Goal: Information Seeking & Learning: Learn about a topic

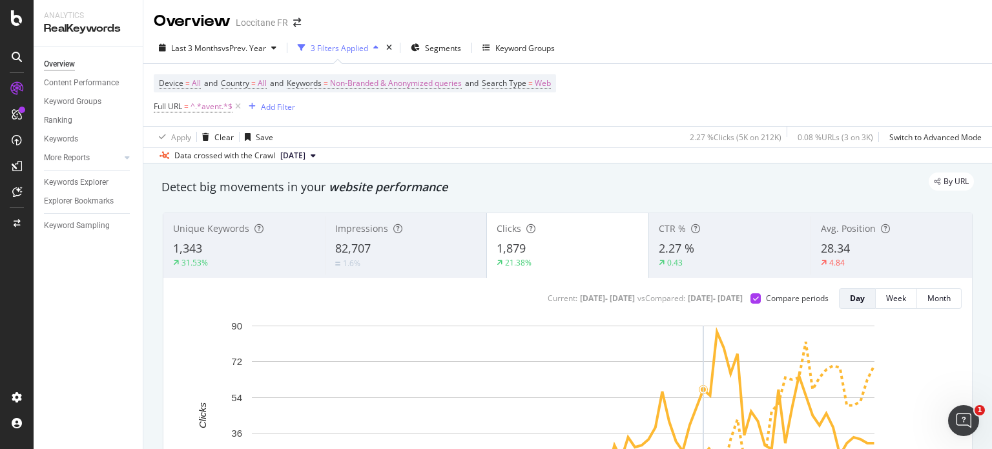
scroll to position [172, 0]
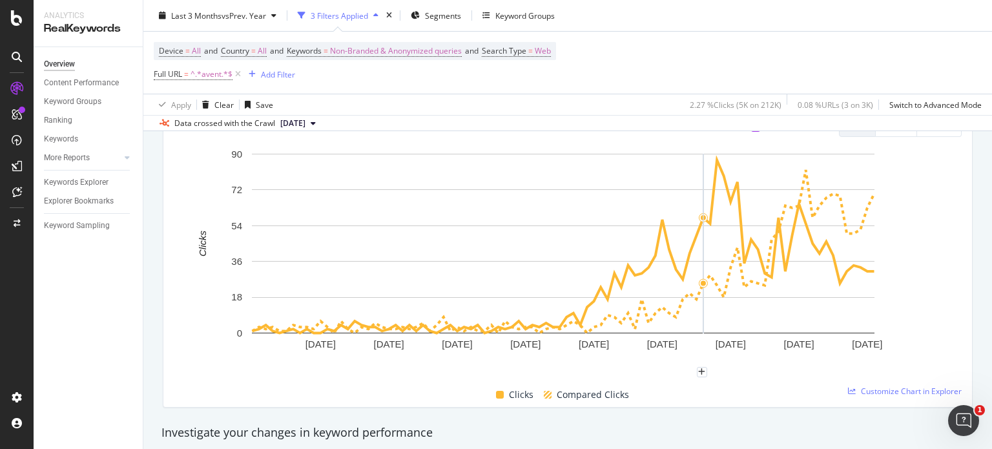
click at [19, 25] on icon at bounding box center [17, 18] width 12 height 16
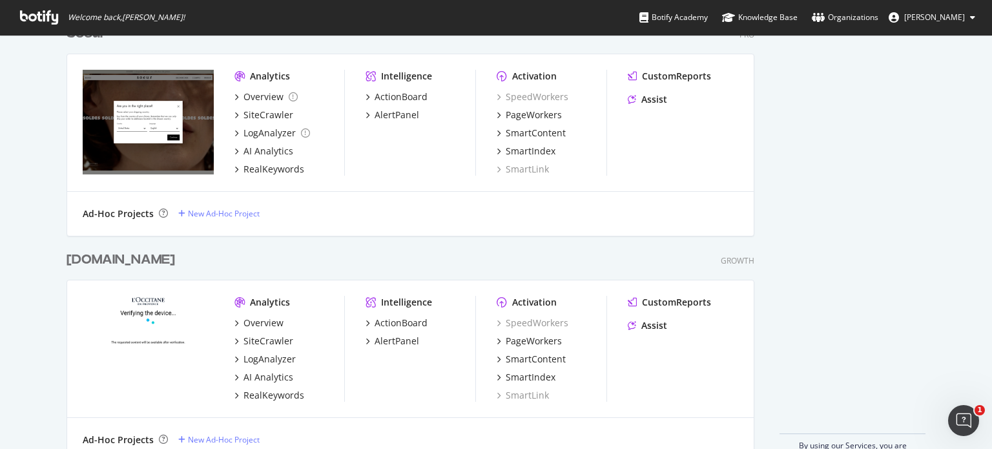
scroll to position [837, 0]
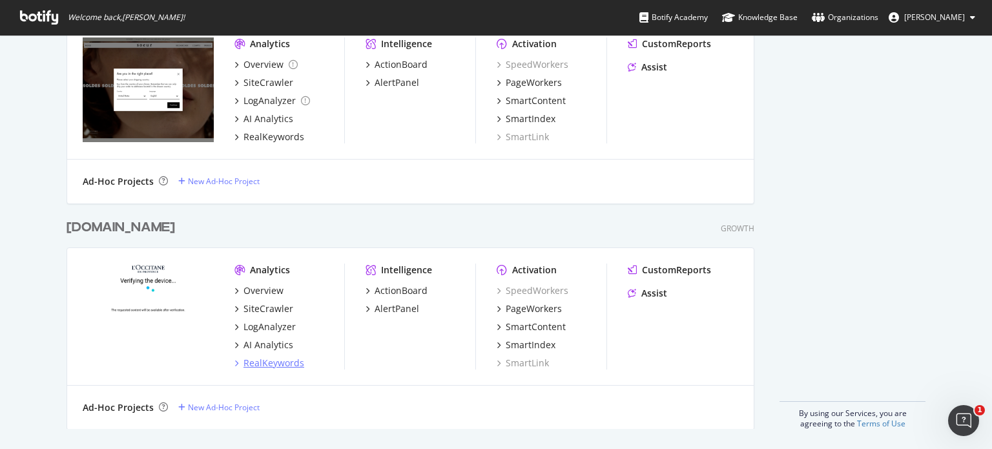
click at [267, 362] on div "RealKeywords" at bounding box center [274, 363] width 61 height 13
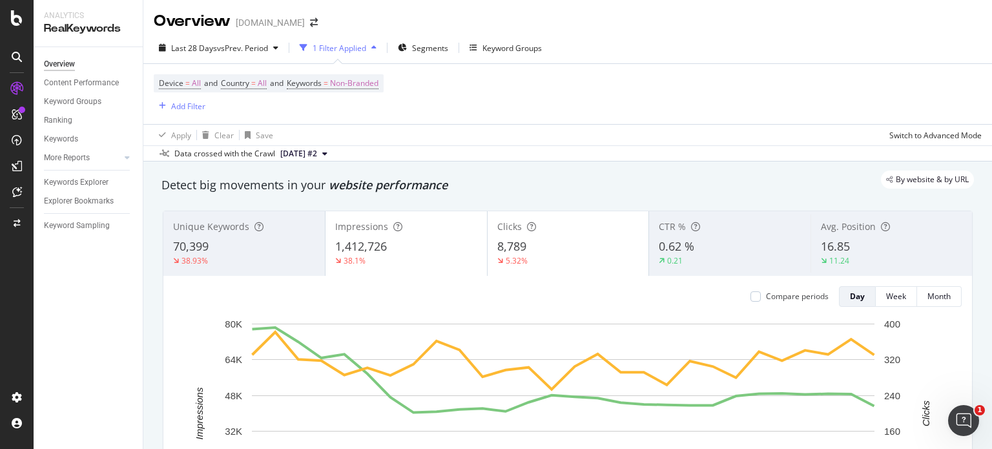
click at [240, 103] on div "Device = All and Country = All and Keywords = Non-Branded Add Filter" at bounding box center [269, 93] width 230 height 39
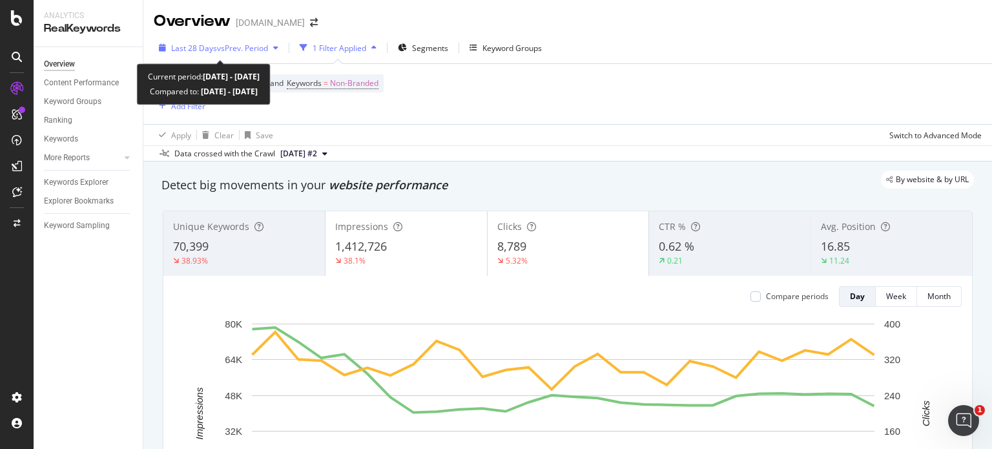
click at [257, 51] on span "vs Prev. Period" at bounding box center [242, 48] width 51 height 11
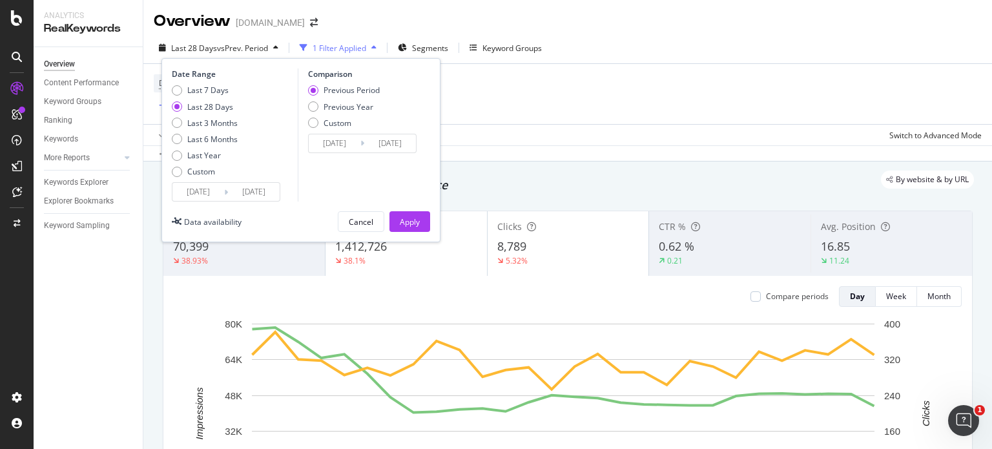
drag, startPoint x: 325, startPoint y: 107, endPoint x: 307, endPoint y: 109, distance: 18.3
click at [326, 107] on div "Previous Year" at bounding box center [349, 106] width 50 height 11
type input "2024/09/07"
type input "2024/10/04"
click at [407, 223] on div "Apply" at bounding box center [410, 221] width 20 height 11
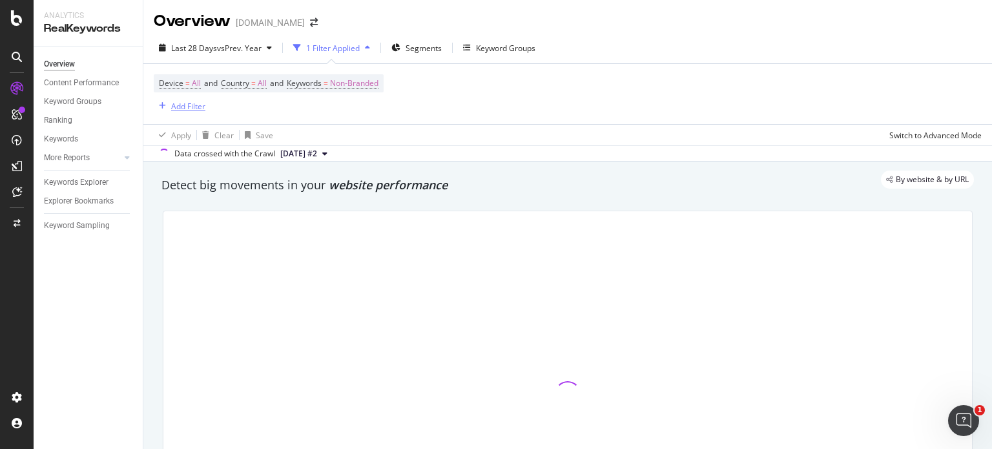
click at [186, 105] on div "Add Filter" at bounding box center [188, 106] width 34 height 11
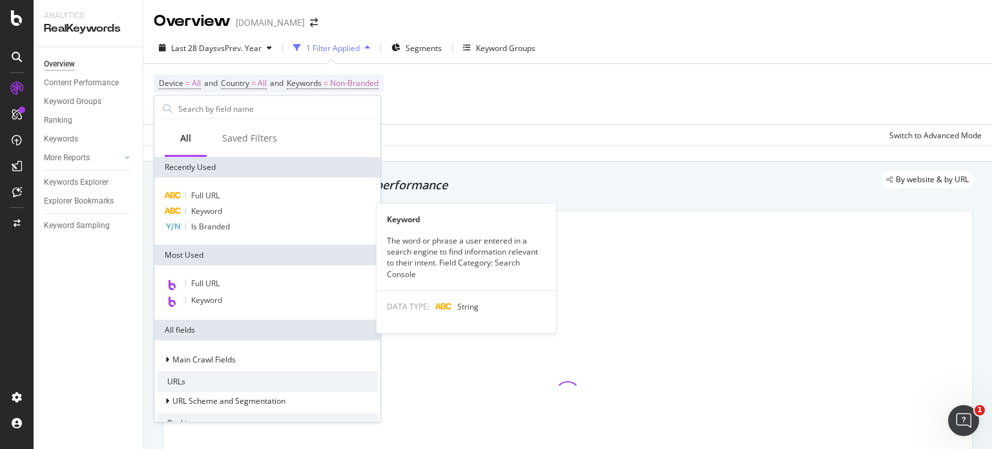
click at [242, 210] on div "Keyword" at bounding box center [267, 211] width 221 height 16
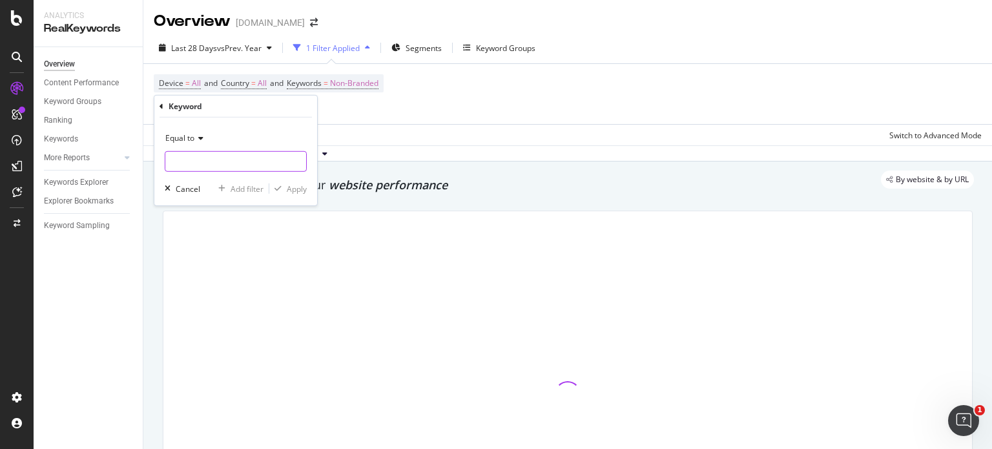
click at [224, 166] on input "text" at bounding box center [235, 161] width 141 height 21
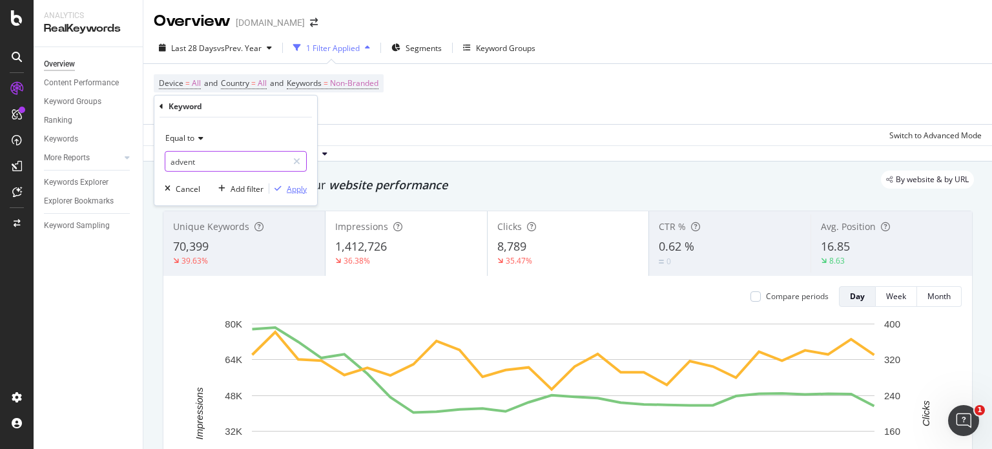
type input "advent"
click at [288, 189] on div "Apply" at bounding box center [297, 188] width 20 height 11
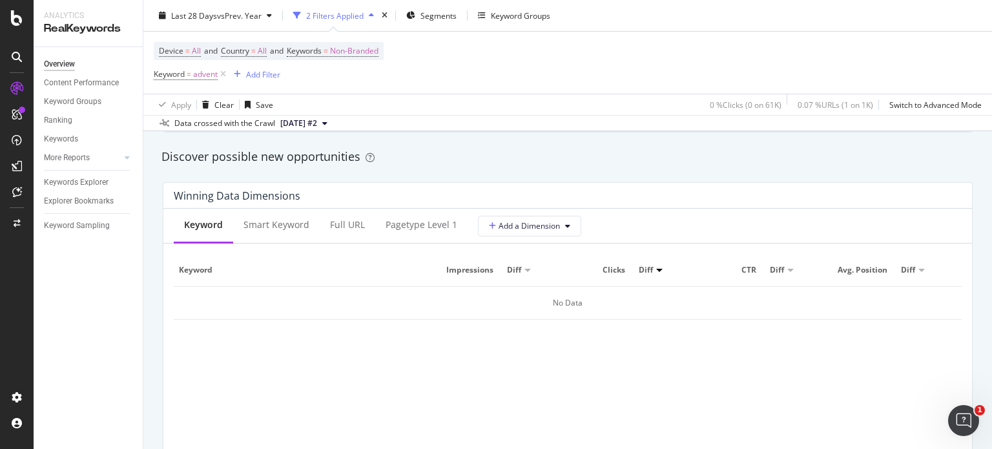
scroll to position [1205, 0]
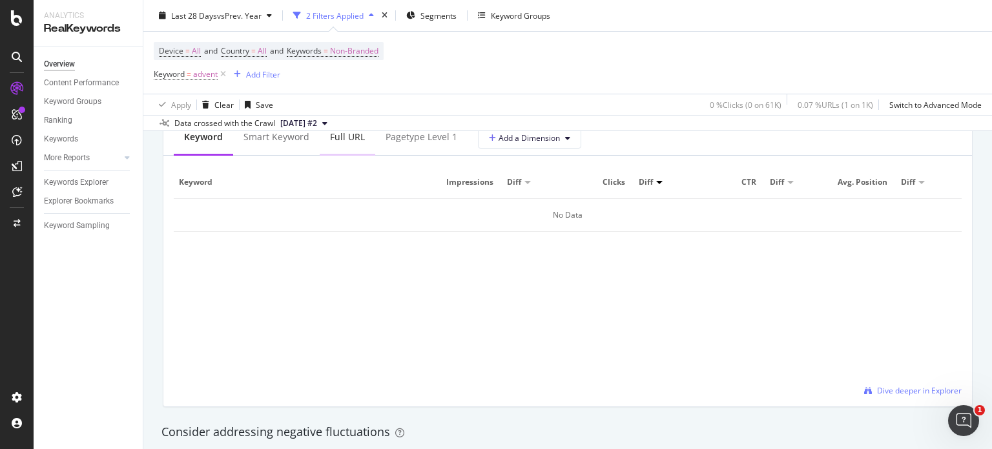
click at [346, 147] on div "Full URL" at bounding box center [348, 138] width 56 height 36
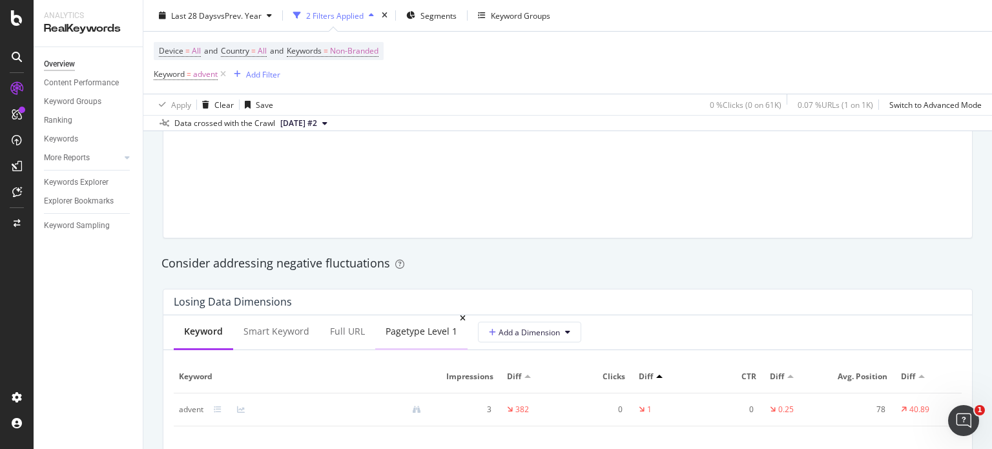
scroll to position [1378, 0]
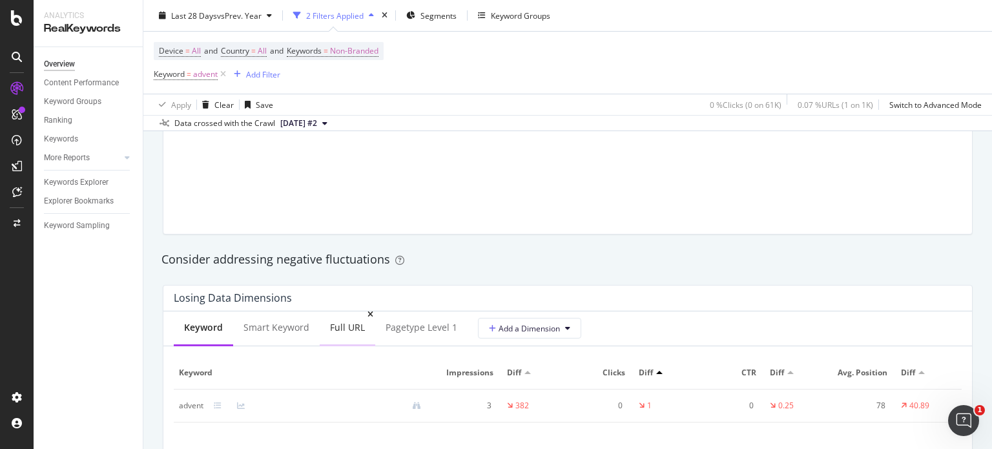
click at [344, 329] on div "Full URL" at bounding box center [347, 327] width 35 height 13
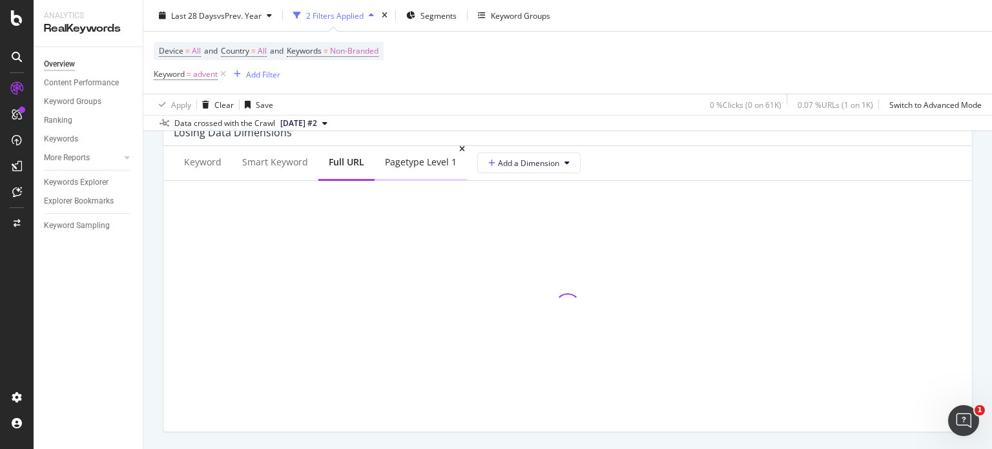
scroll to position [1550, 0]
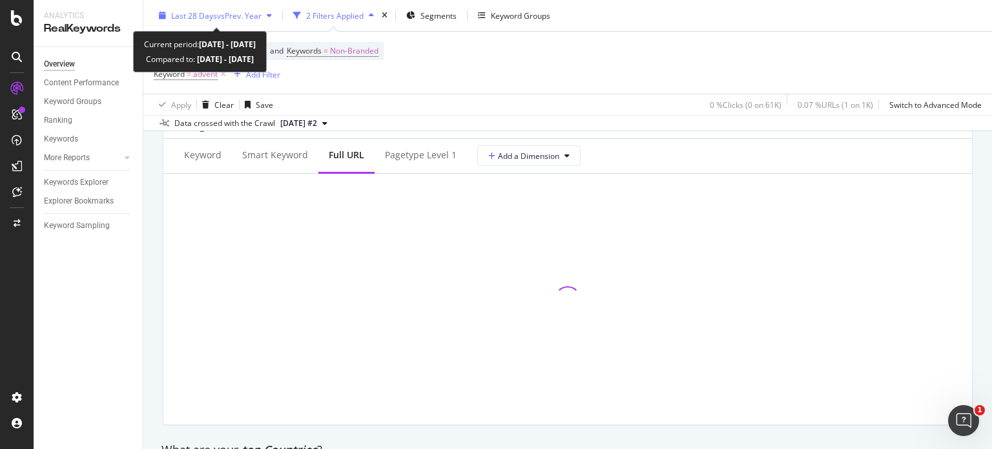
click at [234, 15] on span "vs Prev. Year" at bounding box center [239, 15] width 45 height 11
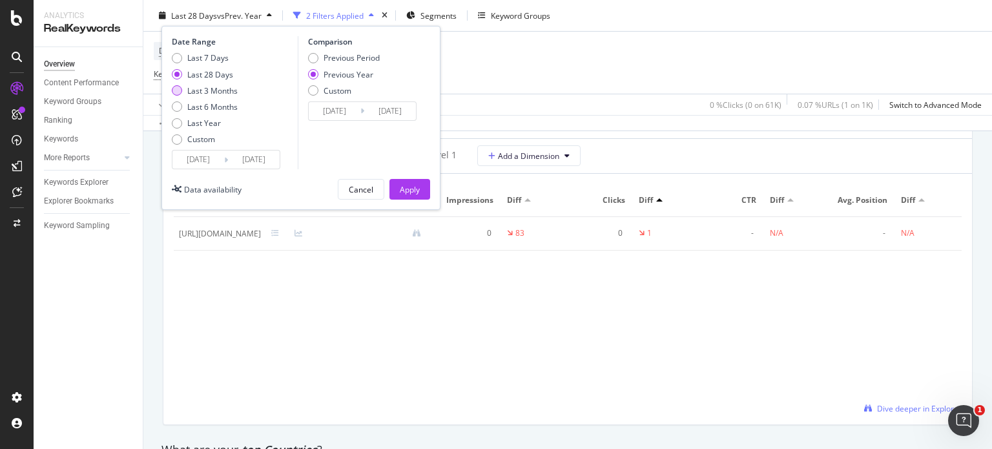
click at [210, 89] on div "Last 3 Months" at bounding box center [212, 90] width 50 height 11
type input "[DATE]"
type input "2024/07/05"
click at [413, 193] on div "Apply" at bounding box center [410, 188] width 20 height 11
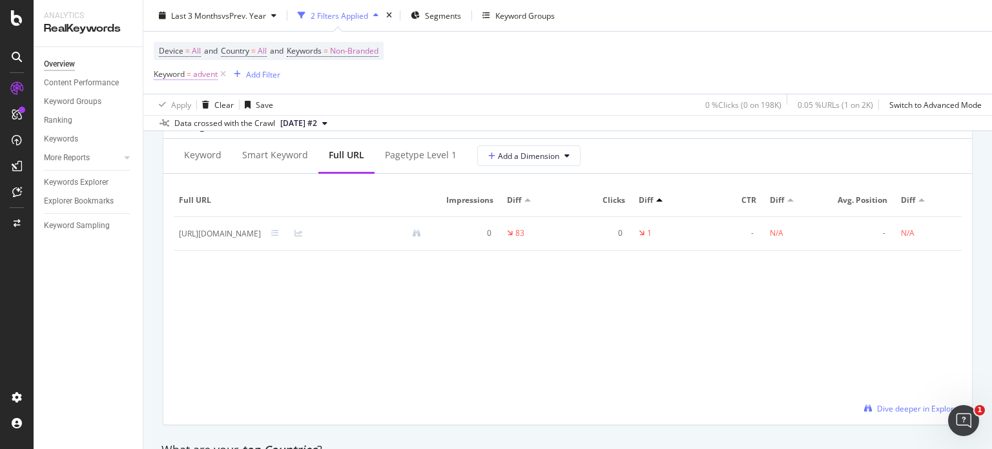
click at [187, 79] on span "=" at bounding box center [189, 73] width 5 height 11
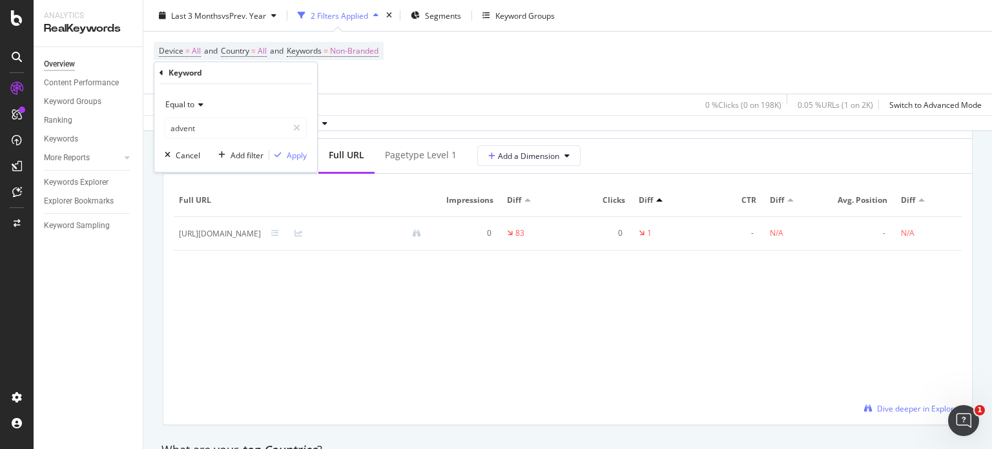
click at [193, 104] on span "Equal to" at bounding box center [179, 104] width 29 height 11
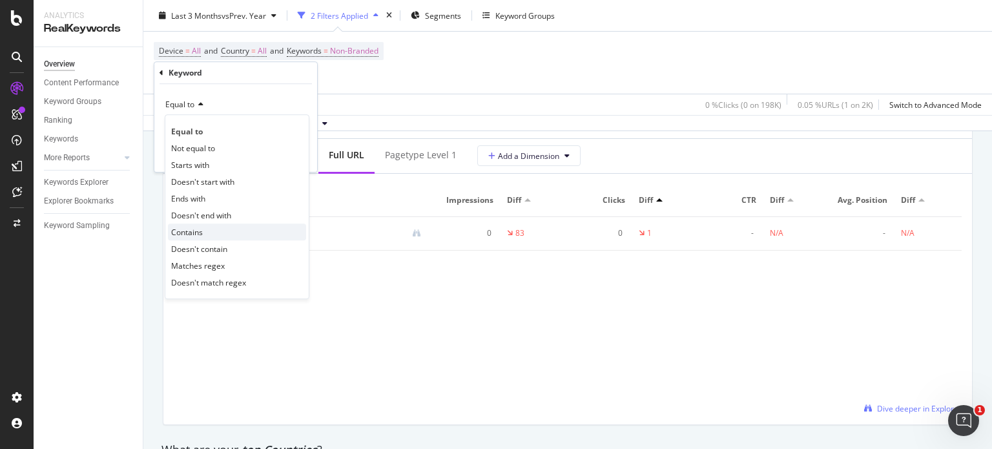
click at [209, 231] on div "Contains" at bounding box center [237, 232] width 138 height 17
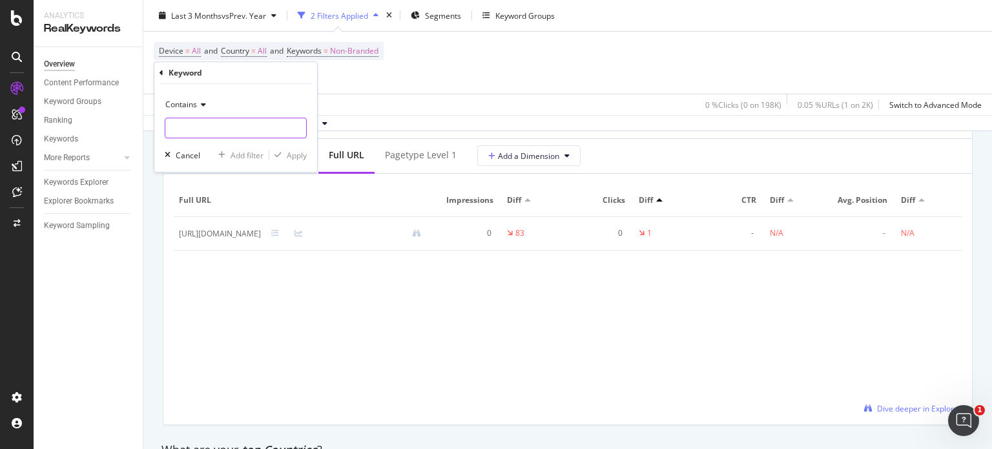
click at [258, 138] on input "text" at bounding box center [235, 128] width 141 height 21
type input "advent"
click at [291, 159] on div "Apply" at bounding box center [297, 155] width 20 height 11
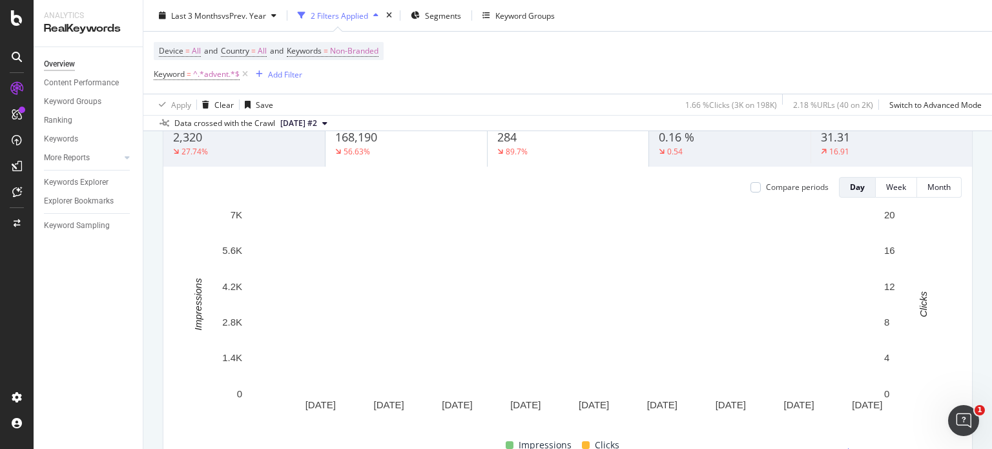
scroll to position [54, 0]
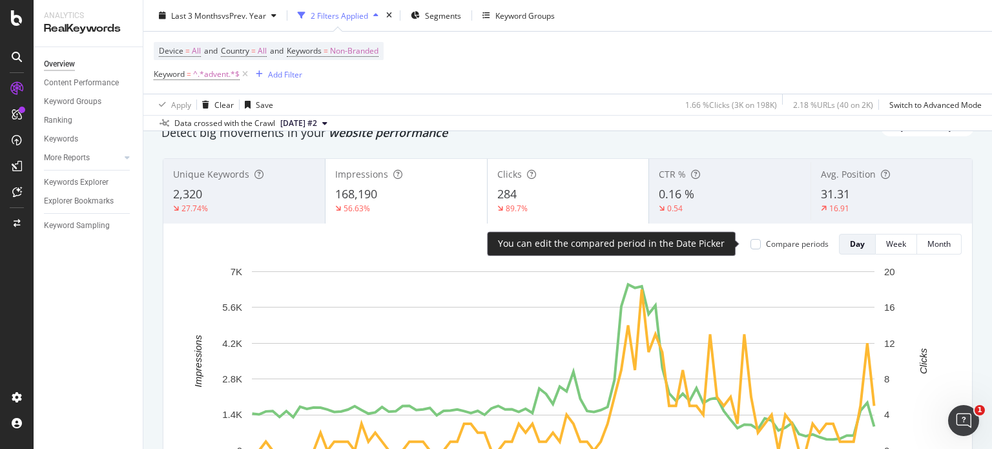
click at [784, 246] on div "Compare periods" at bounding box center [797, 243] width 63 height 11
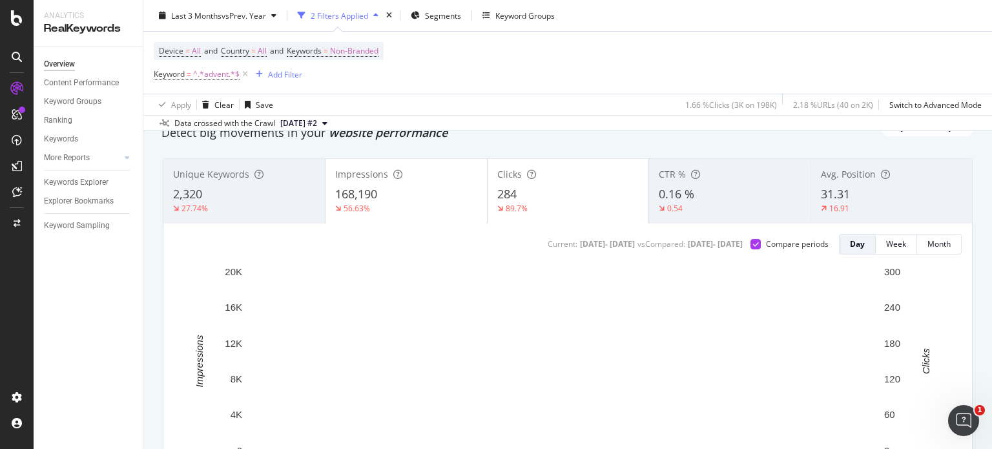
click at [413, 209] on div "56.63%" at bounding box center [406, 209] width 142 height 12
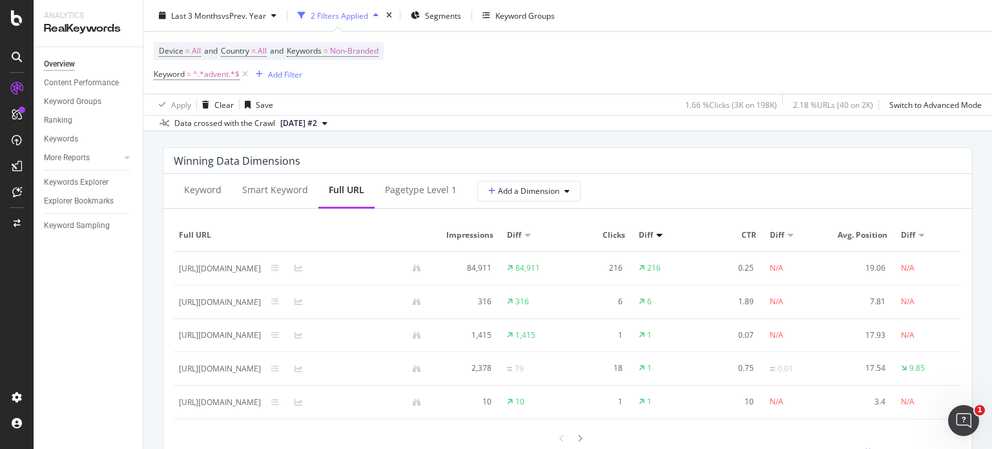
scroll to position [1168, 0]
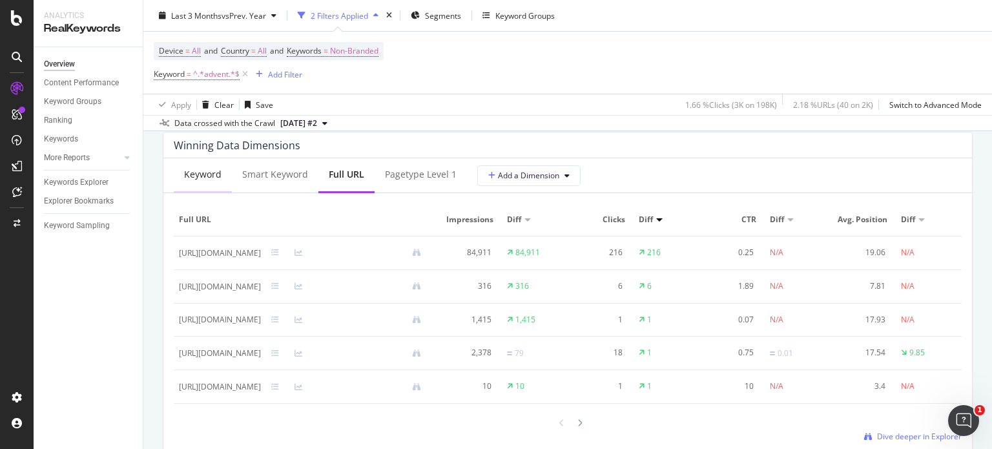
click at [198, 187] on div "Keyword" at bounding box center [203, 176] width 58 height 36
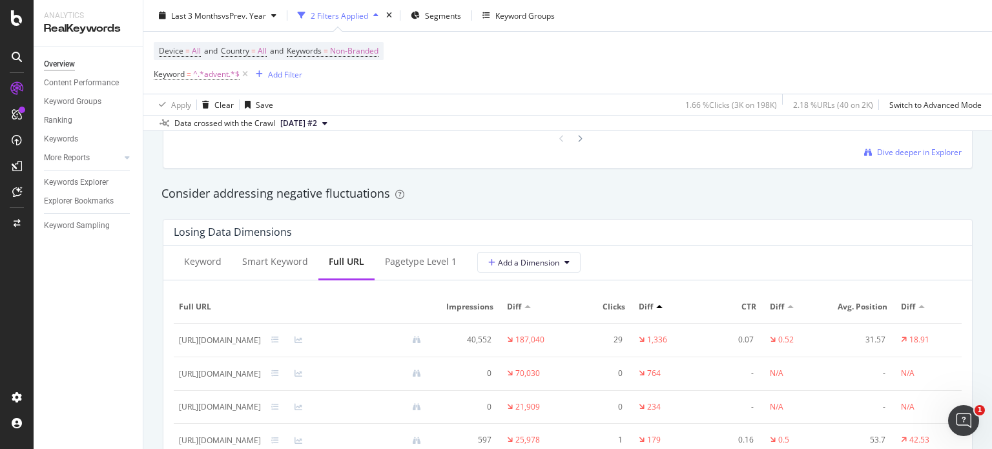
scroll to position [1513, 0]
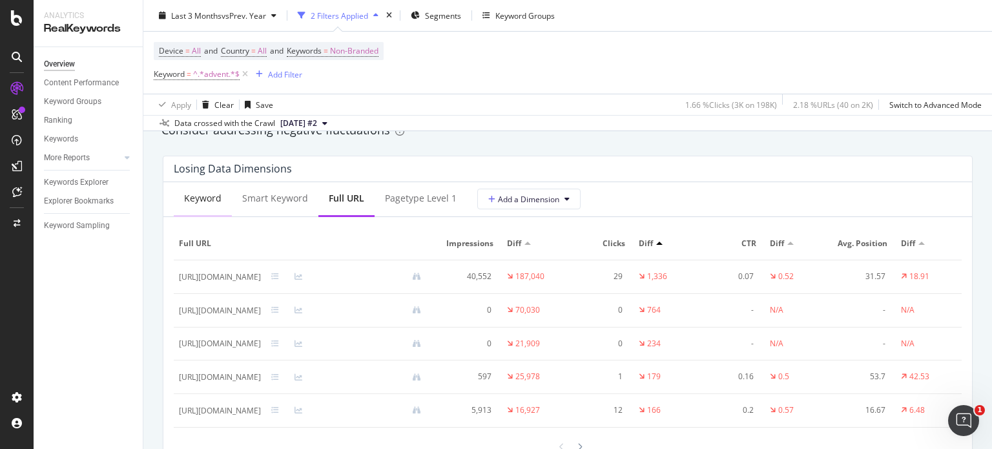
click at [198, 207] on div "Keyword" at bounding box center [203, 200] width 58 height 36
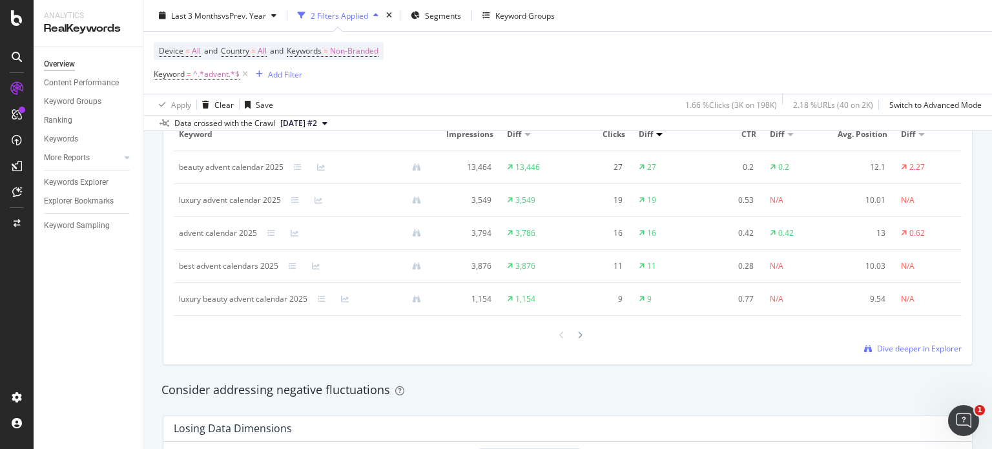
scroll to position [1183, 0]
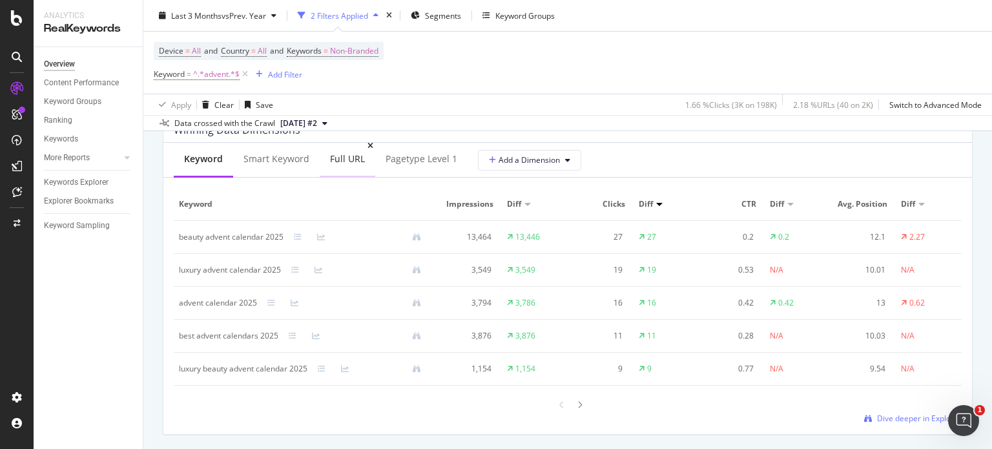
click at [331, 167] on div "Full URL" at bounding box center [348, 160] width 56 height 36
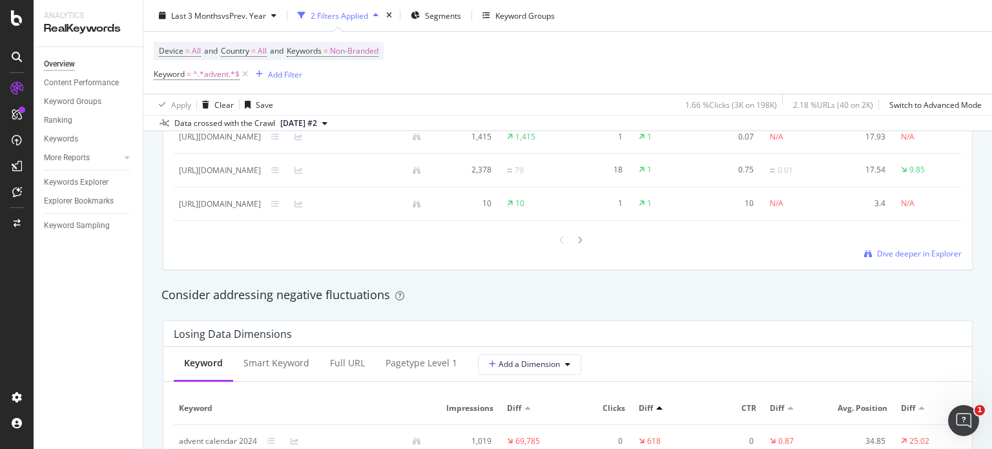
scroll to position [1355, 0]
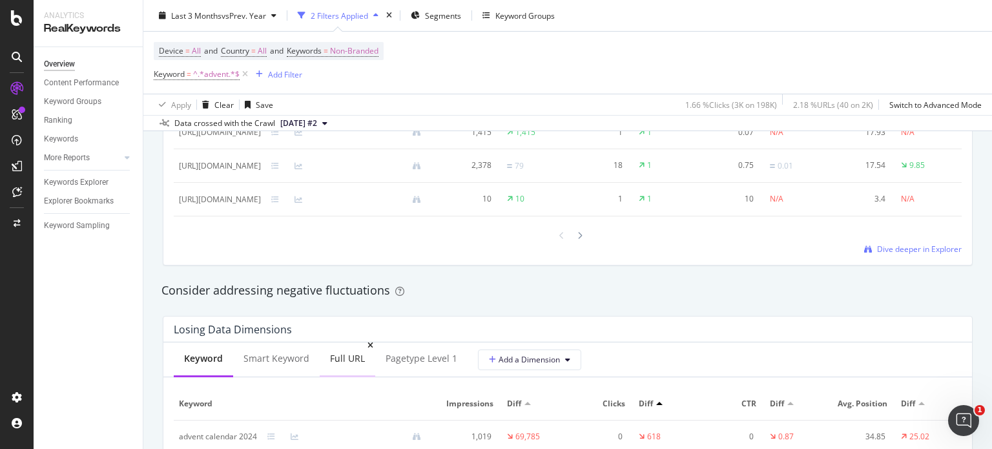
click at [331, 365] on div "Full URL" at bounding box center [347, 358] width 35 height 13
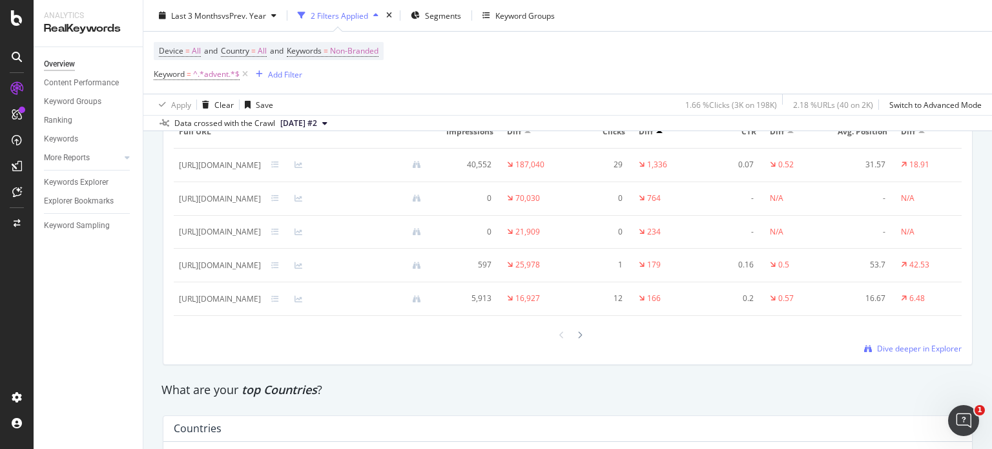
scroll to position [1548, 0]
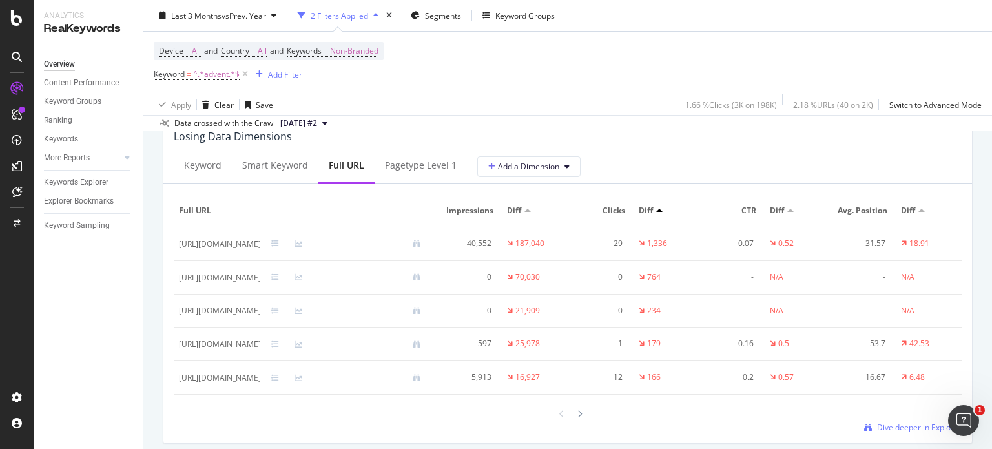
click at [625, 216] on span "Clicks" at bounding box center [599, 211] width 52 height 12
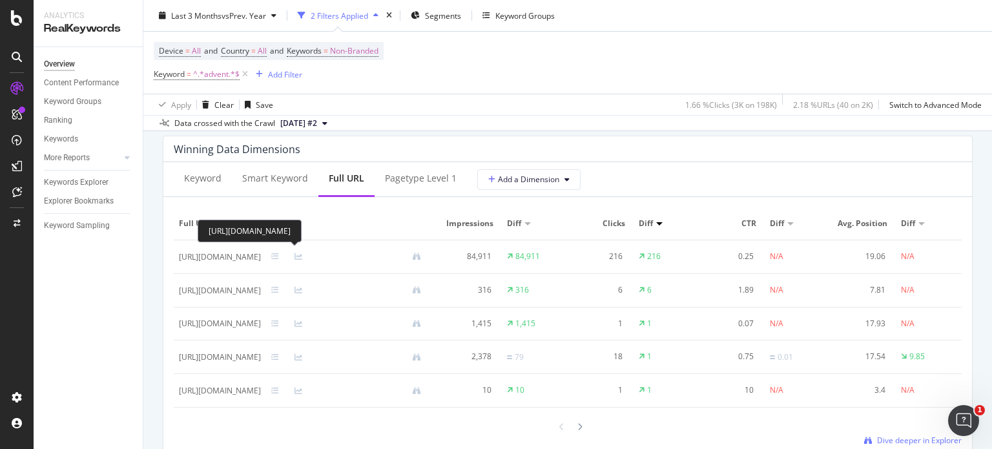
scroll to position [1118, 0]
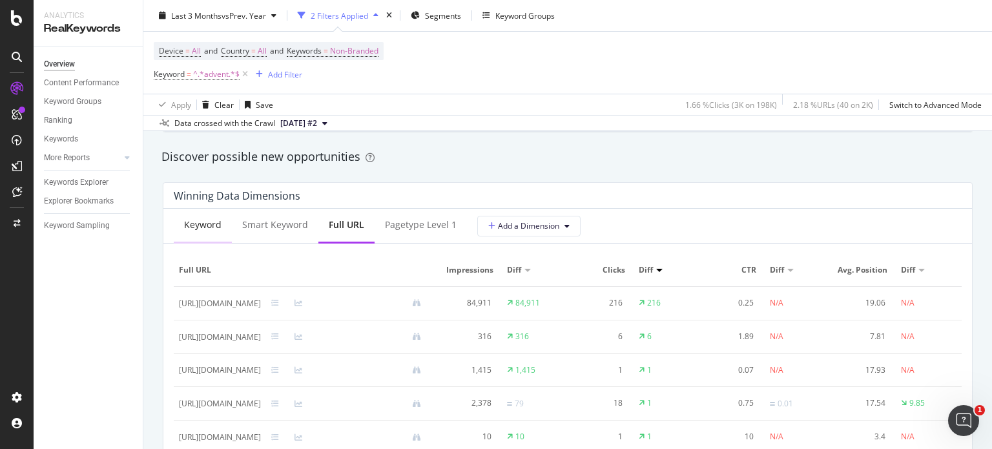
click at [193, 231] on div "Keyword" at bounding box center [203, 226] width 58 height 36
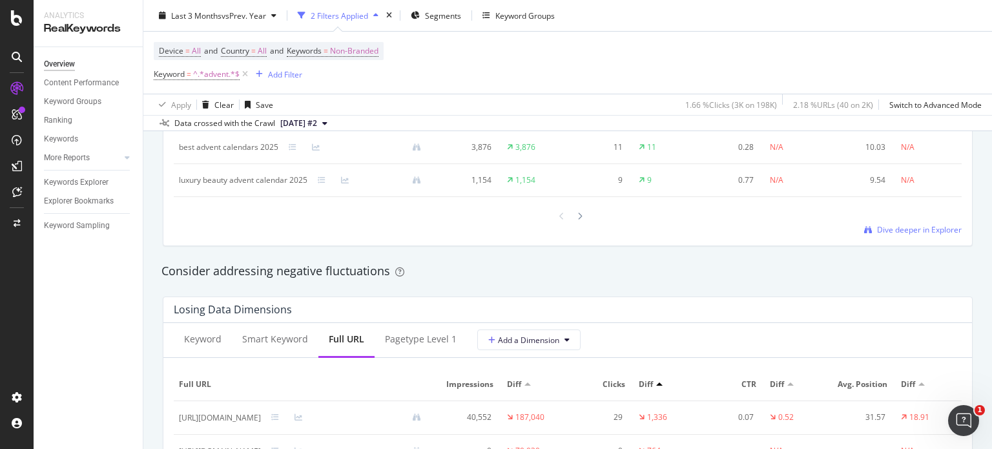
scroll to position [1378, 0]
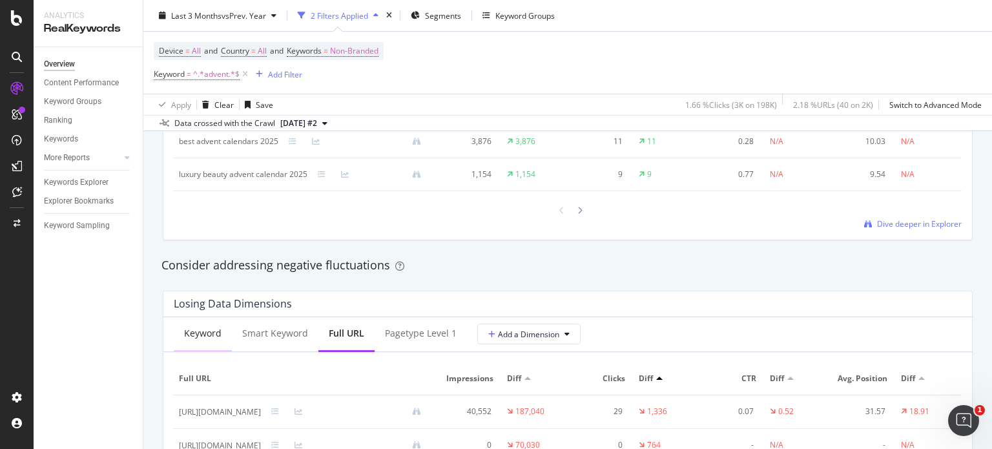
click at [189, 328] on div "Keyword" at bounding box center [202, 333] width 37 height 13
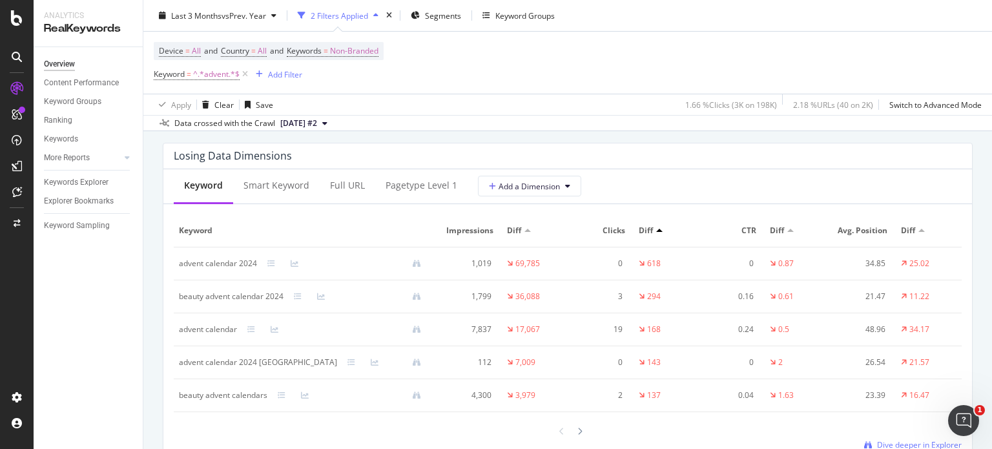
scroll to position [1550, 0]
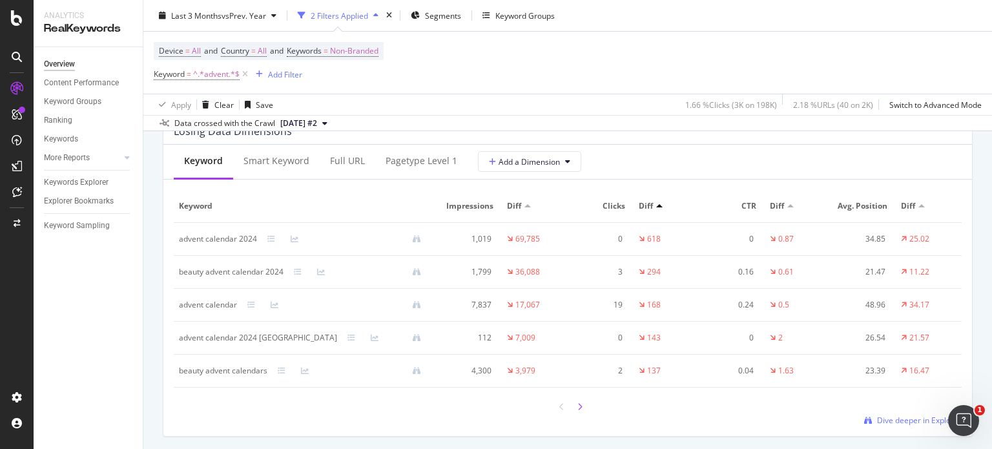
click at [580, 409] on div at bounding box center [580, 406] width 12 height 17
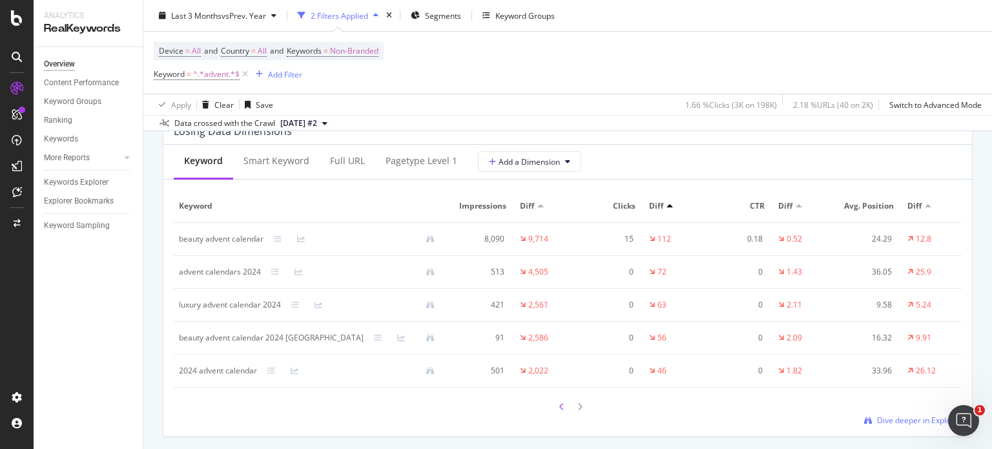
click at [559, 406] on icon at bounding box center [561, 407] width 5 height 8
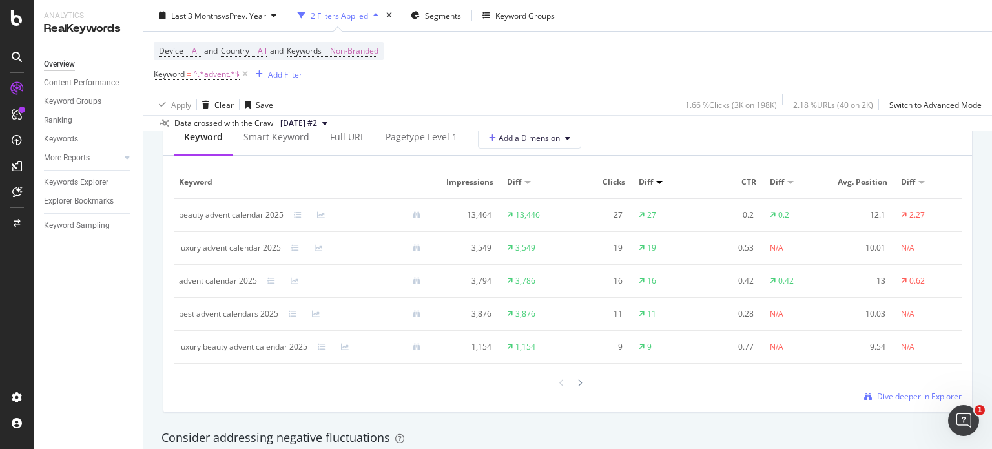
scroll to position [1292, 0]
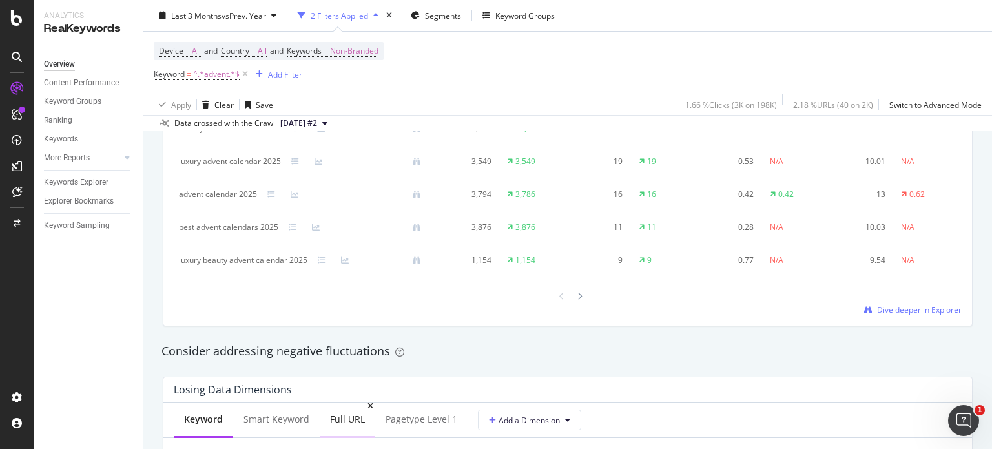
click at [353, 419] on div "Full URL" at bounding box center [347, 419] width 35 height 13
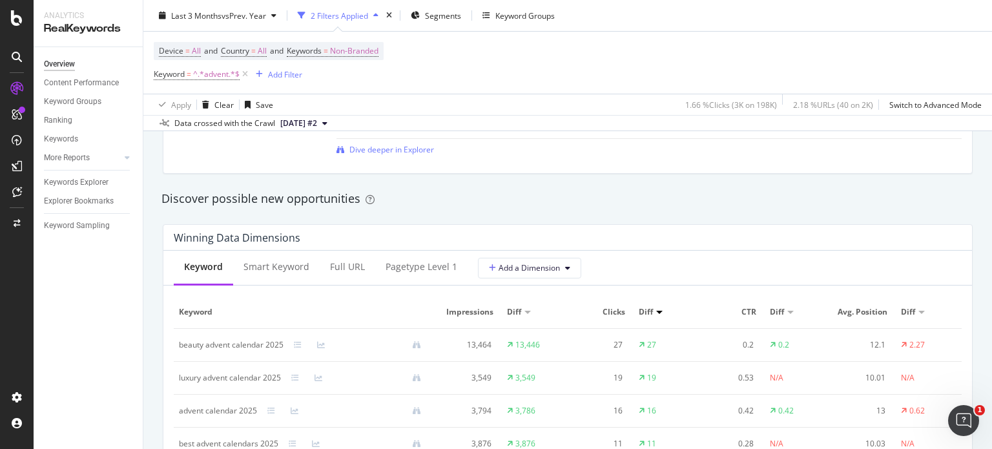
scroll to position [1034, 0]
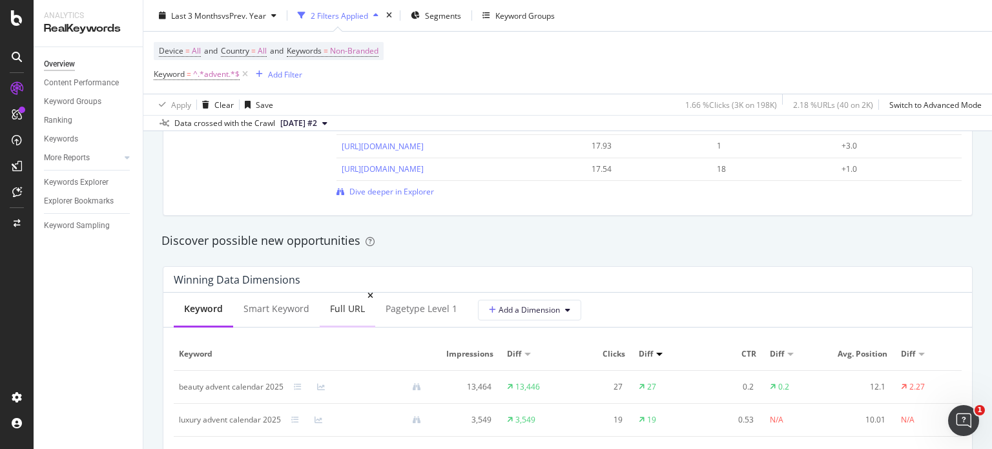
click at [326, 316] on div "Full URL" at bounding box center [348, 310] width 56 height 36
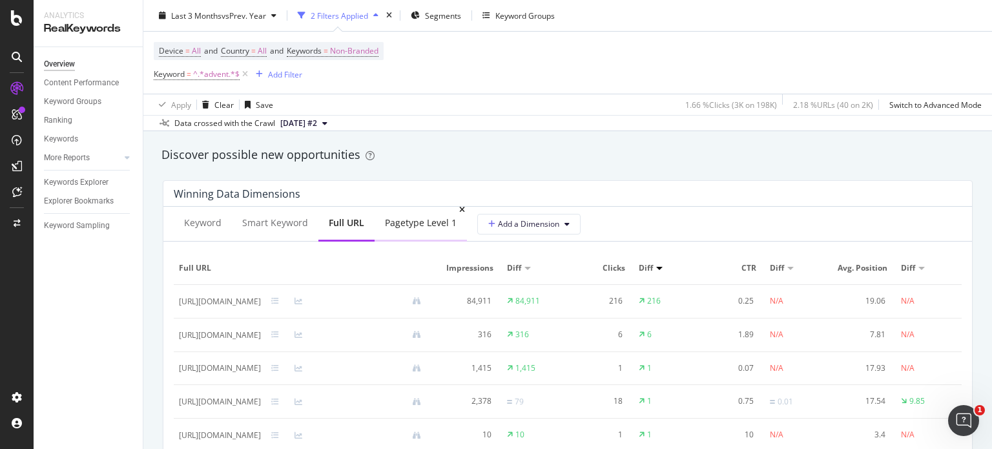
scroll to position [1205, 0]
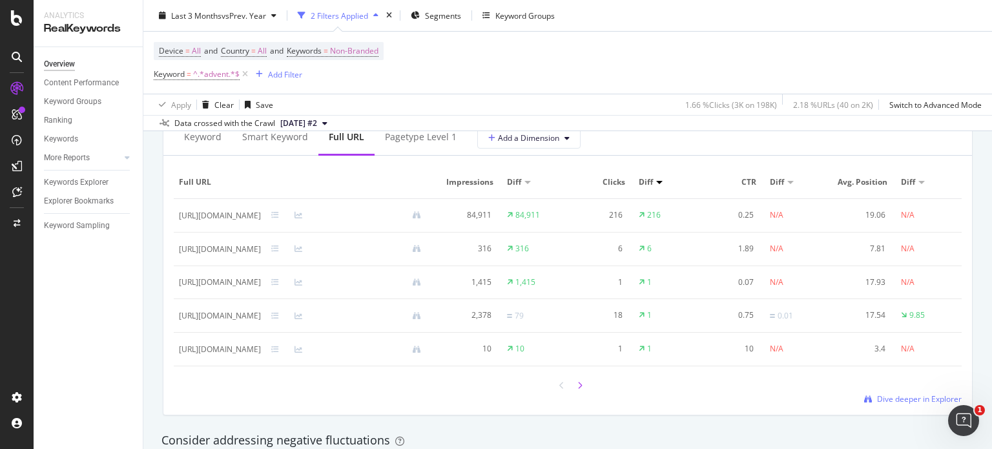
click at [578, 390] on icon at bounding box center [580, 386] width 5 height 8
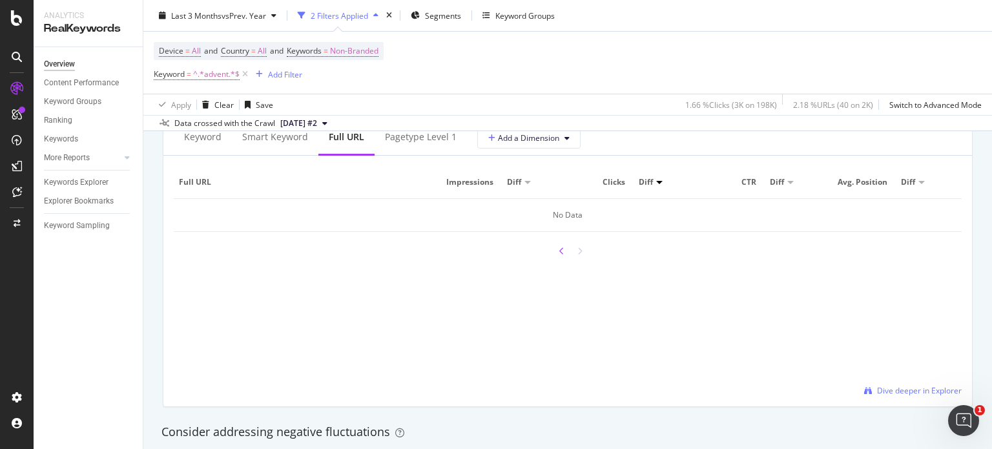
click at [556, 254] on div at bounding box center [562, 250] width 12 height 17
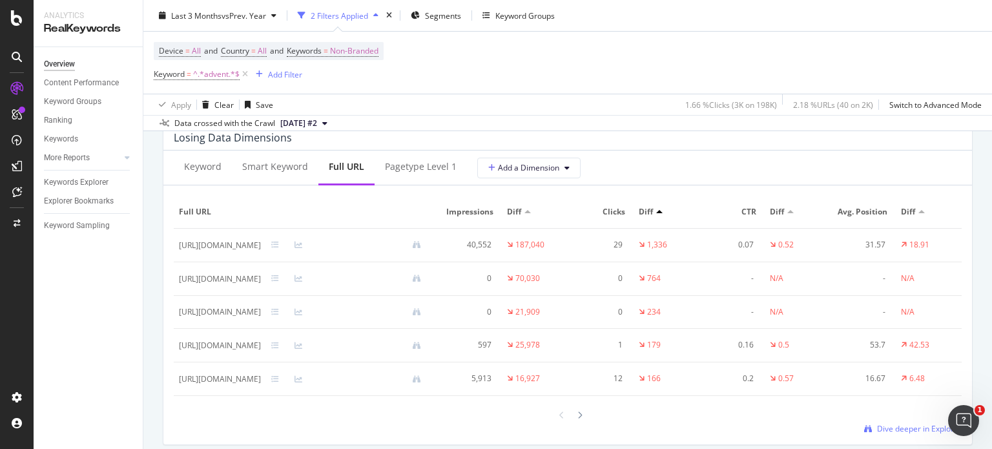
scroll to position [1550, 0]
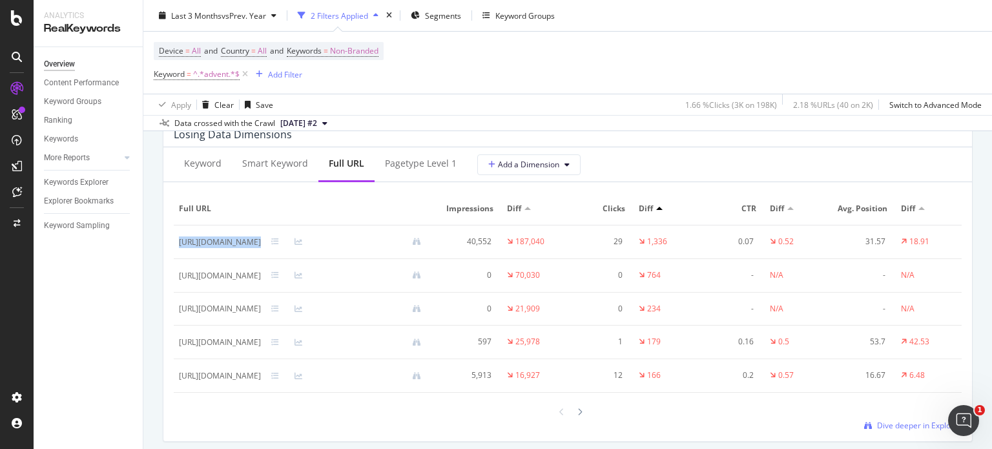
drag, startPoint x: 364, startPoint y: 251, endPoint x: 176, endPoint y: 253, distance: 188.6
click at [176, 253] on td "https://uk.loccitane.com/beauty-advent-calendars" at bounding box center [305, 242] width 263 height 34
copy div "https://uk.loccitane.com/beauty-advent-calendars"
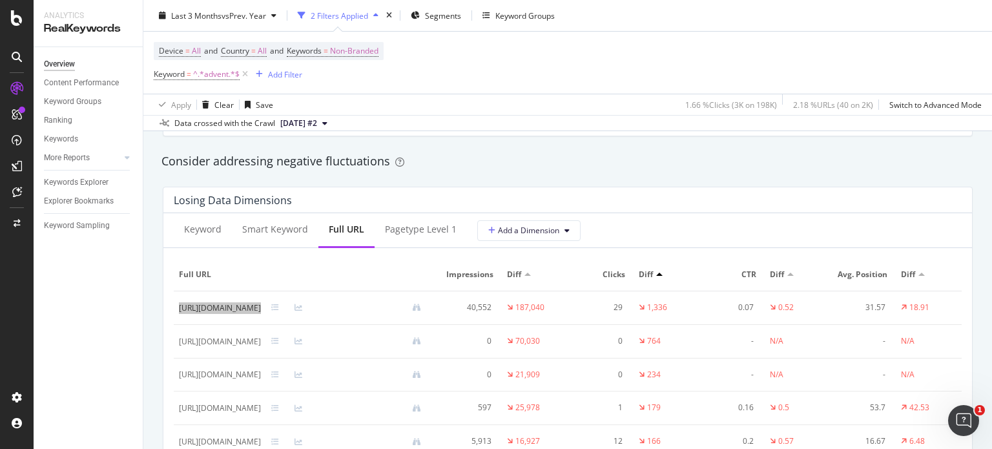
scroll to position [1464, 0]
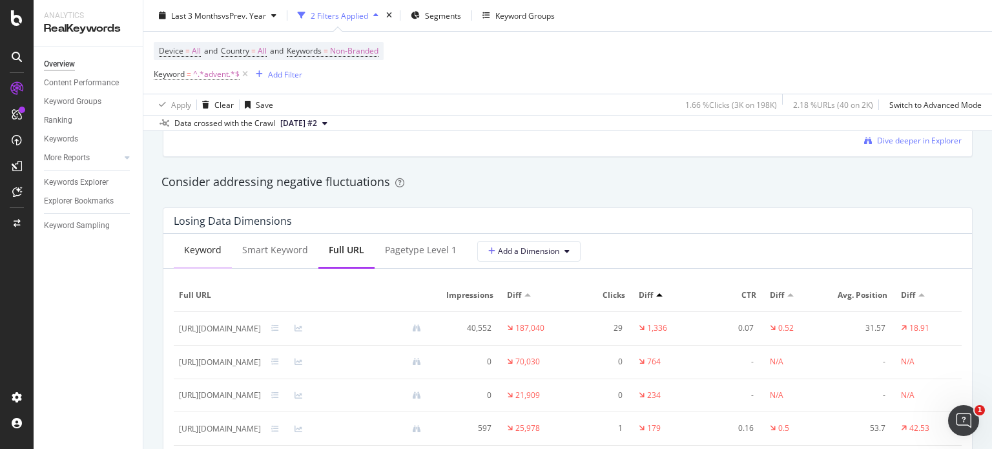
click at [191, 256] on div "Keyword" at bounding box center [202, 250] width 37 height 13
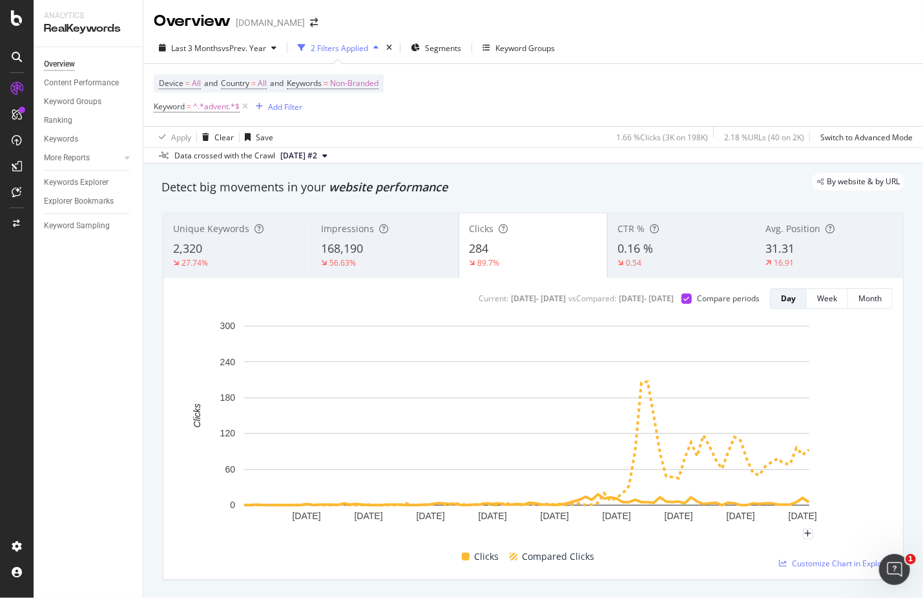
scroll to position [63, 0]
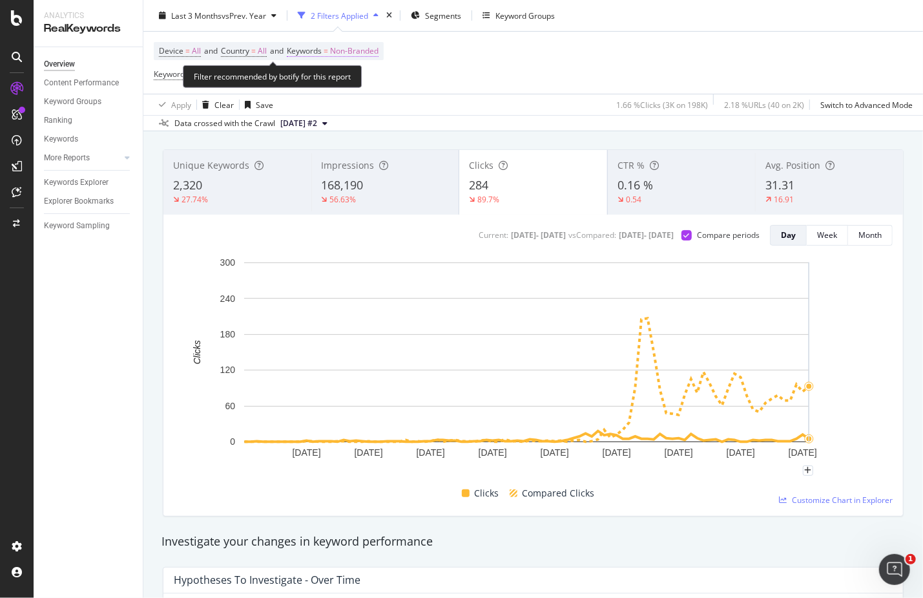
click at [367, 54] on span "Non-Branded" at bounding box center [354, 51] width 48 height 18
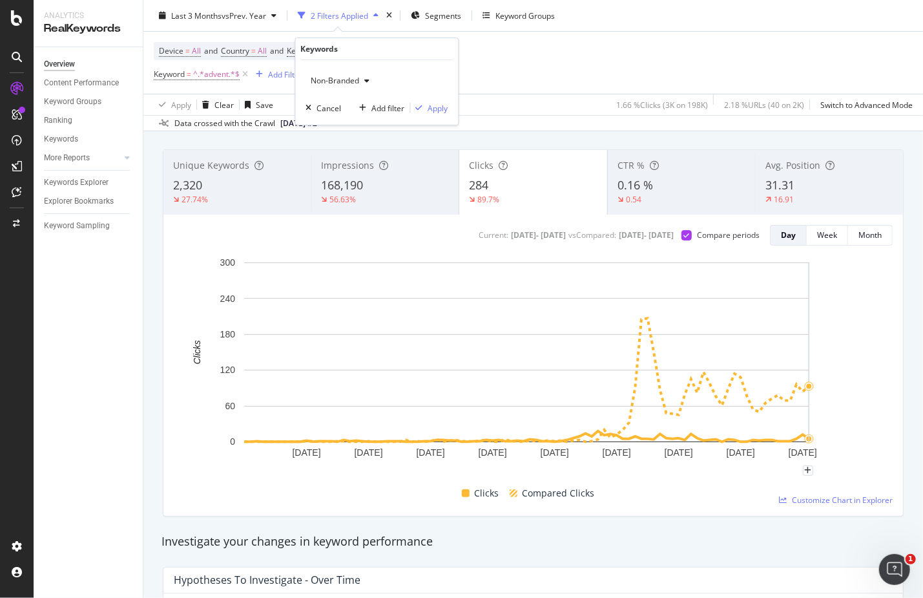
click at [333, 79] on span "Non-Branded" at bounding box center [333, 80] width 54 height 11
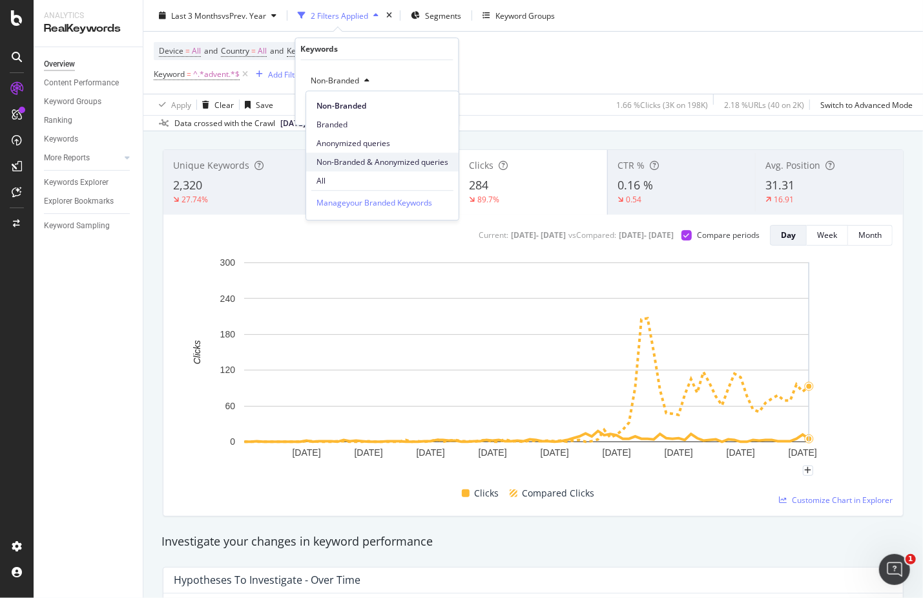
click at [375, 156] on span "Non-Branded & Anonymized queries" at bounding box center [383, 162] width 132 height 12
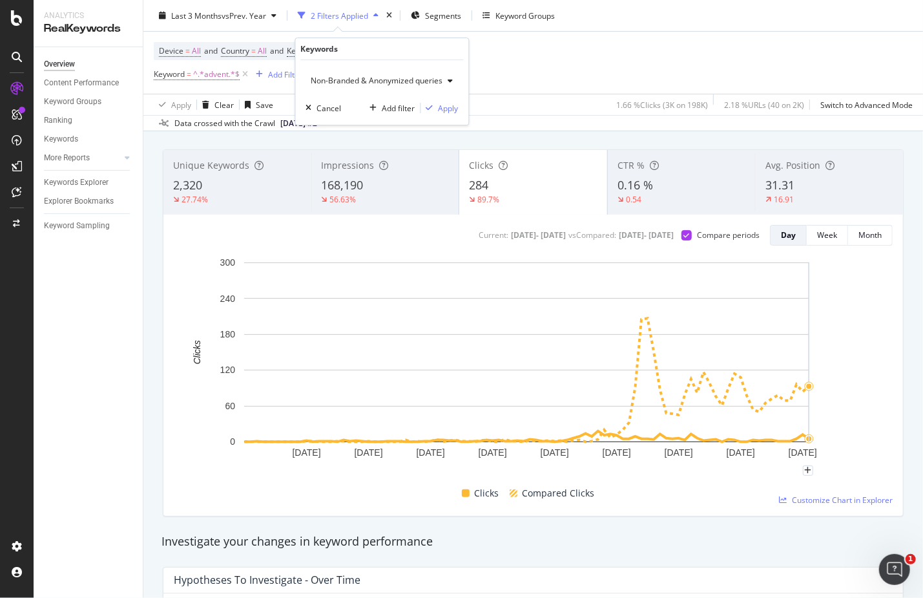
click at [441, 114] on div "Non-Branded & Anonymized queries Cancel Add filter Apply" at bounding box center [382, 92] width 173 height 65
click at [447, 107] on div "Apply" at bounding box center [449, 108] width 20 height 11
click at [441, 139] on div "Unique Keywords 2,320 27.74% Impressions 168,190 56.63% Clicks 284 89.7% CTR % …" at bounding box center [533, 333] width 756 height 388
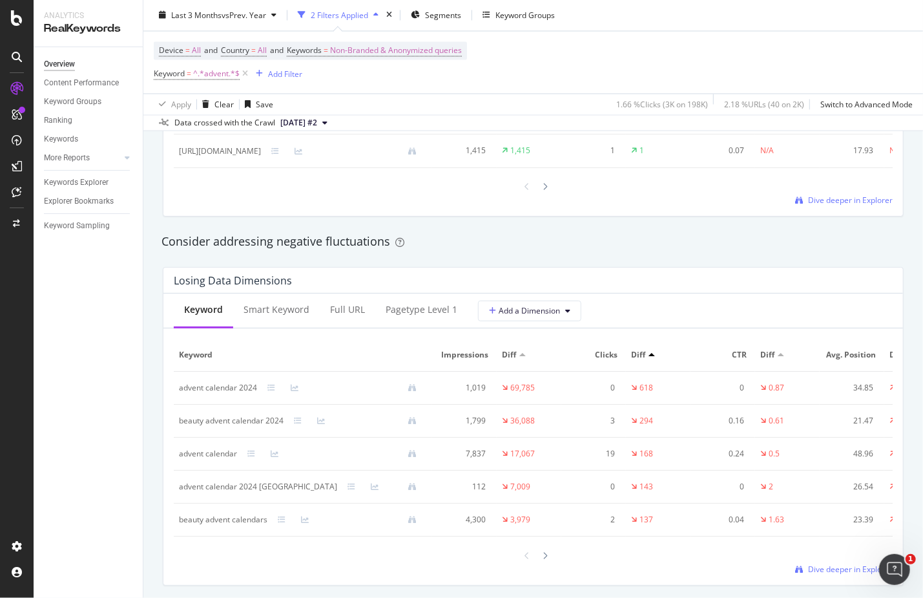
scroll to position [1441, 0]
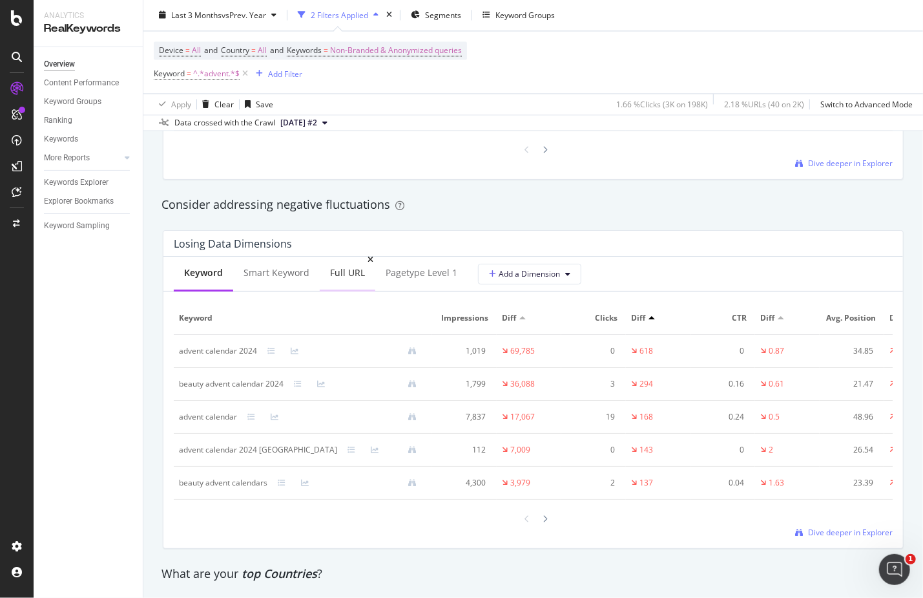
click at [348, 279] on div "Full URL" at bounding box center [347, 272] width 35 height 13
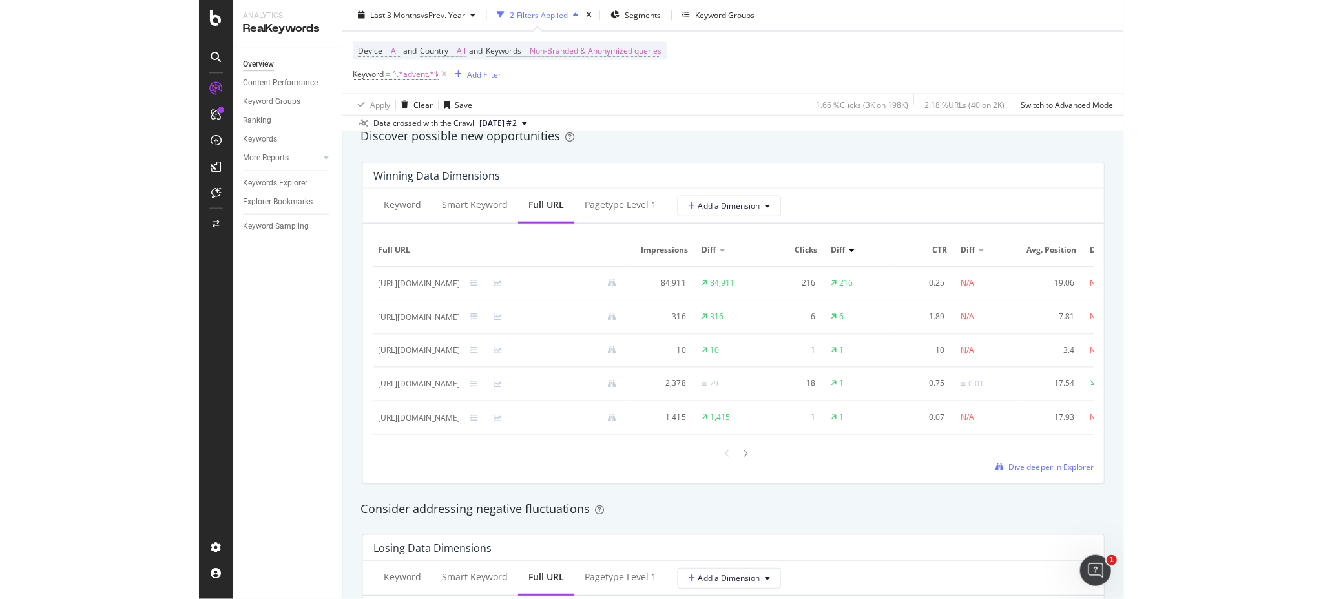
scroll to position [1097, 0]
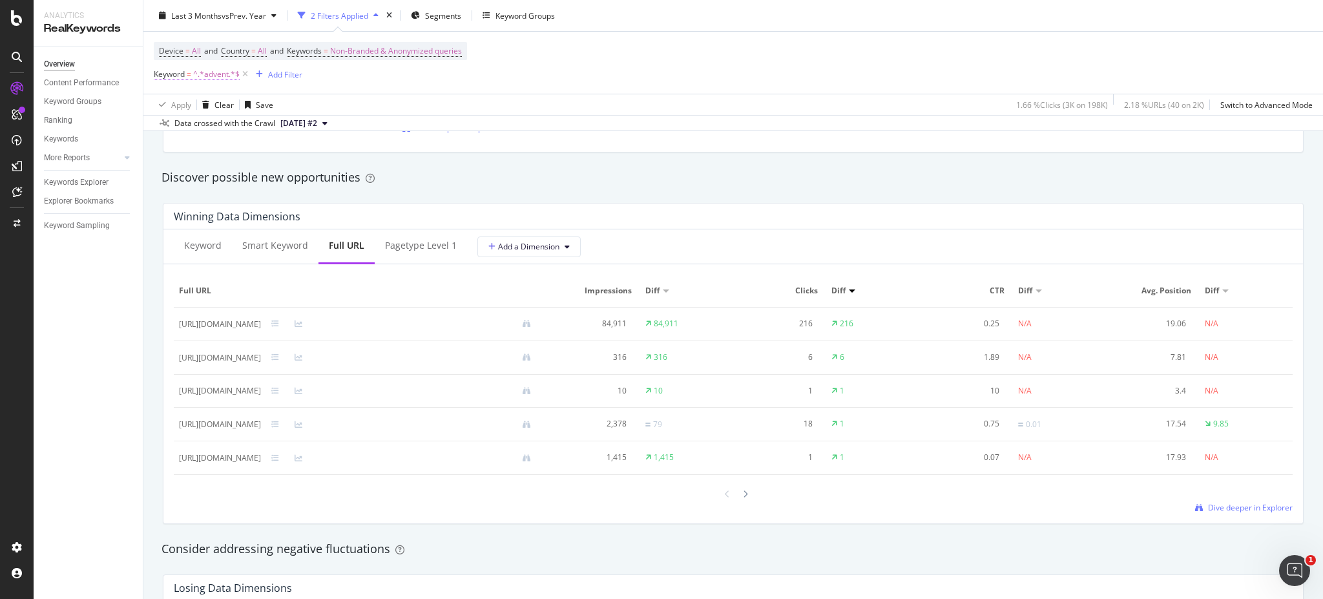
click at [216, 77] on span "^.*advent.*$" at bounding box center [216, 74] width 47 height 18
click at [223, 132] on input "advent" at bounding box center [226, 127] width 122 height 21
click at [435, 103] on div "Apply Clear Save 1.66 % Clicks ( 3K on 198K ) 2.18 % URLs ( 40 on 2K ) Switch t…" at bounding box center [733, 104] width 1180 height 21
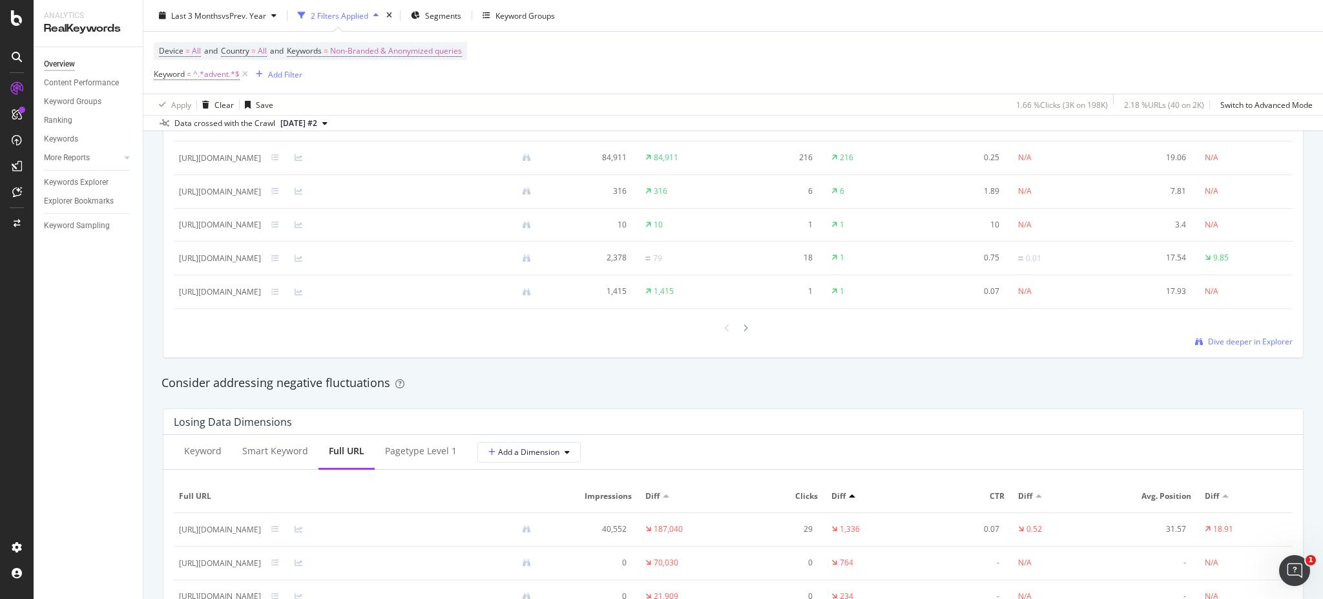
scroll to position [1492, 0]
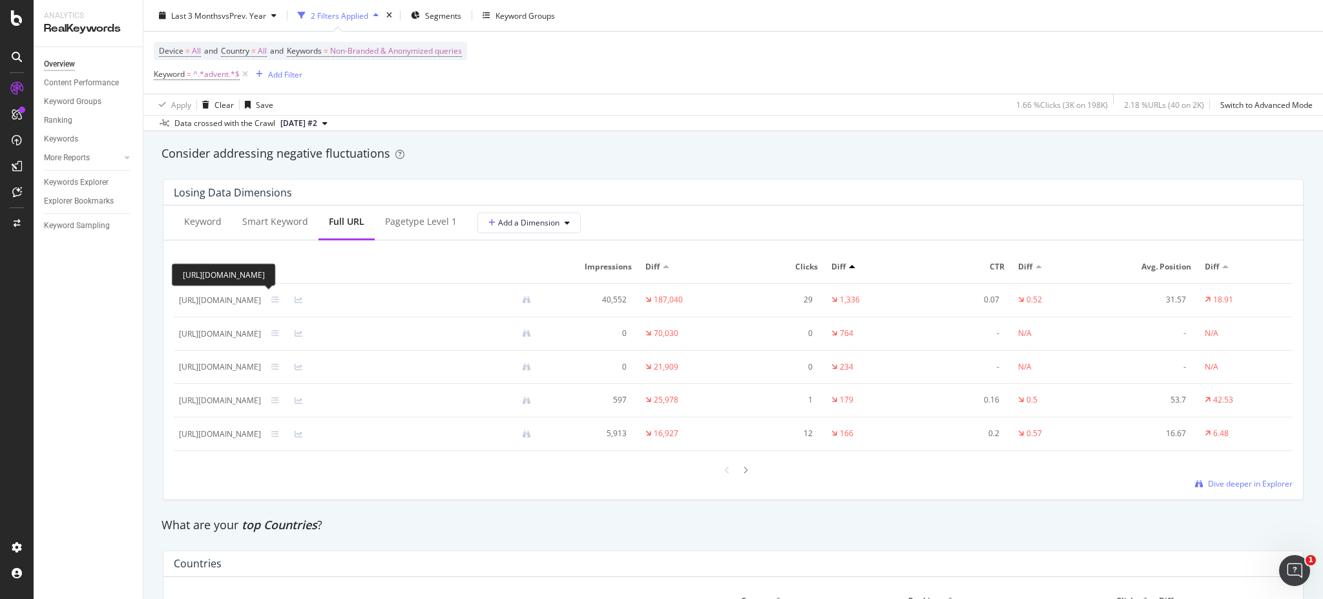
drag, startPoint x: 359, startPoint y: 298, endPoint x: 274, endPoint y: 298, distance: 85.3
click at [274, 298] on div "https://uk.loccitane.com/beauty-advent-calendars" at bounding box center [360, 300] width 362 height 12
click at [831, 180] on div "Losing Data Dimensions" at bounding box center [733, 193] width 1140 height 26
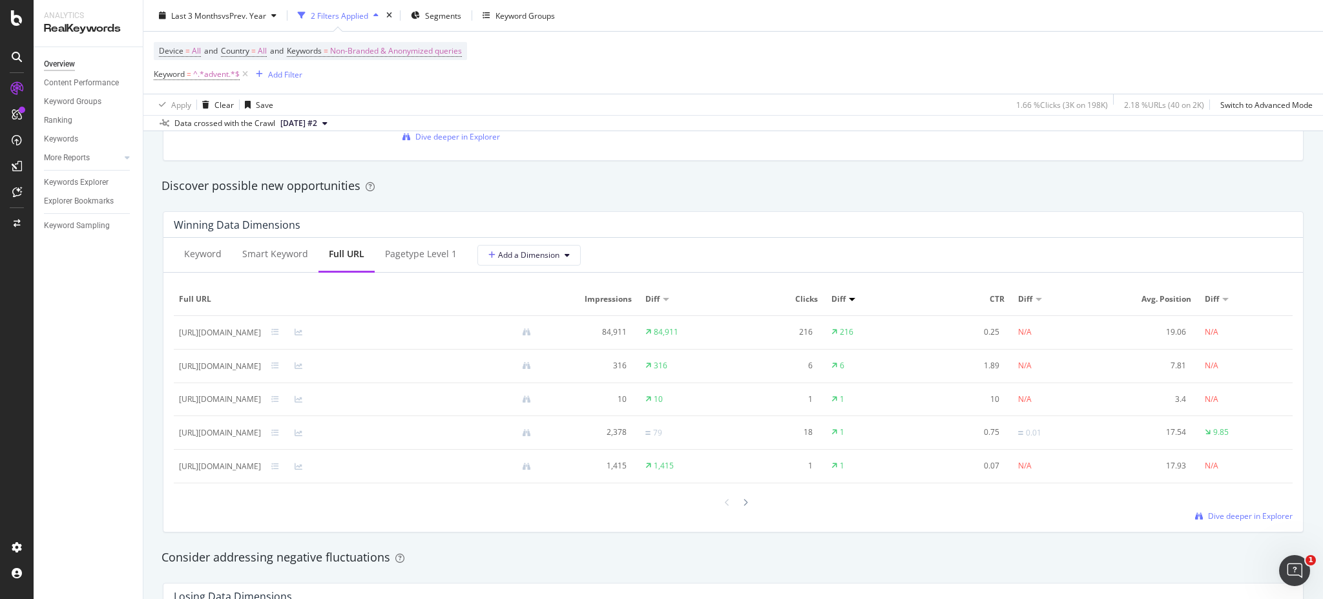
scroll to position [1034, 0]
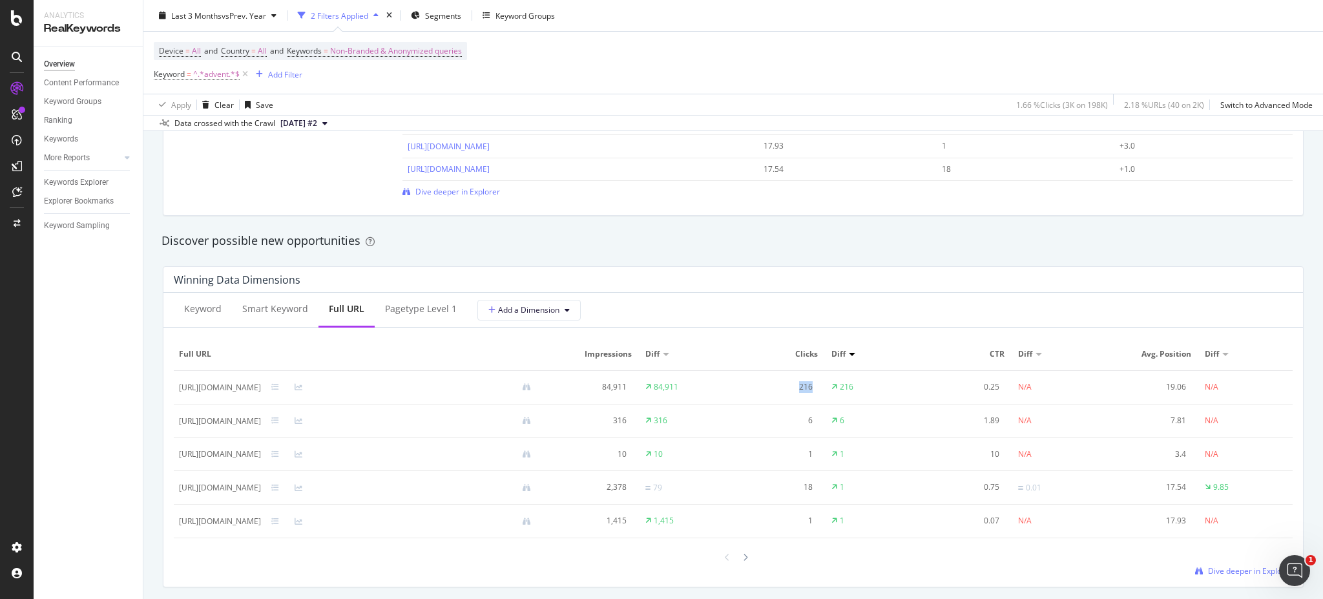
drag, startPoint x: 840, startPoint y: 383, endPoint x: 830, endPoint y: 385, distance: 10.5
click at [813, 385] on div "216" at bounding box center [775, 387] width 74 height 12
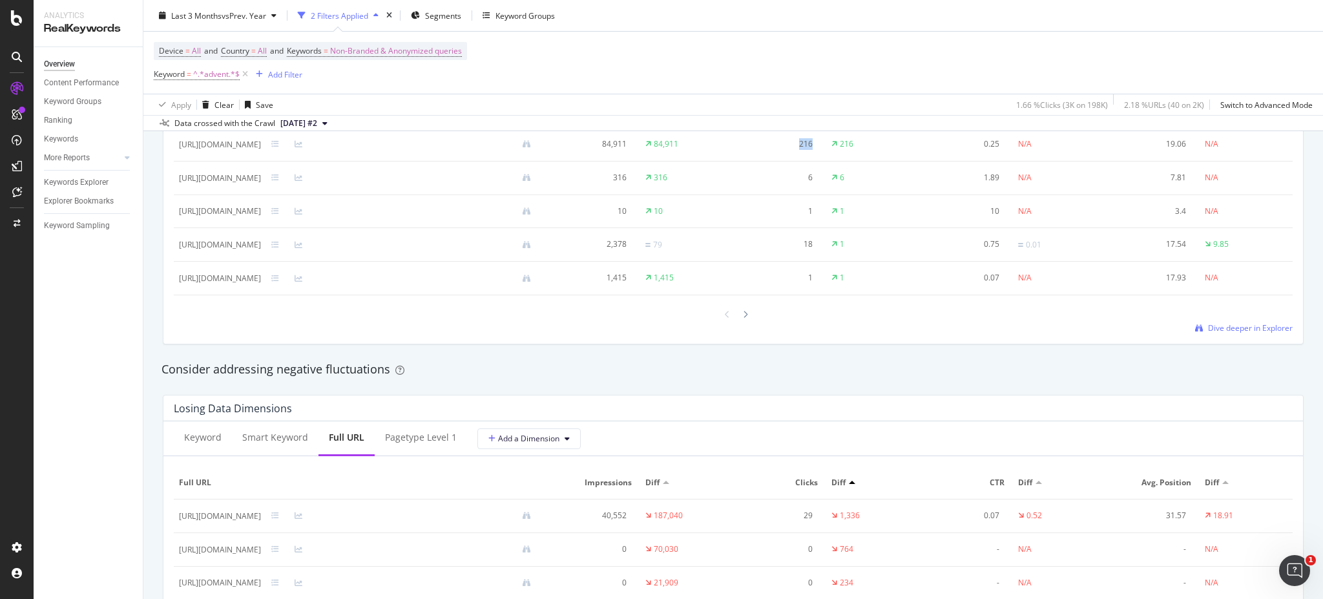
scroll to position [1378, 0]
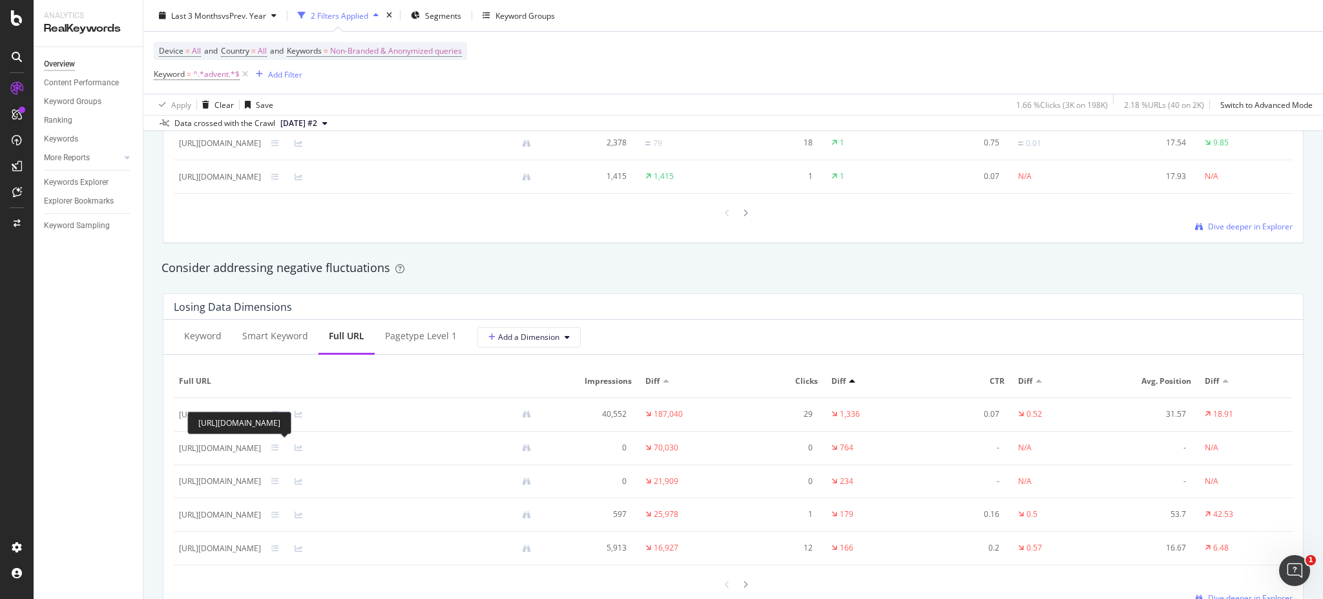
drag, startPoint x: 389, startPoint y: 444, endPoint x: 250, endPoint y: 446, distance: 138.9
click at [250, 446] on div "https://uk.loccitane.com/advent-calendar-10CACLA24.html" at bounding box center [360, 448] width 362 height 12
click at [261, 448] on div "https://uk.loccitane.com/advent-calendar-10CACLA24.html" at bounding box center [220, 449] width 82 height 12
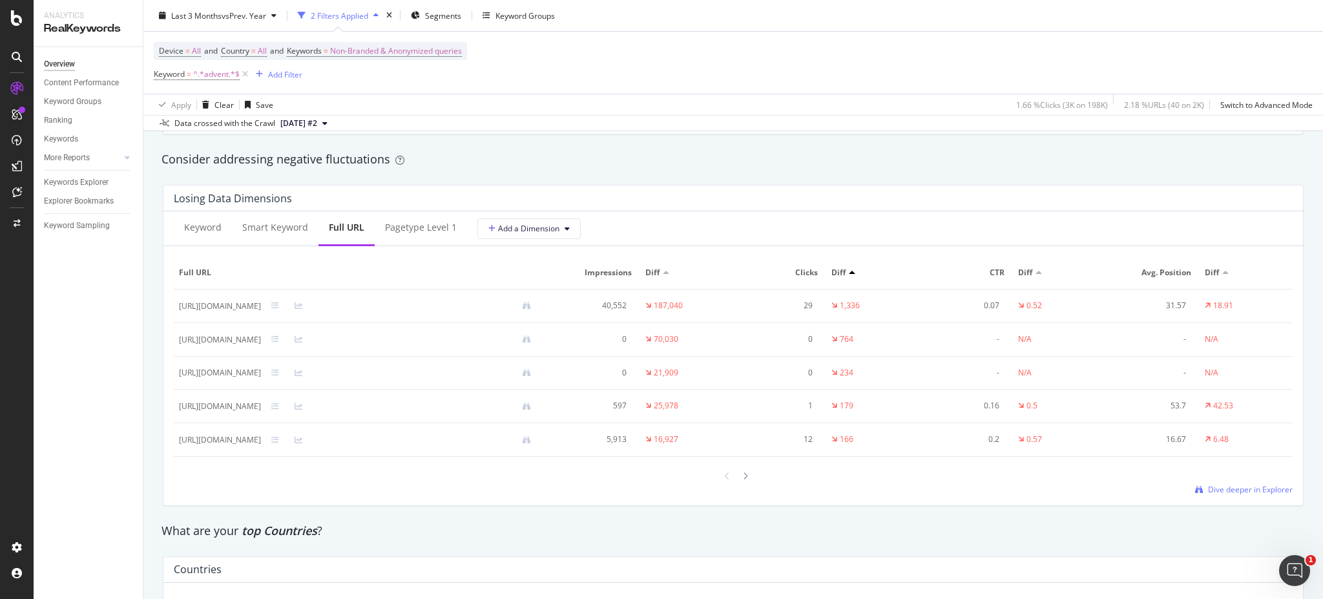
scroll to position [1492, 0]
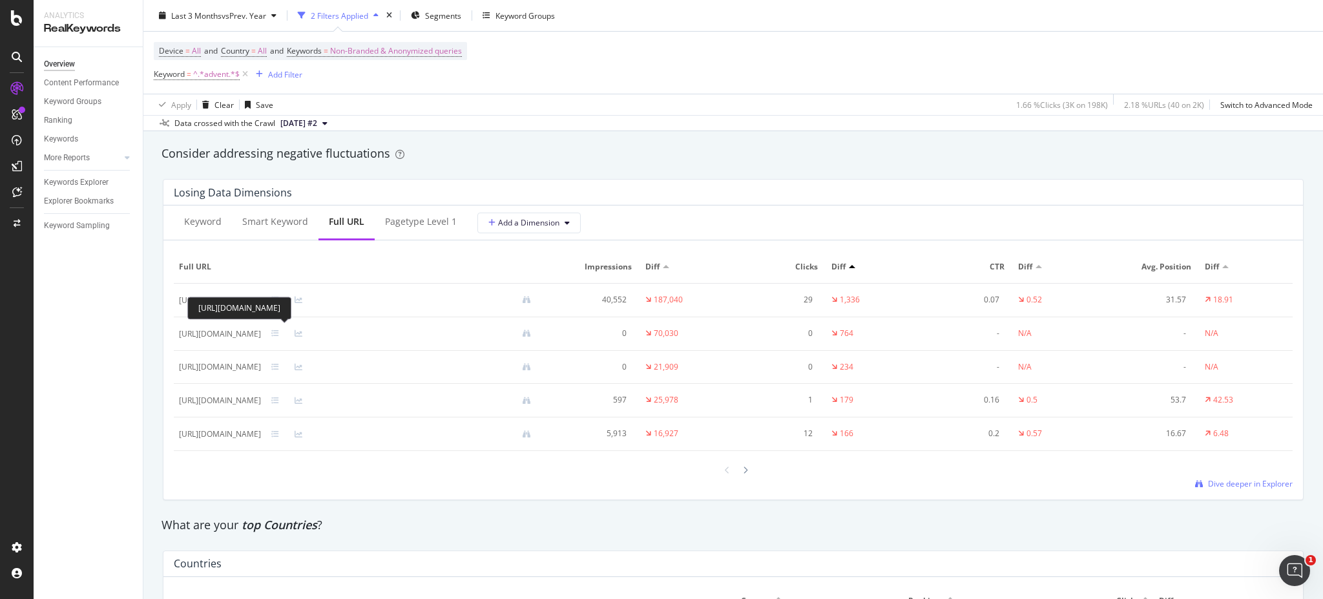
drag, startPoint x: 271, startPoint y: 330, endPoint x: 338, endPoint y: 331, distance: 67.2
click at [261, 331] on div "https://uk.loccitane.com/advent-calendar-10CACLA24.html" at bounding box center [220, 334] width 82 height 12
drag, startPoint x: 280, startPoint y: 367, endPoint x: 366, endPoint y: 368, distance: 86.6
click at [261, 368] on div "https://uk.loccitane.com/luxury-advent-calendar-10CAMAG24.html" at bounding box center [220, 367] width 82 height 12
drag, startPoint x: 284, startPoint y: 399, endPoint x: 350, endPoint y: 401, distance: 65.9
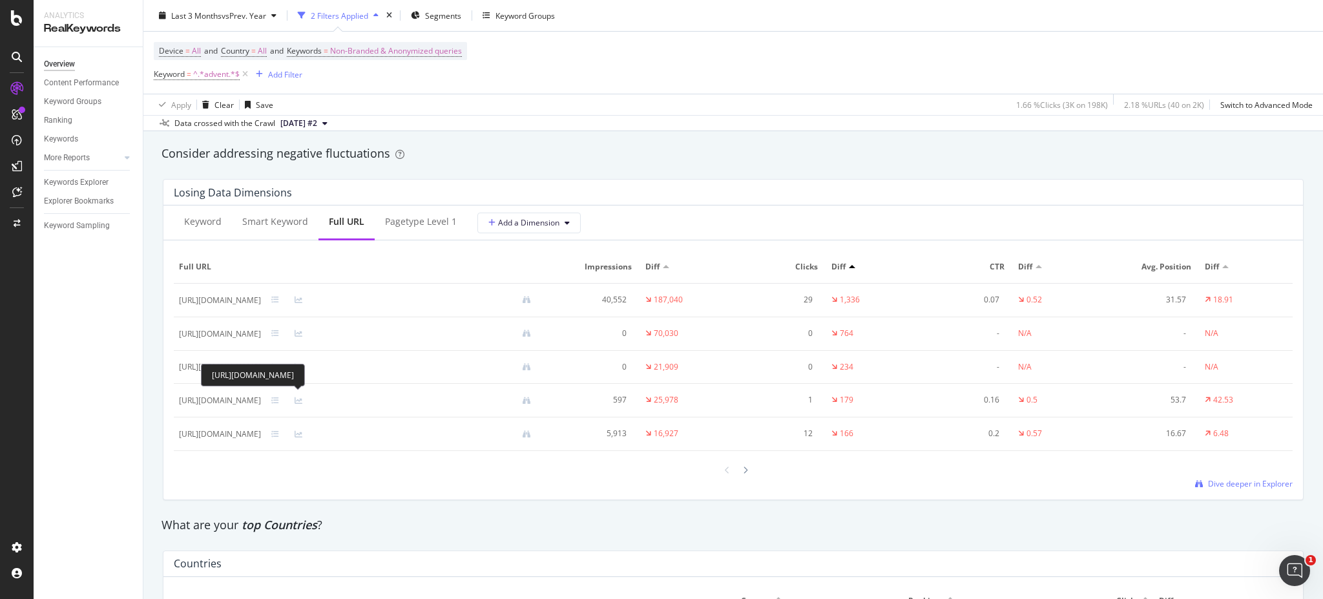
click at [261, 401] on div "https://uk.loccitane.com/beauty-advent-calendar-10CACLA24.html" at bounding box center [220, 401] width 82 height 12
click at [371, 406] on td "https://uk.loccitane.com/beauty-advent-calendar-10CACLA24.html" at bounding box center [360, 401] width 373 height 34
drag, startPoint x: 391, startPoint y: 329, endPoint x: 176, endPoint y: 331, distance: 214.5
click at [176, 331] on td "https://uk.loccitane.com/advent-calendar-10CACLA24.html" at bounding box center [360, 334] width 373 height 34
copy div "https://uk.loccitane.com/advent-calendar-10CACLA24.html"
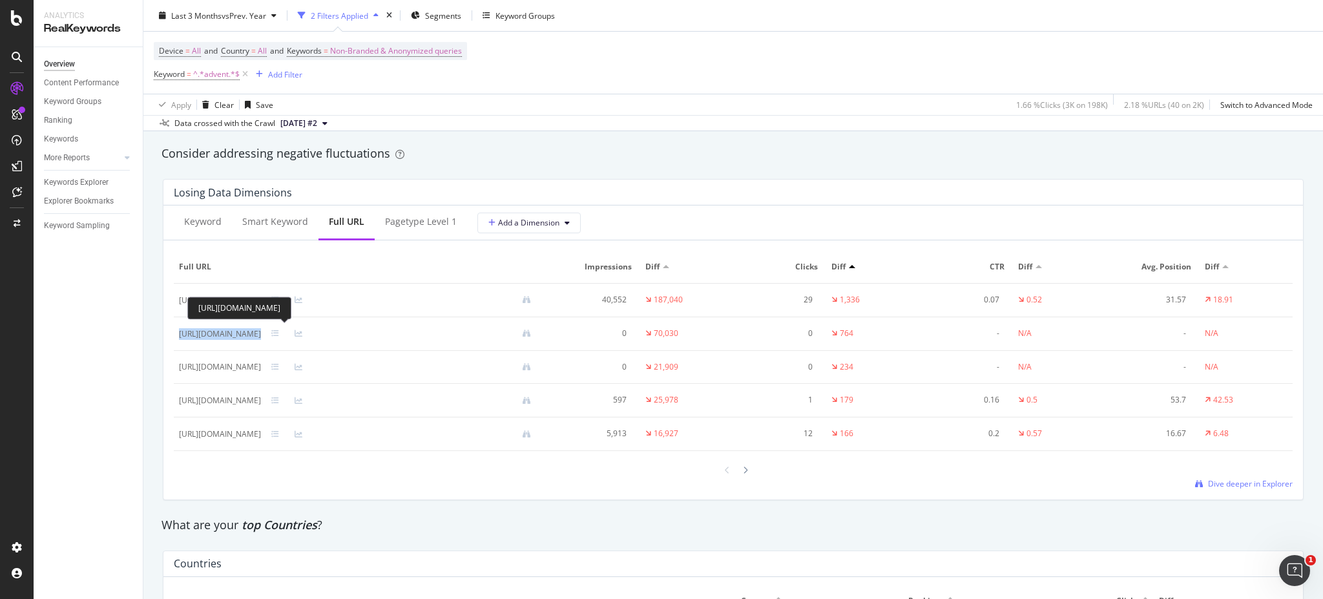
copy div "https://uk.loccitane.com/advent-calendar-10CACLA24.html"
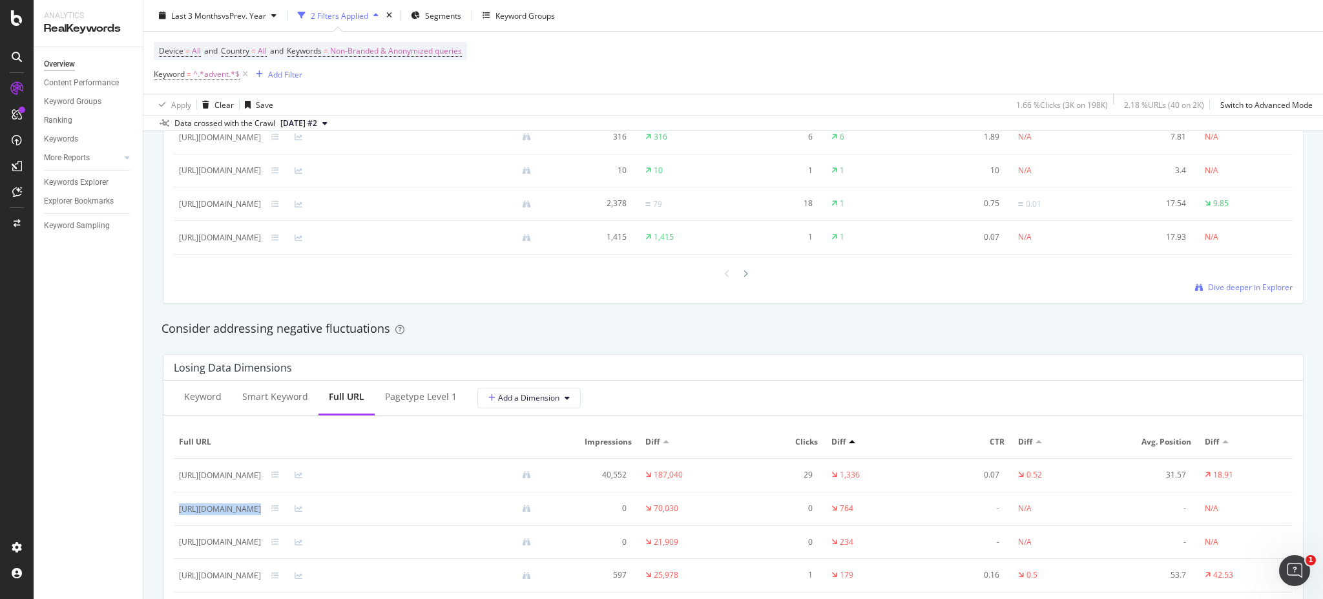
scroll to position [1489, 0]
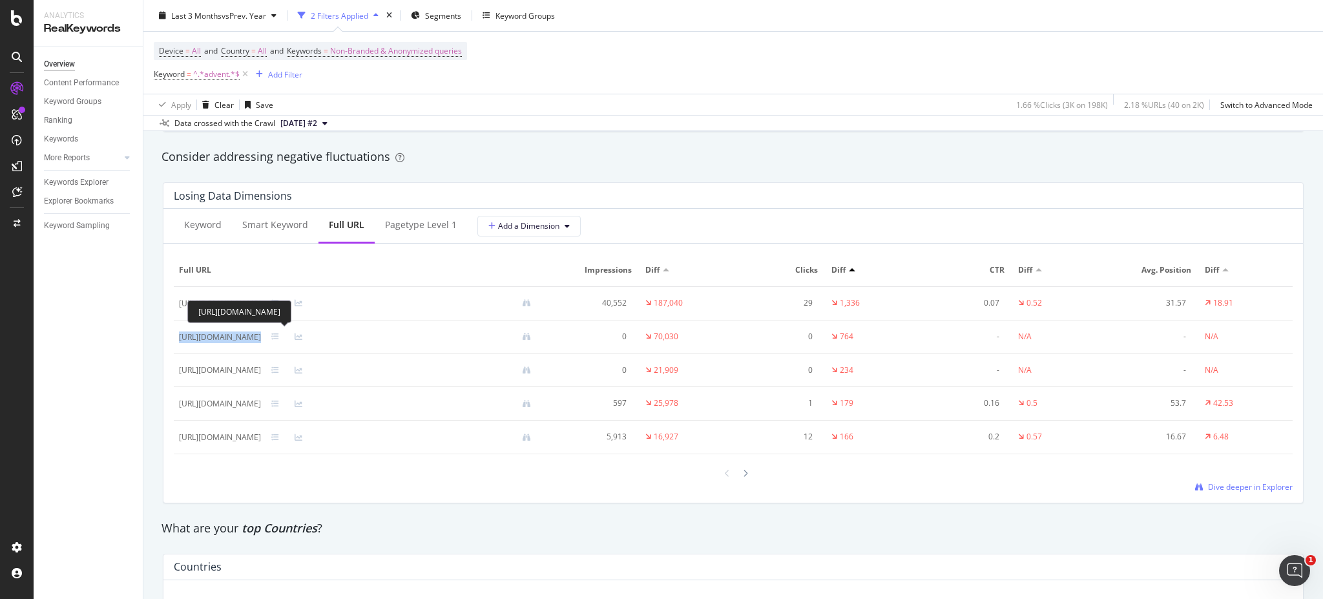
click at [261, 331] on div "https://uk.loccitane.com/advent-calendar-10CACLA24.html" at bounding box center [220, 337] width 82 height 12
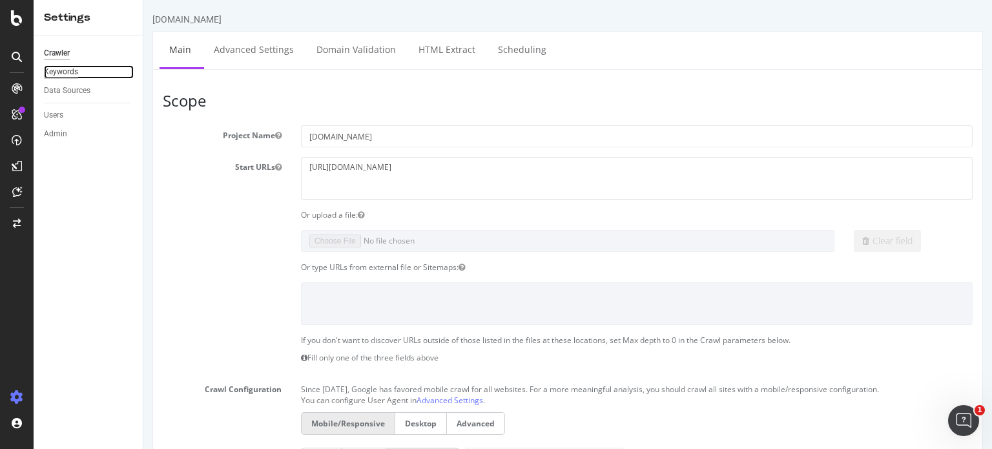
click at [52, 72] on div "Keywords" at bounding box center [61, 72] width 34 height 14
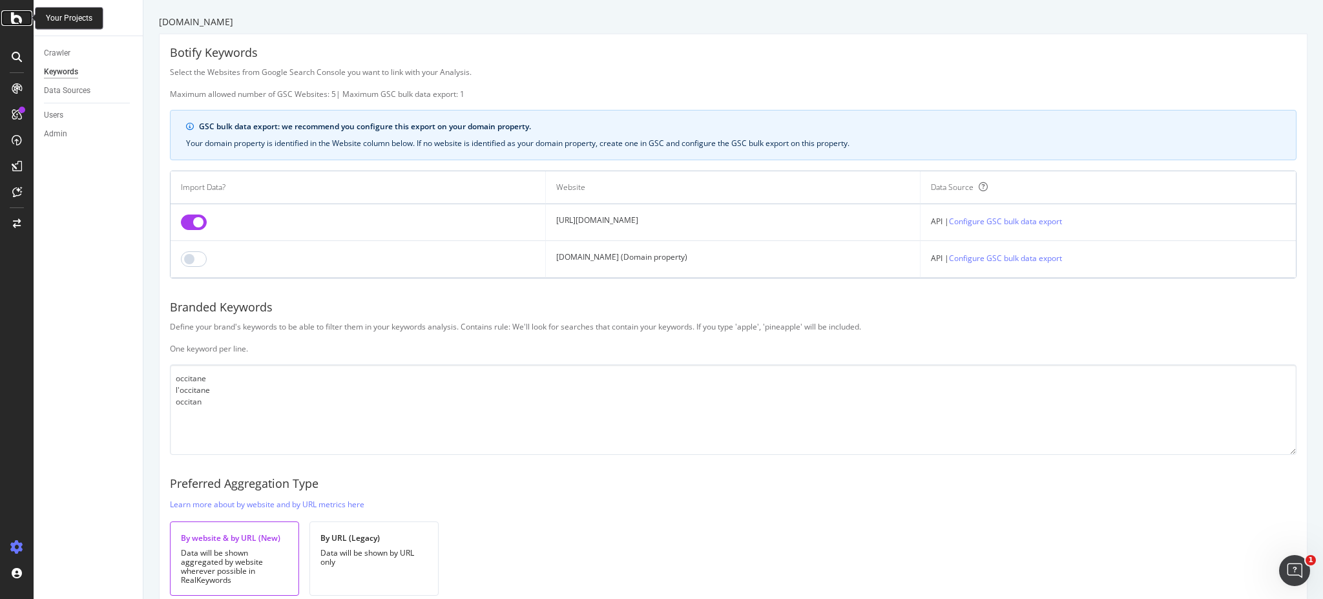
click at [19, 23] on icon at bounding box center [17, 18] width 12 height 16
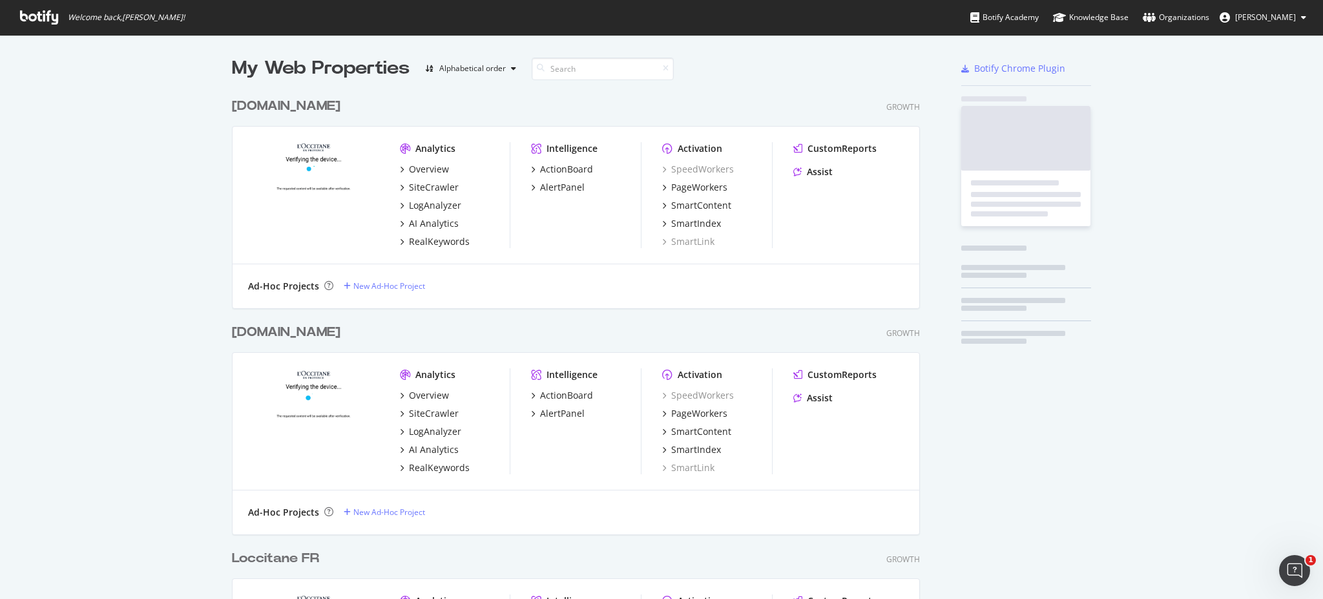
scroll to position [585, 1296]
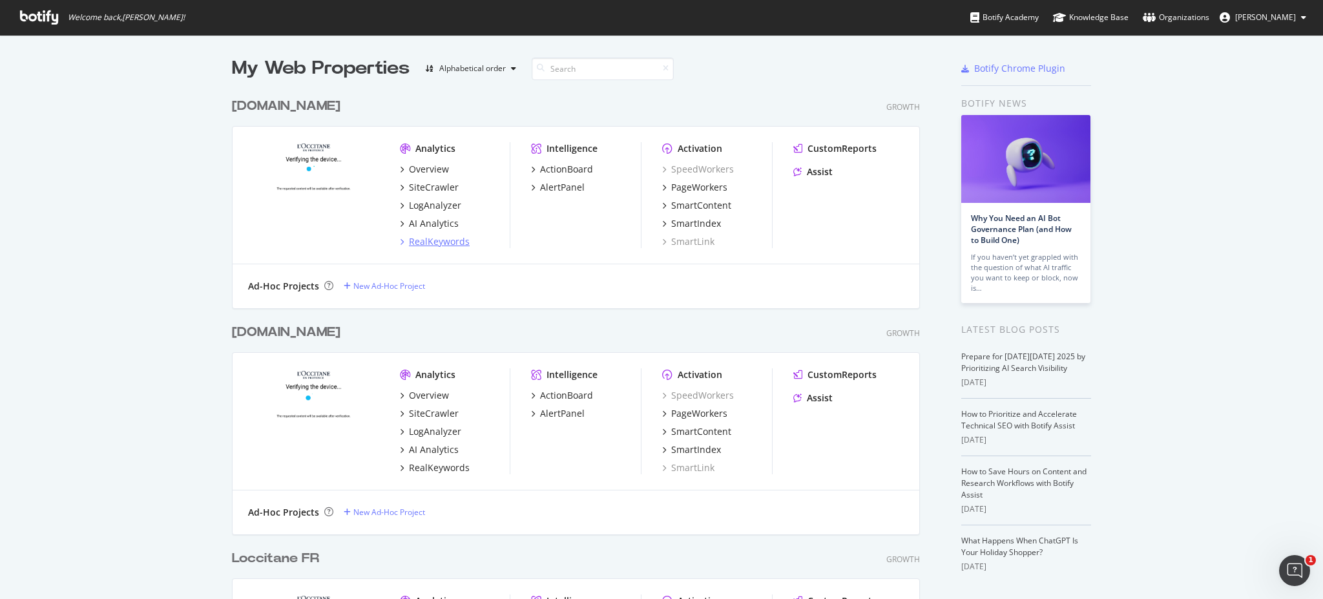
click at [445, 239] on div "RealKeywords" at bounding box center [439, 241] width 61 height 13
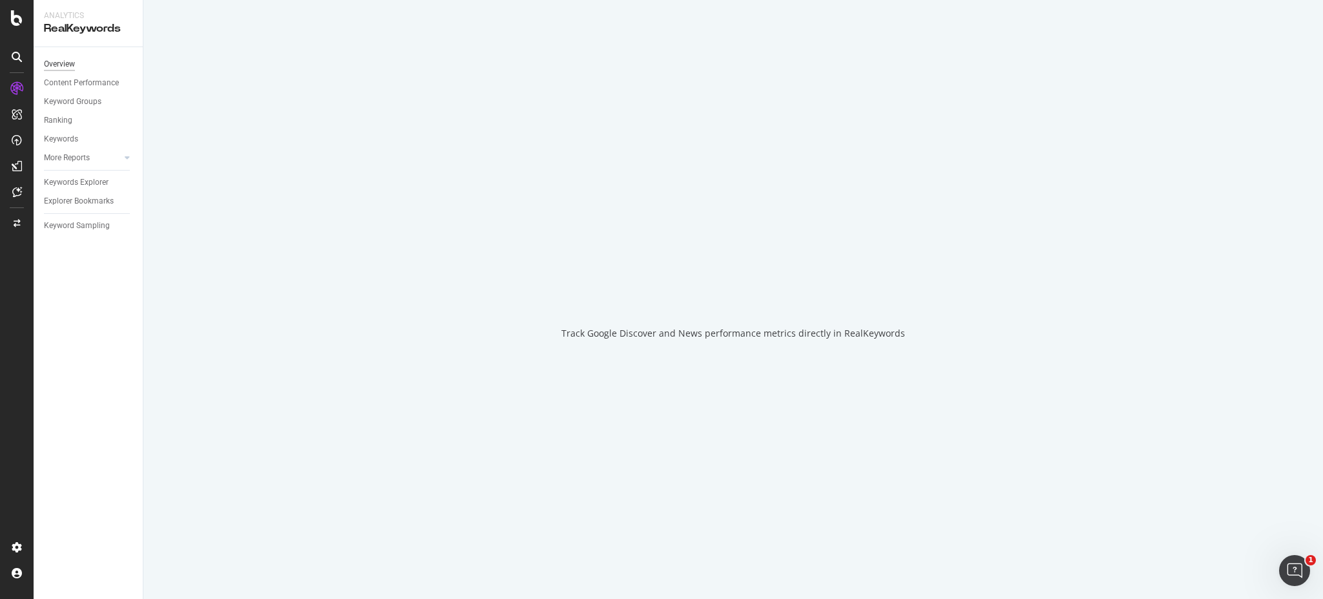
click at [70, 63] on div "Overview" at bounding box center [59, 64] width 31 height 14
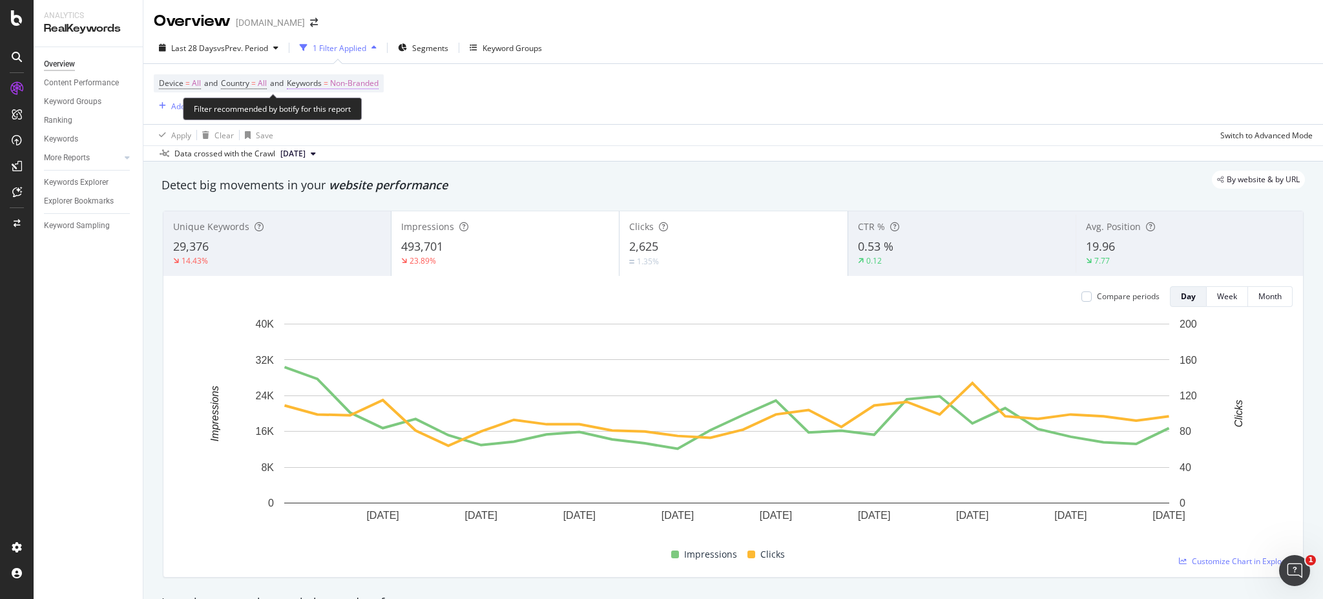
click at [363, 87] on span "Non-Branded" at bounding box center [354, 83] width 48 height 18
click at [362, 107] on div "Filter recommended by botify for this report" at bounding box center [272, 109] width 179 height 23
click at [365, 78] on span "Non-Branded" at bounding box center [354, 83] width 48 height 18
click at [352, 103] on button "Non-Branded" at bounding box center [340, 113] width 69 height 21
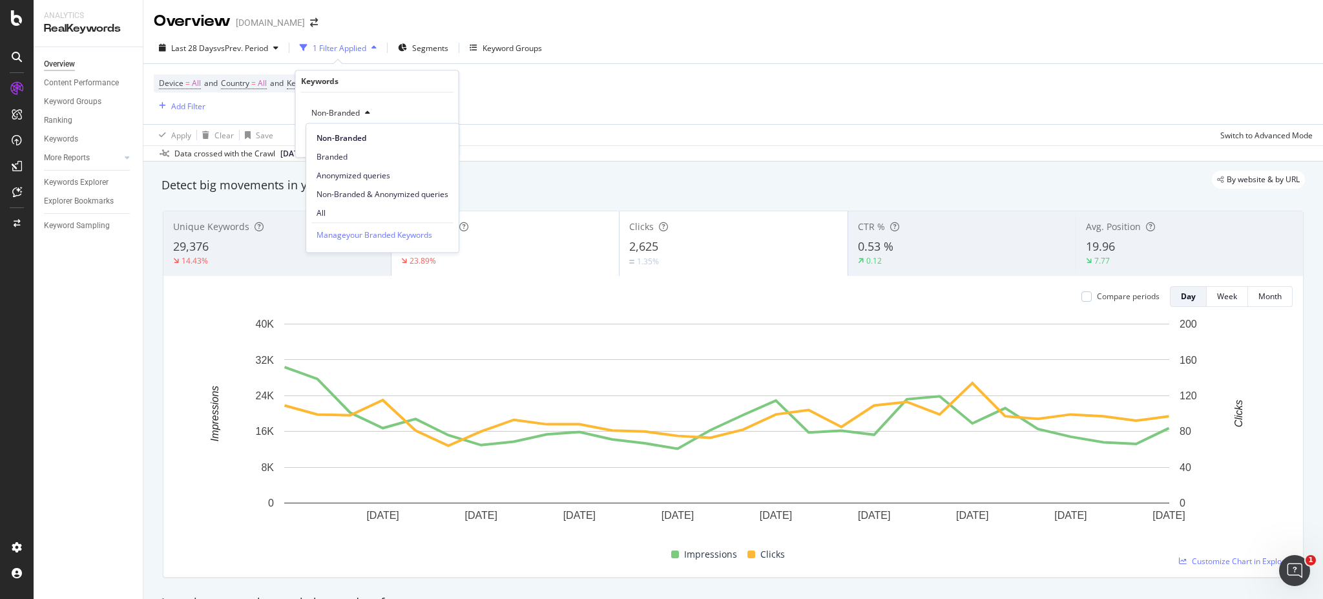
drag, startPoint x: 370, startPoint y: 191, endPoint x: 384, endPoint y: 183, distance: 16.2
click at [370, 191] on span "Non-Branded & Anonymized queries" at bounding box center [383, 195] width 132 height 12
click at [452, 145] on div "Apply" at bounding box center [449, 140] width 20 height 11
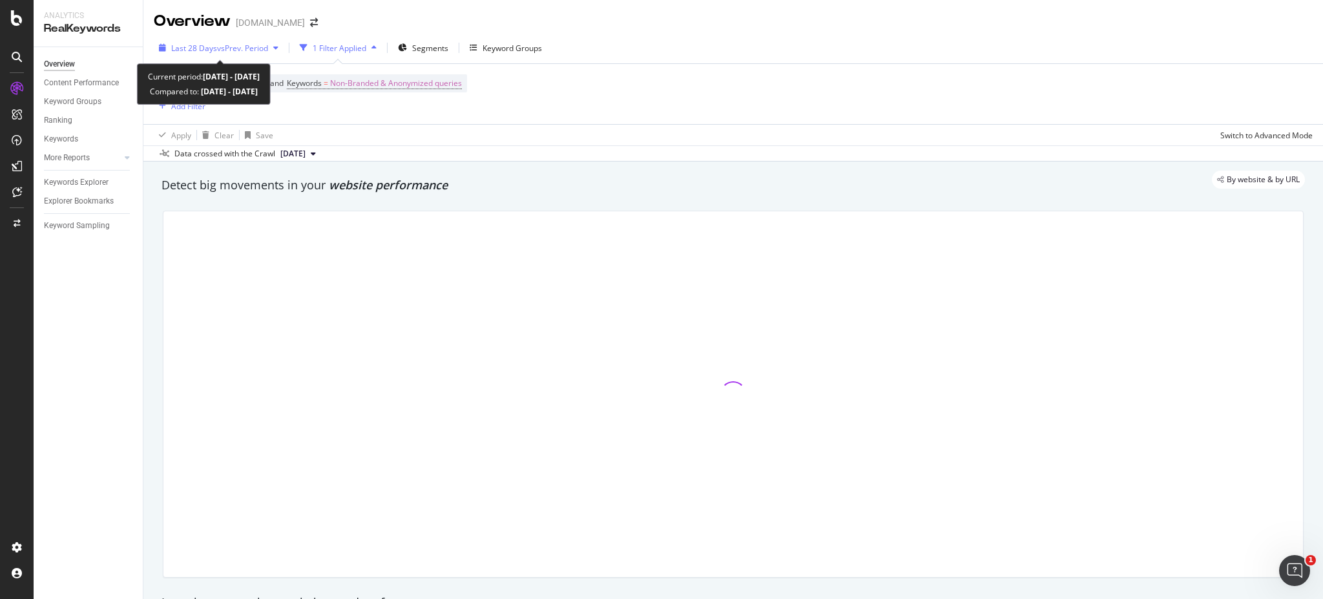
click at [239, 47] on span "vs Prev. Period" at bounding box center [242, 48] width 51 height 11
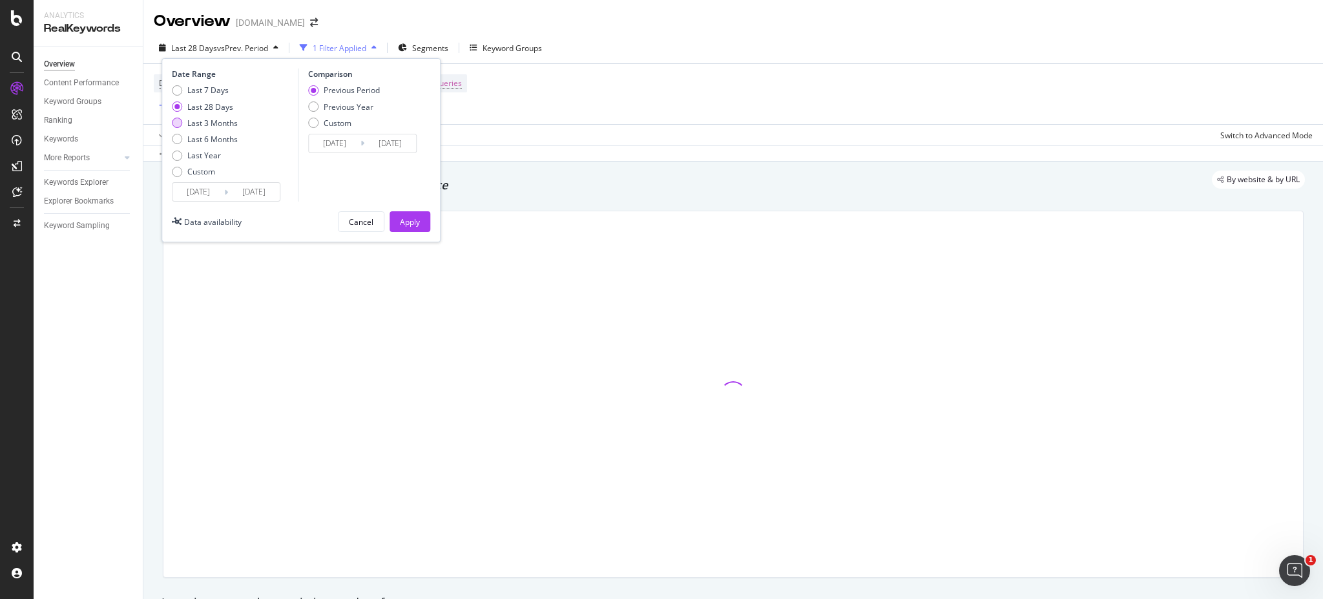
click at [218, 125] on div "Last 3 Months" at bounding box center [212, 123] width 50 height 11
type input "[DATE]"
click at [320, 102] on div "Previous Year" at bounding box center [344, 106] width 72 height 11
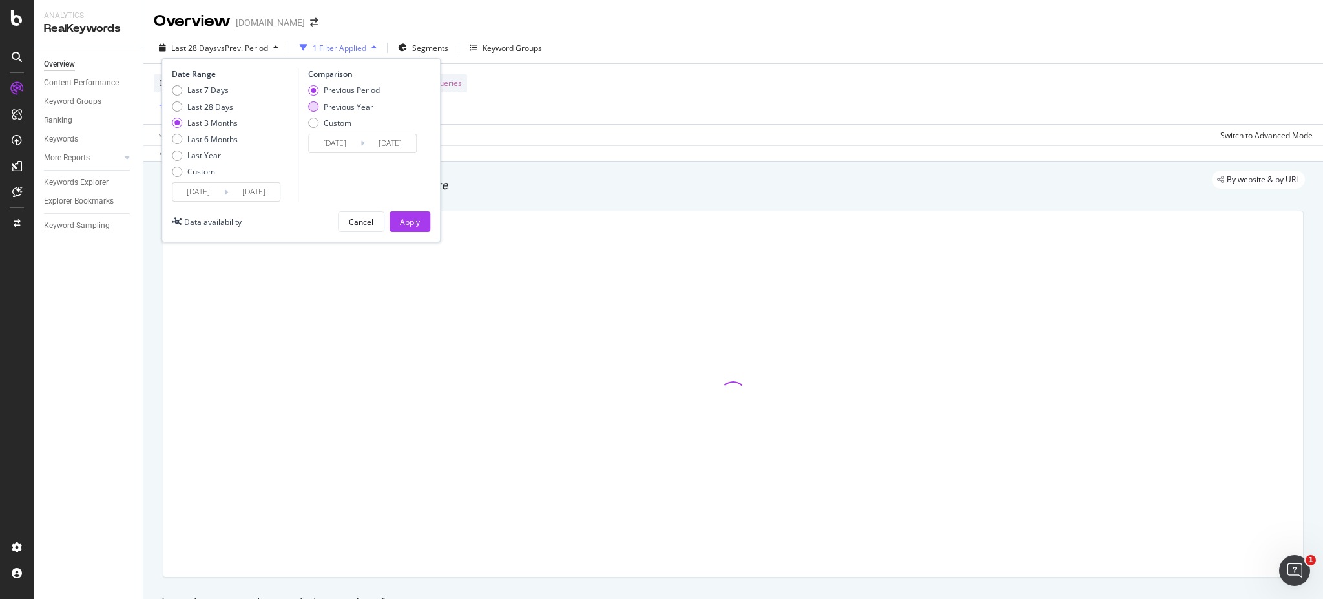
type input "[DATE]"
click at [415, 221] on div "Apply" at bounding box center [410, 221] width 20 height 11
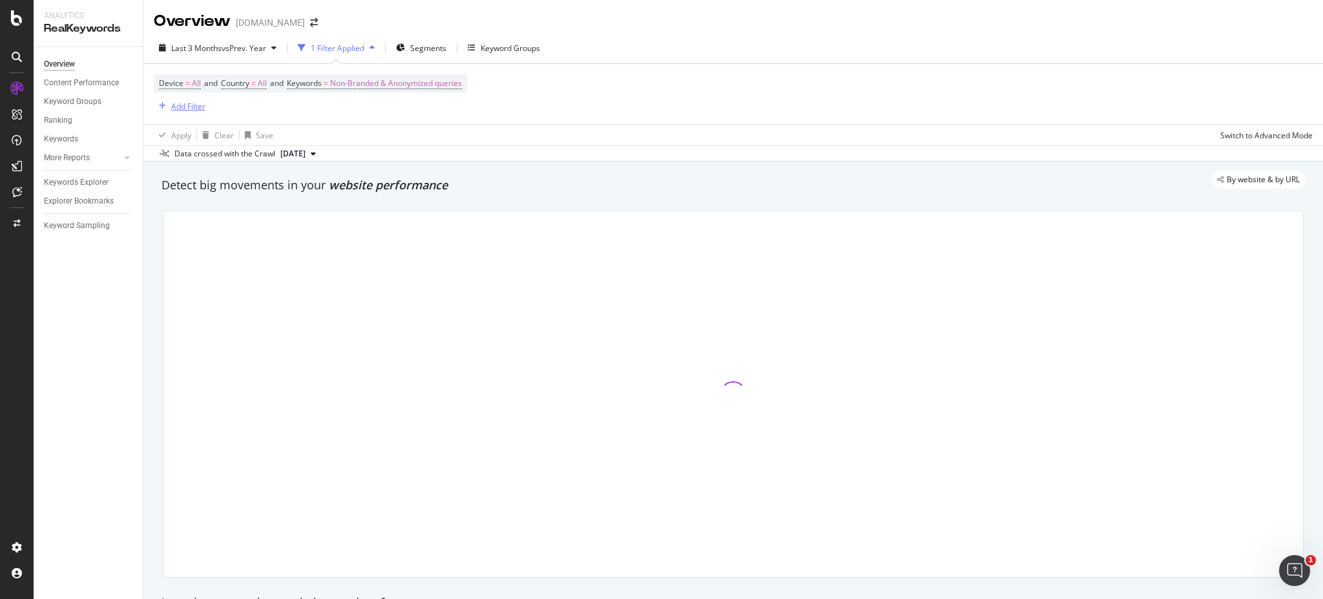
click at [198, 109] on div "Add Filter" at bounding box center [188, 106] width 34 height 11
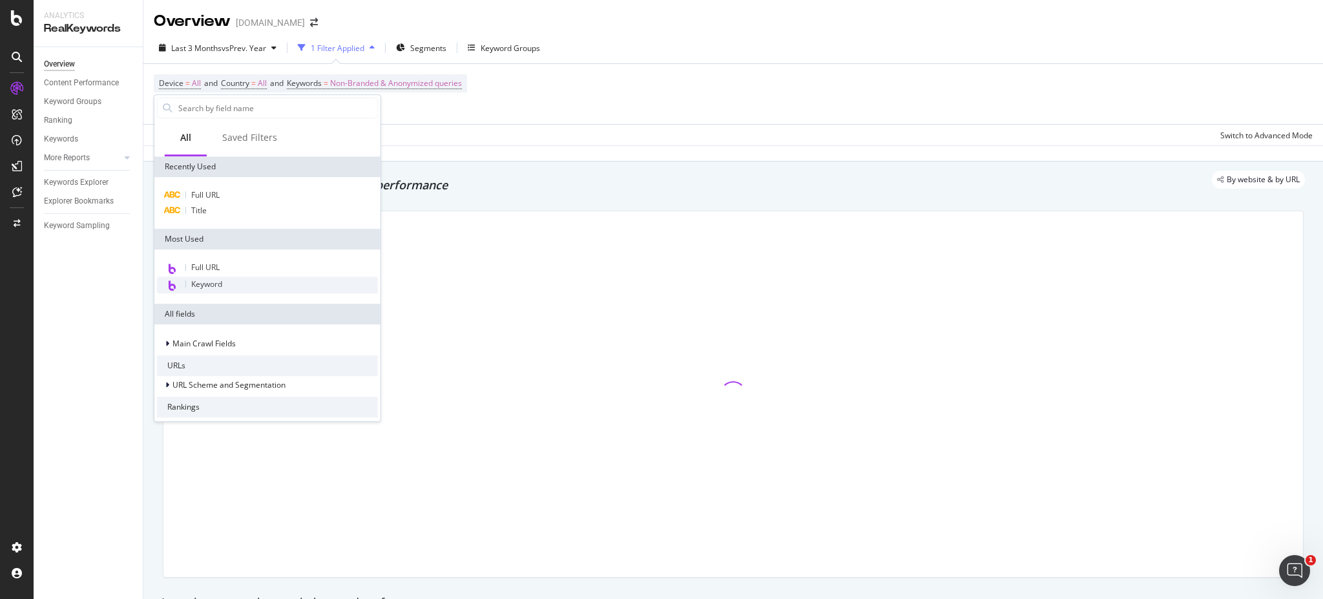
click at [225, 282] on div "Keyword" at bounding box center [267, 284] width 221 height 17
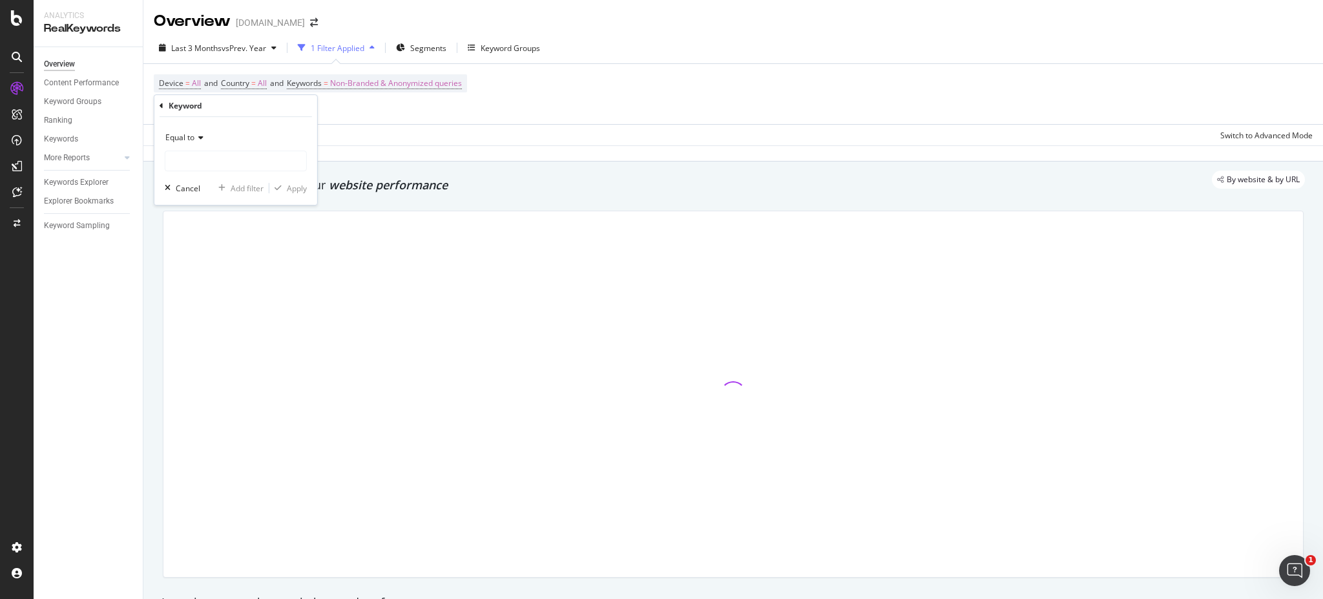
click at [189, 135] on span "Equal to" at bounding box center [179, 137] width 29 height 11
click at [196, 104] on icon at bounding box center [197, 107] width 8 height 8
click at [187, 136] on span "Equal to" at bounding box center [179, 135] width 29 height 11
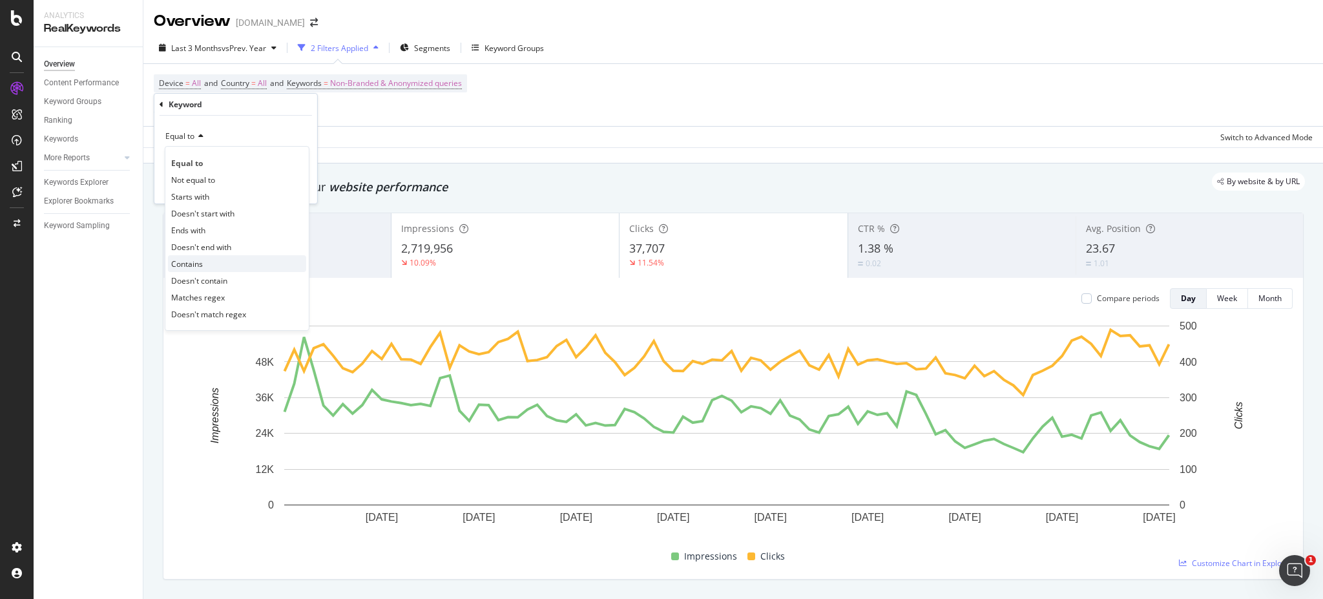
click at [227, 268] on div "Contains" at bounding box center [237, 263] width 138 height 17
click at [225, 165] on input "text" at bounding box center [235, 159] width 141 height 21
type input "advent"
click at [287, 182] on div "Apply" at bounding box center [297, 187] width 20 height 11
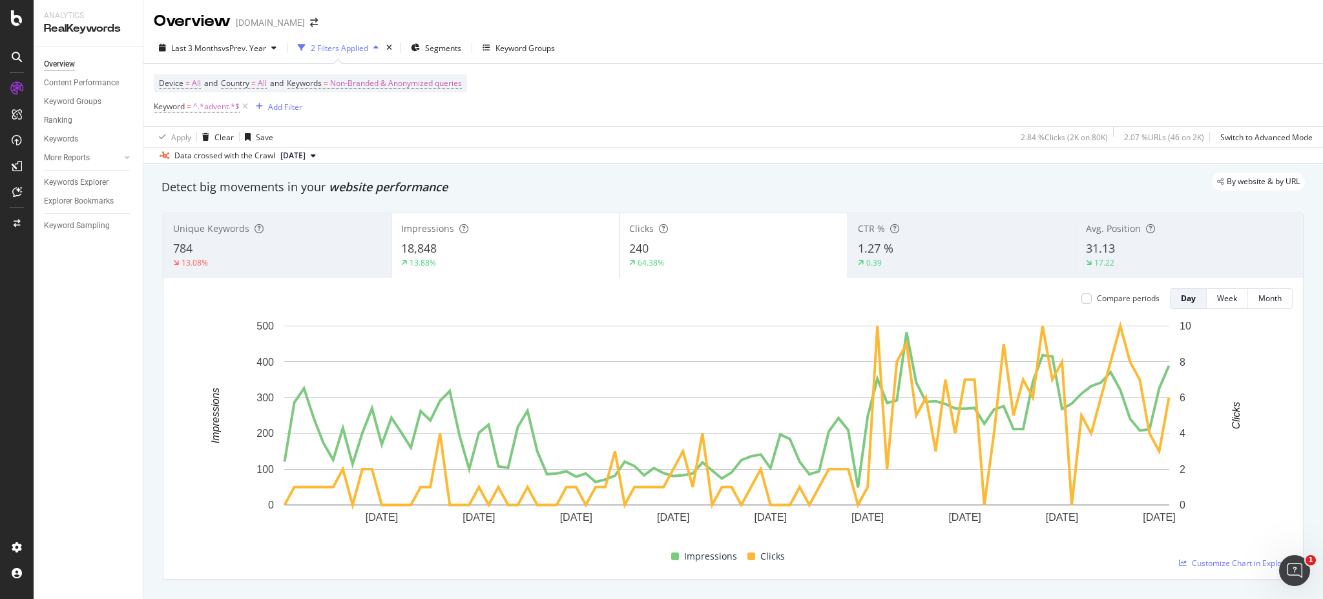
click at [510, 263] on div "13.88%" at bounding box center [505, 263] width 208 height 12
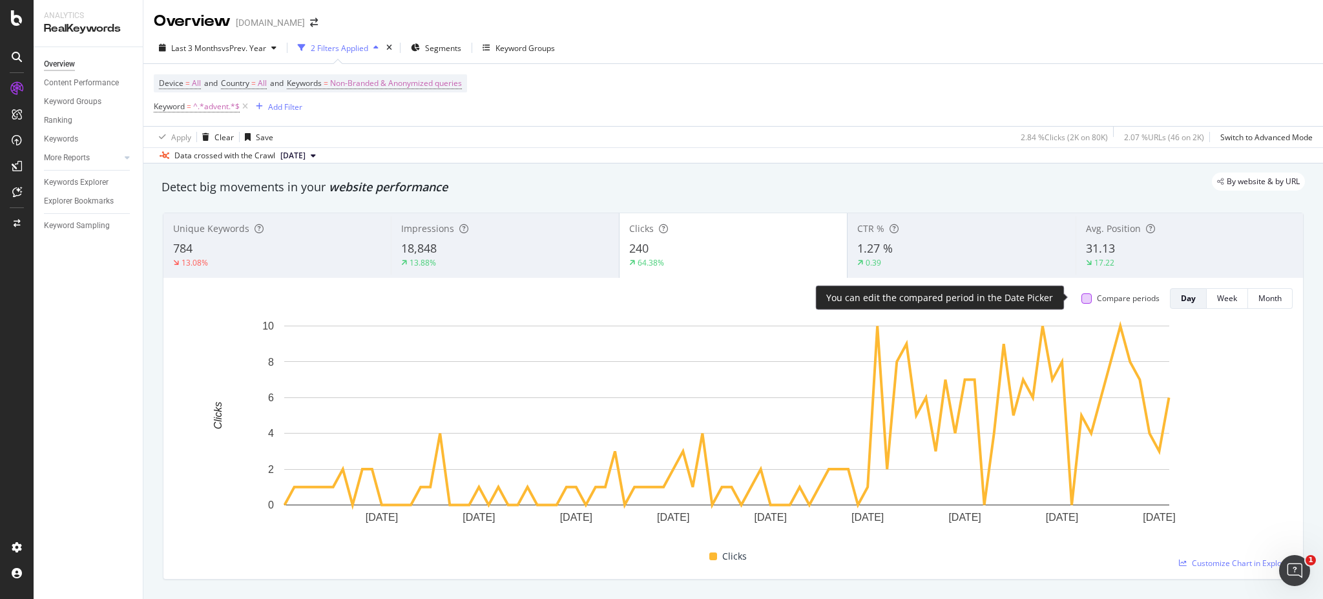
click at [992, 293] on div at bounding box center [1086, 298] width 10 height 10
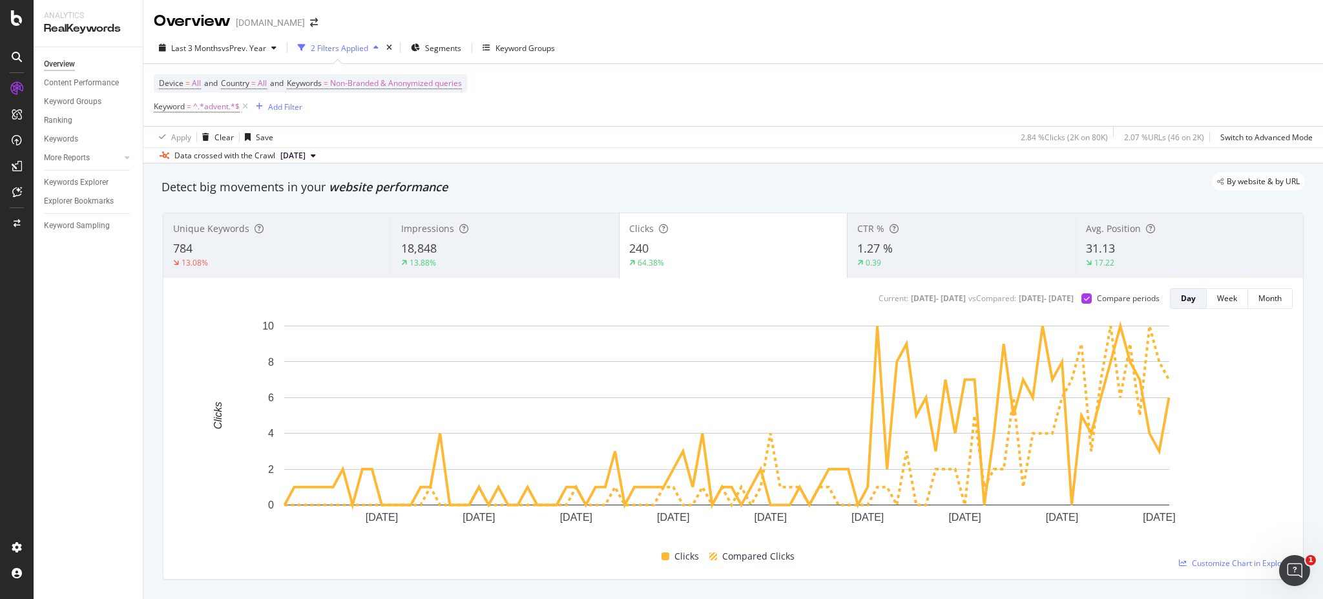
click at [519, 251] on div "18,848" at bounding box center [504, 248] width 207 height 17
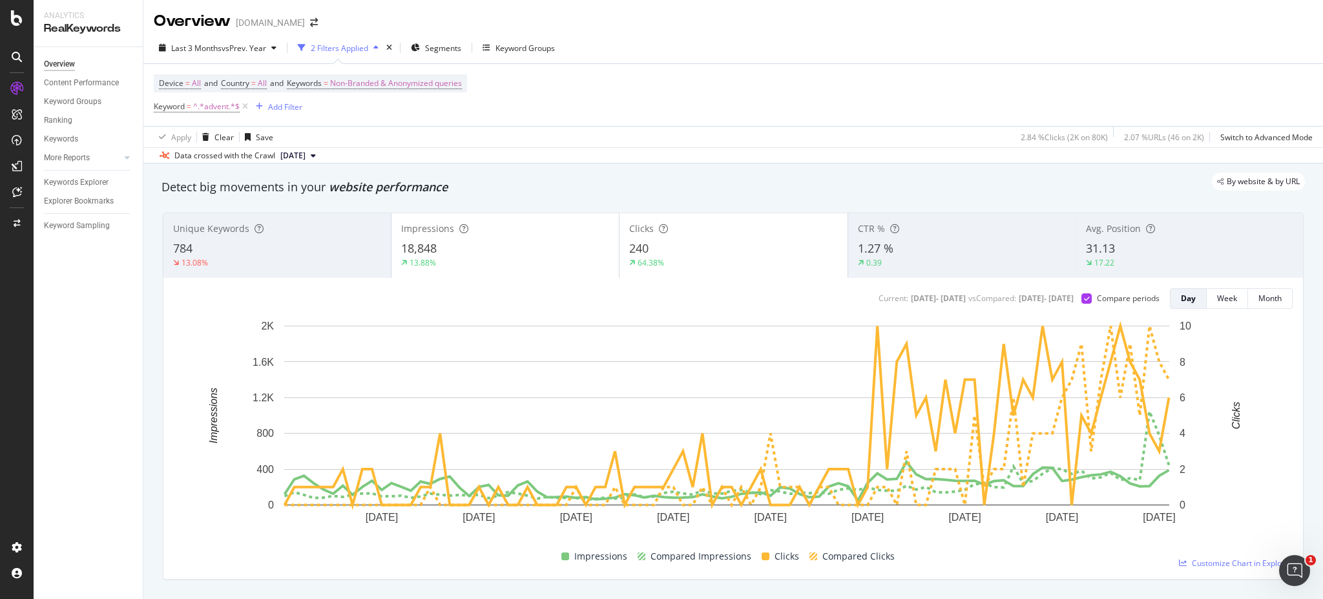
click at [519, 251] on div "18,848" at bounding box center [505, 248] width 208 height 17
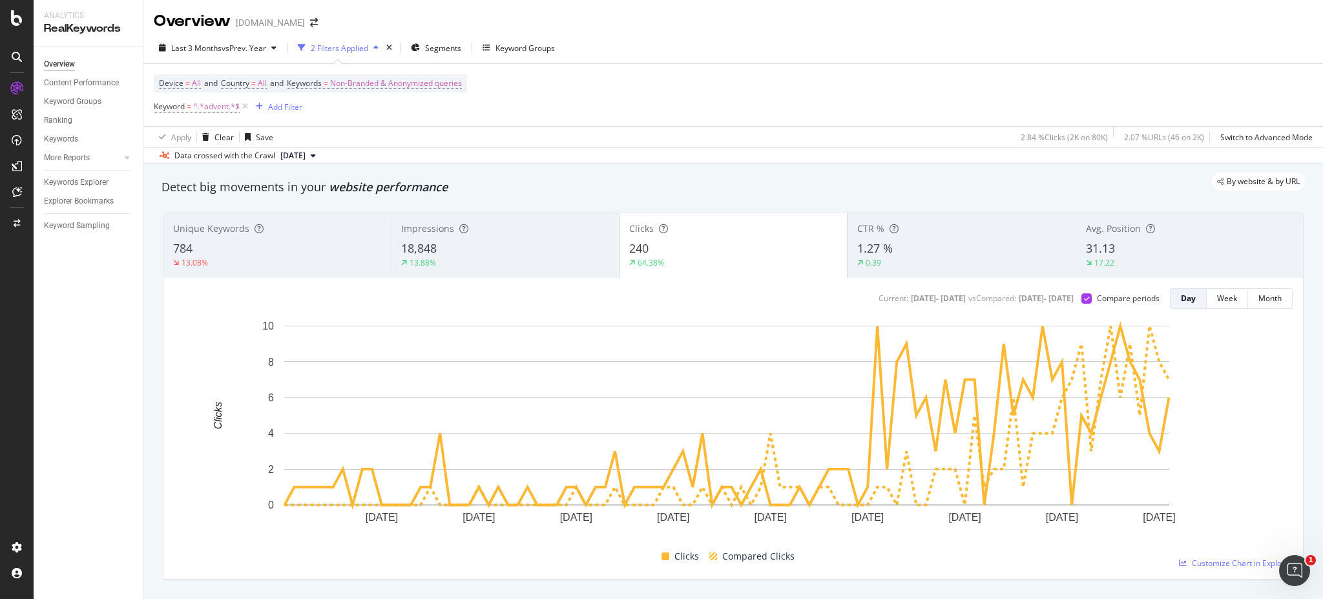
click at [842, 87] on div "Device = All and Country = All and Keywords = Non-Branded & Anonymized queries …" at bounding box center [733, 95] width 1159 height 62
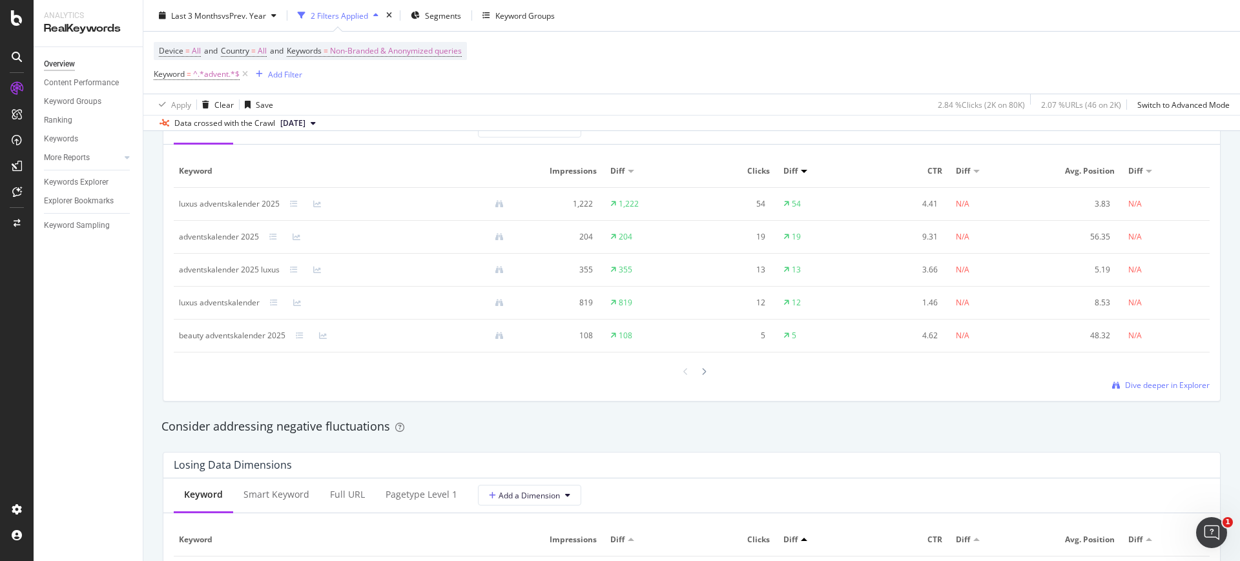
scroll to position [1184, 0]
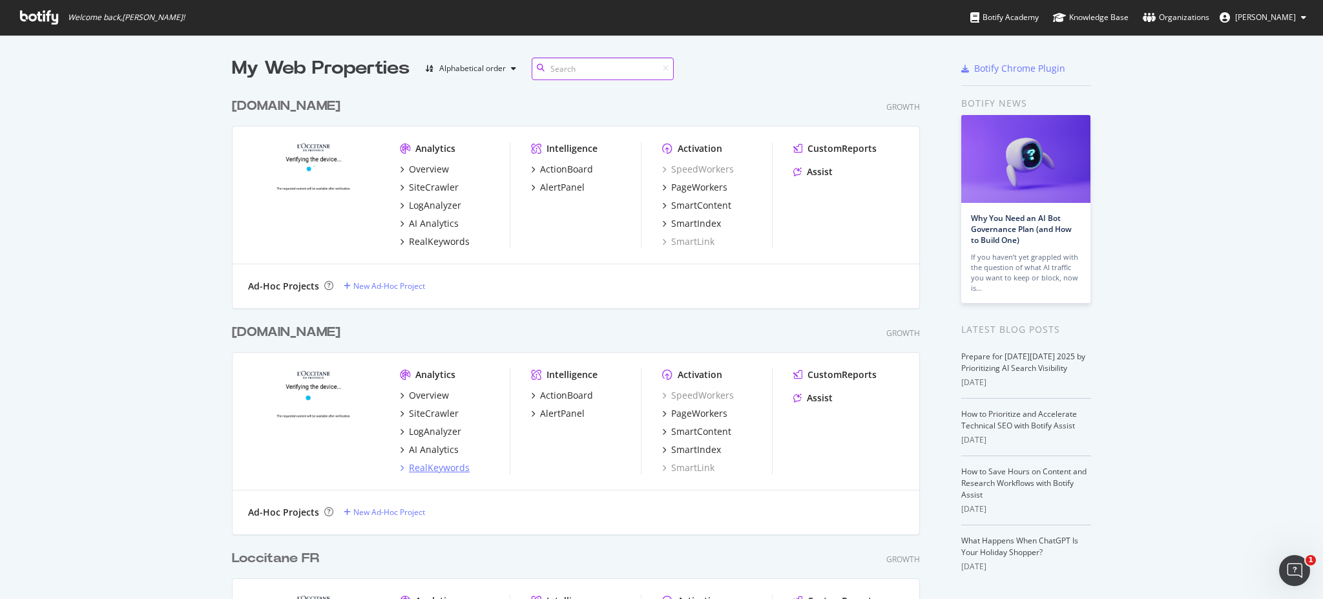
scroll to position [344, 0]
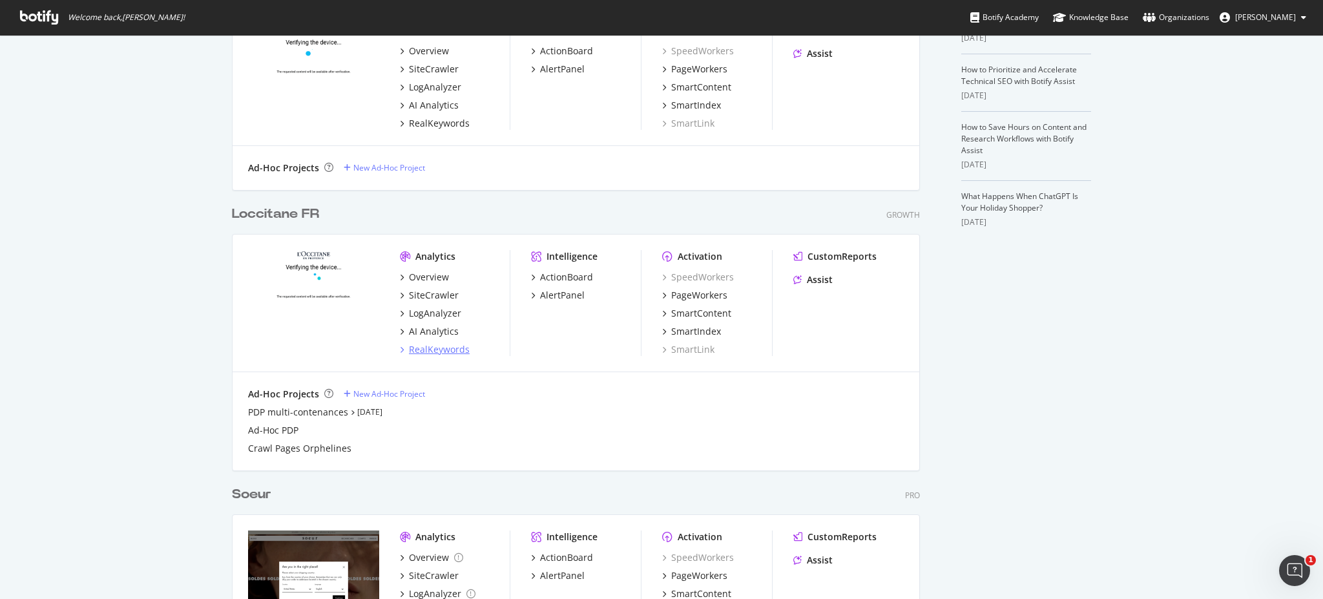
click at [416, 348] on div "RealKeywords" at bounding box center [439, 349] width 61 height 13
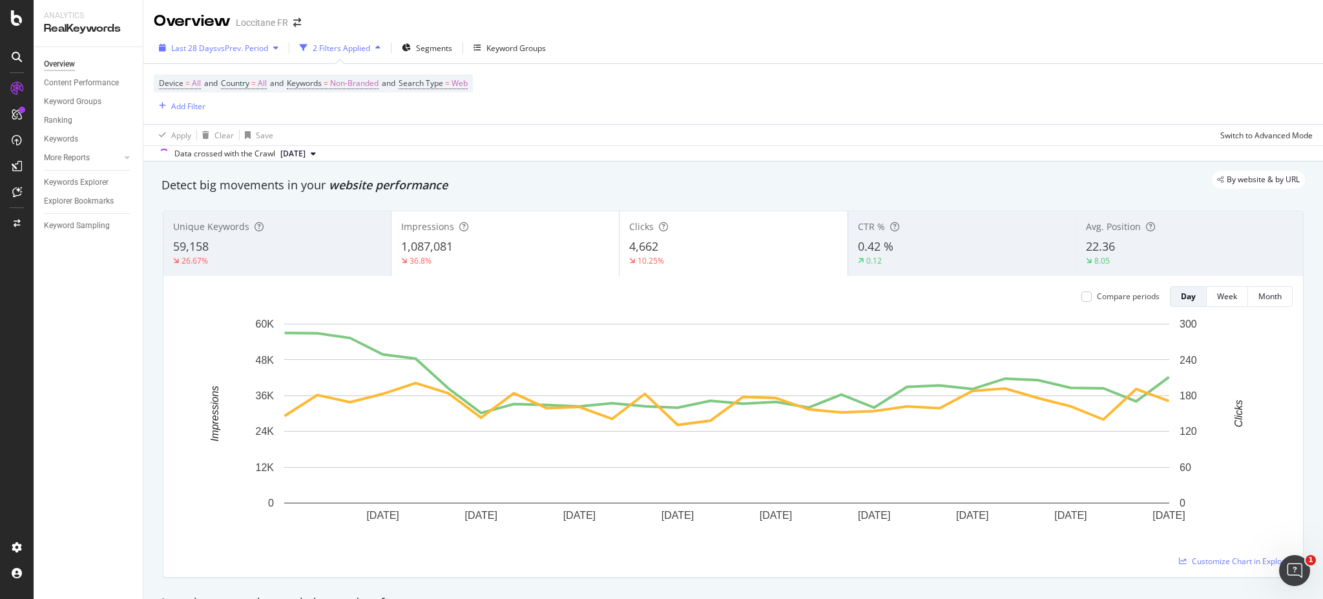
click at [225, 52] on span "vs Prev. Period" at bounding box center [242, 48] width 51 height 11
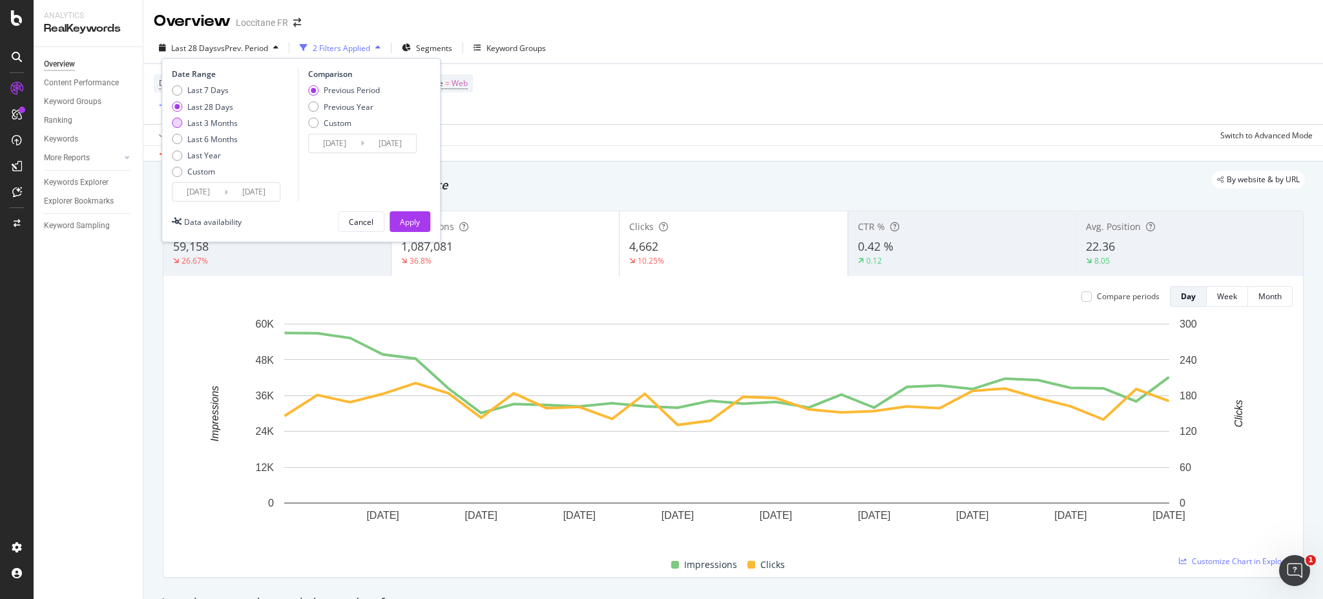
click at [220, 125] on div "Last 3 Months" at bounding box center [212, 123] width 50 height 11
type input "[DATE]"
click at [361, 111] on div "Previous Year" at bounding box center [349, 106] width 50 height 11
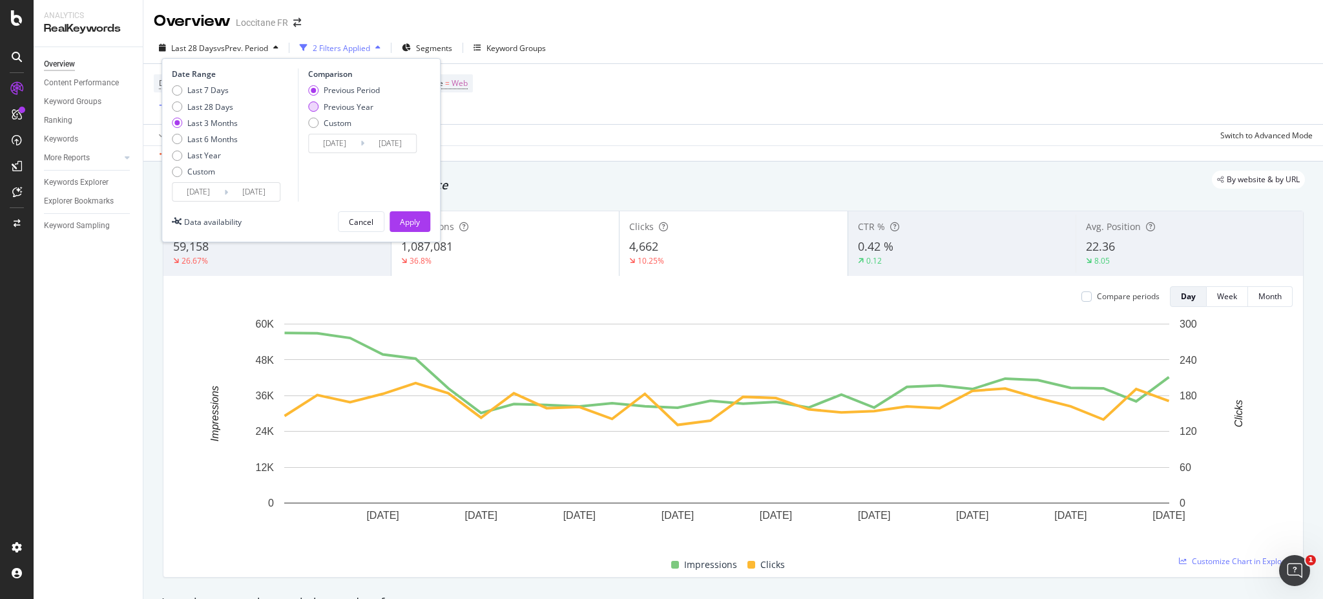
type input "[DATE]"
click at [422, 220] on button "Apply" at bounding box center [410, 221] width 41 height 21
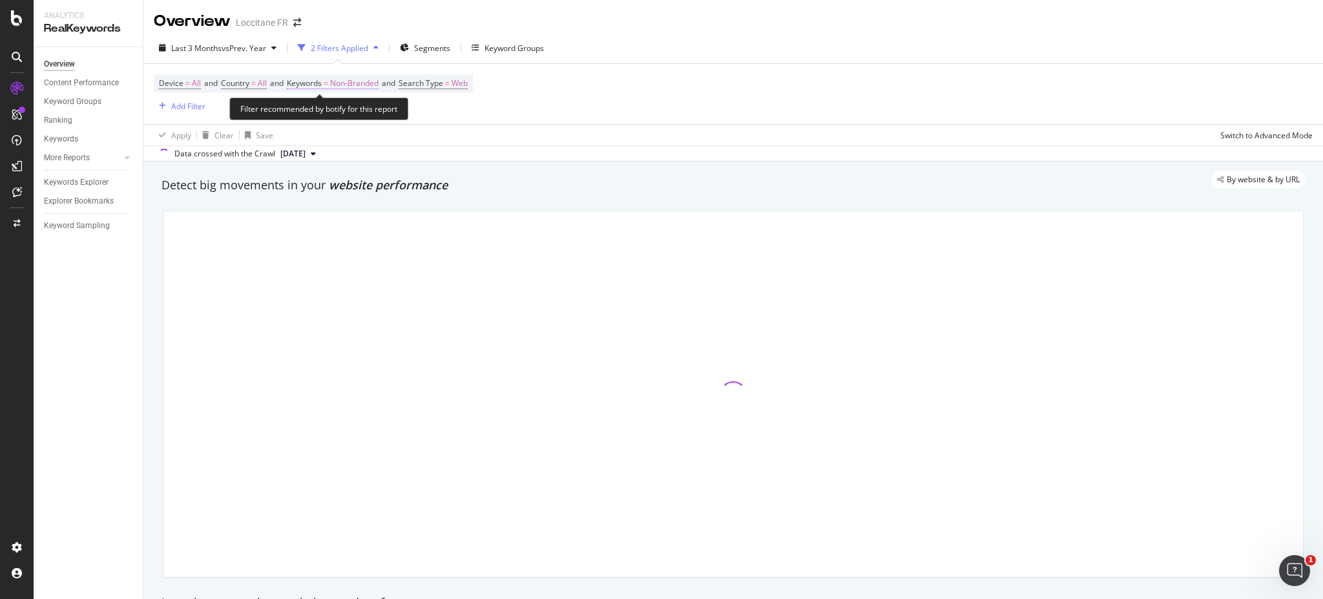
click at [364, 87] on span "Non-Branded" at bounding box center [354, 83] width 48 height 18
click at [344, 109] on span "Non-Branded" at bounding box center [333, 112] width 54 height 11
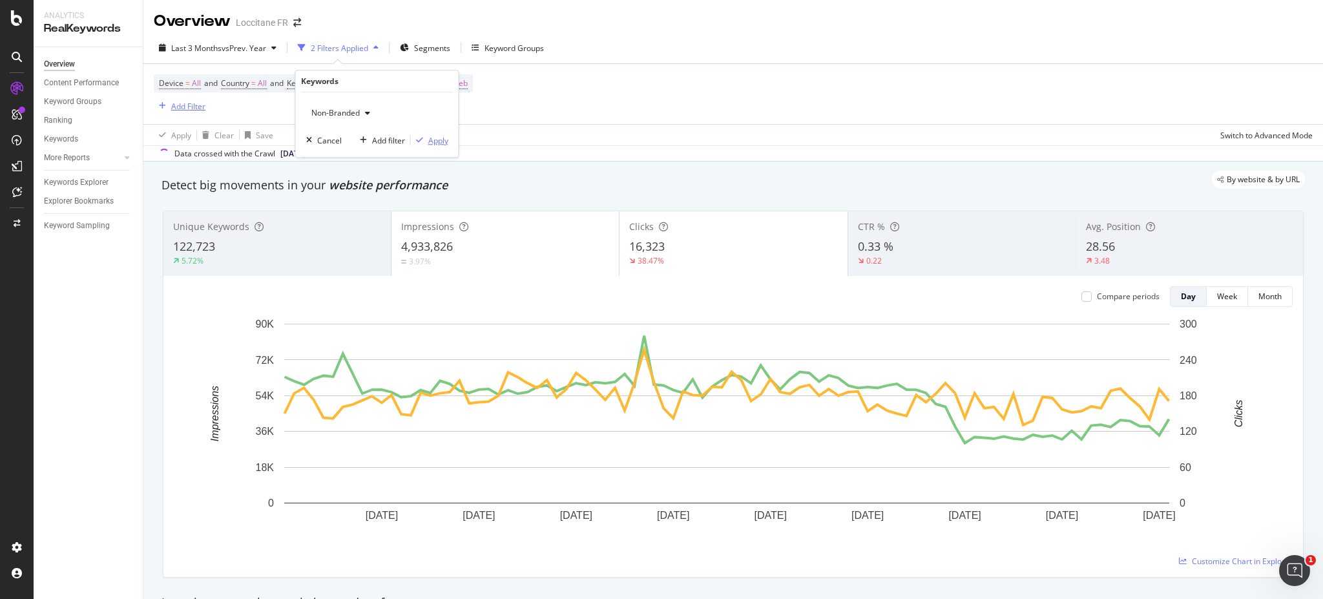
click at [433, 138] on div "Apply" at bounding box center [438, 140] width 20 height 11
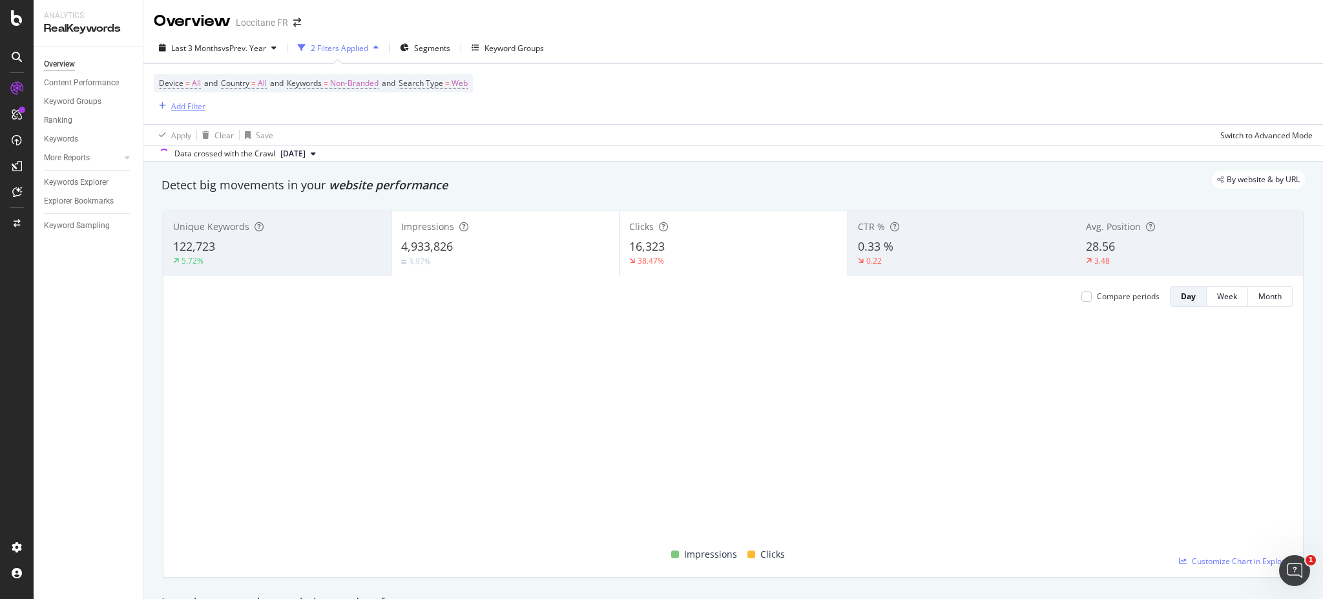
click at [188, 104] on div "Add Filter" at bounding box center [188, 106] width 34 height 11
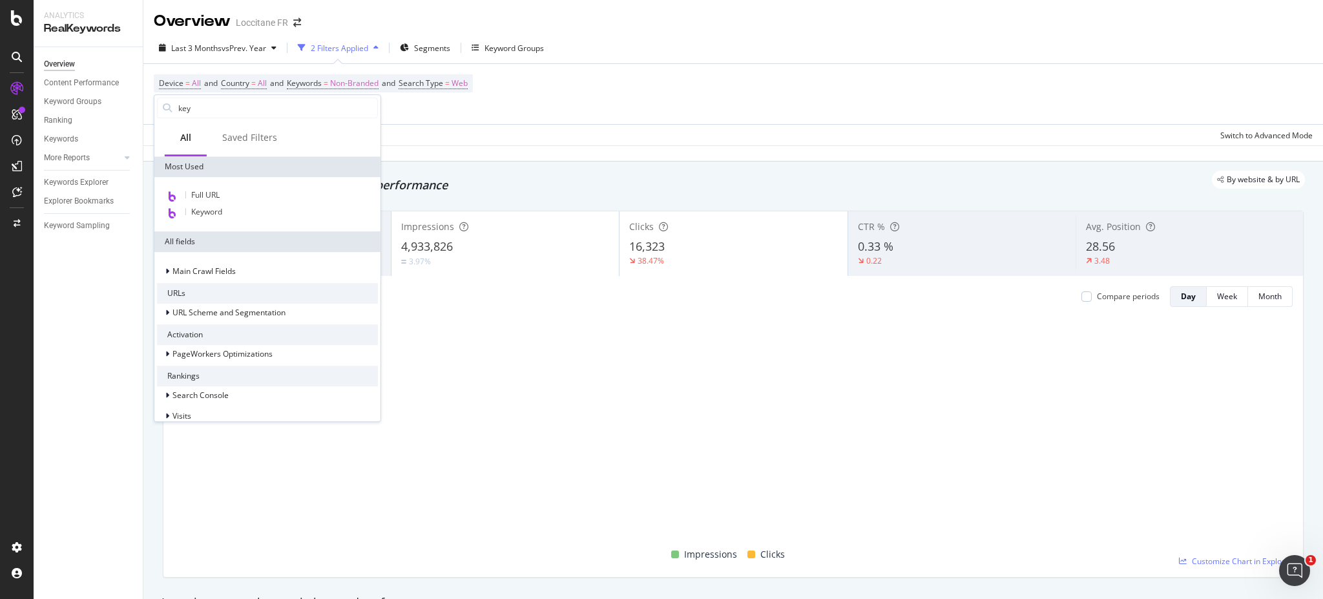
type input "keyw"
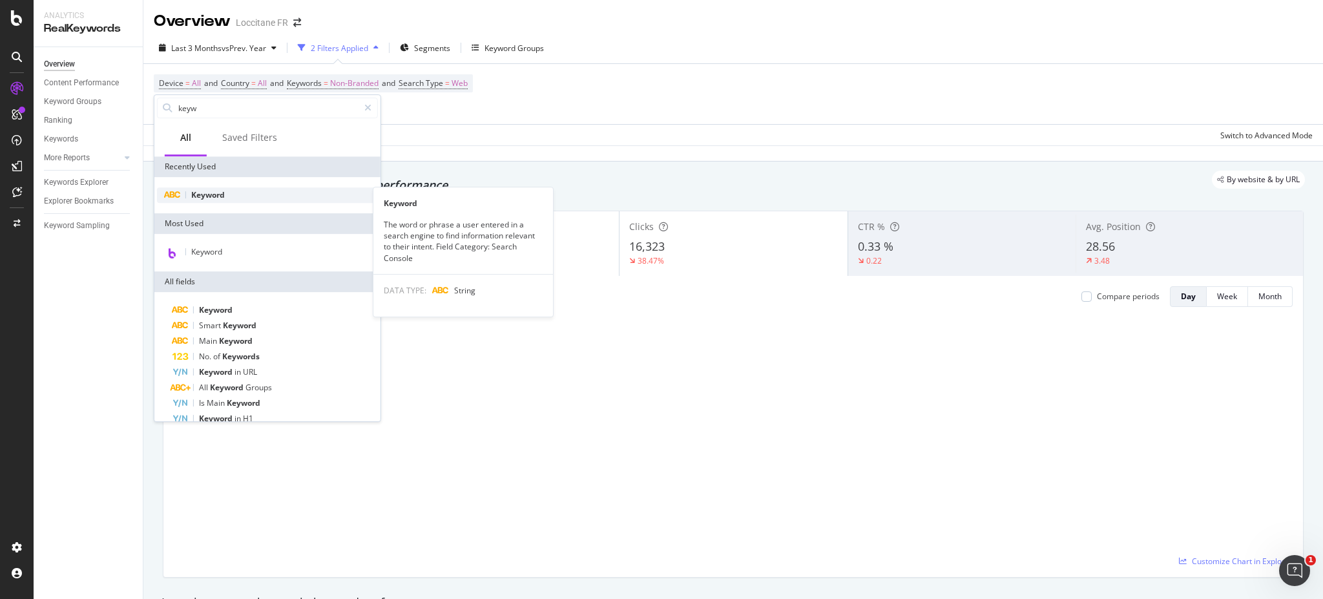
click at [234, 195] on div "Keyword" at bounding box center [267, 195] width 221 height 16
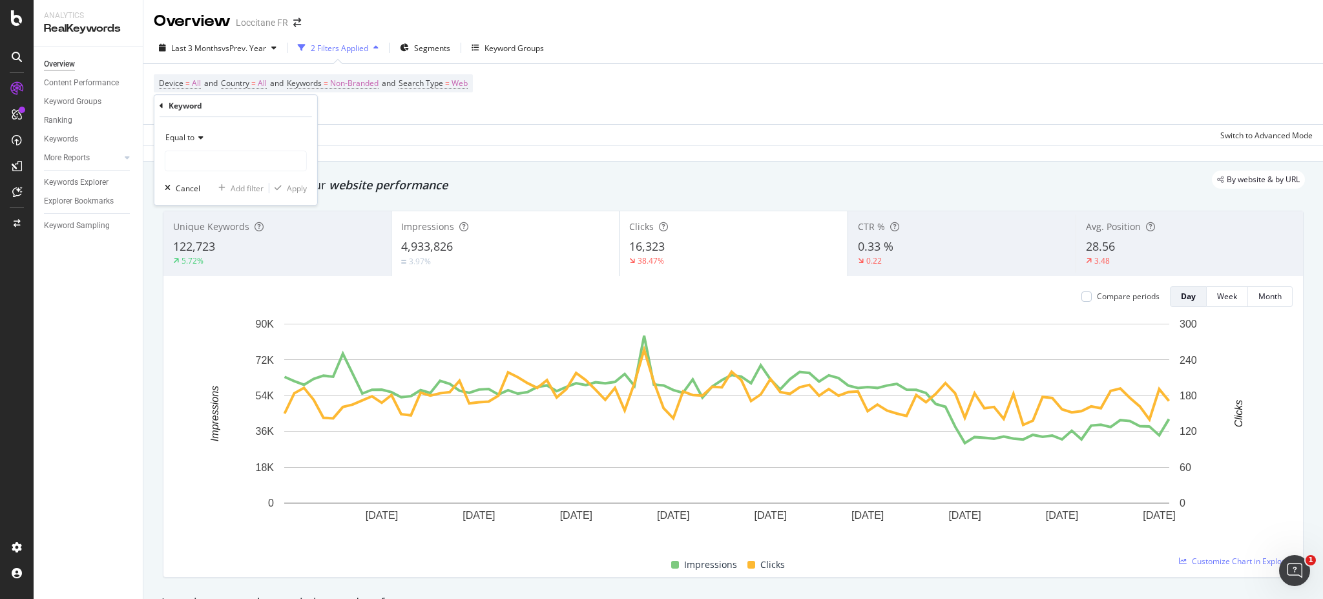
click at [198, 140] on icon at bounding box center [198, 138] width 9 height 8
click at [219, 264] on div "Contains" at bounding box center [237, 264] width 138 height 17
click at [223, 161] on input "text" at bounding box center [235, 161] width 141 height 21
type input "avent"
click at [307, 187] on div "Contains avent Cancel Add filter Apply" at bounding box center [235, 161] width 163 height 88
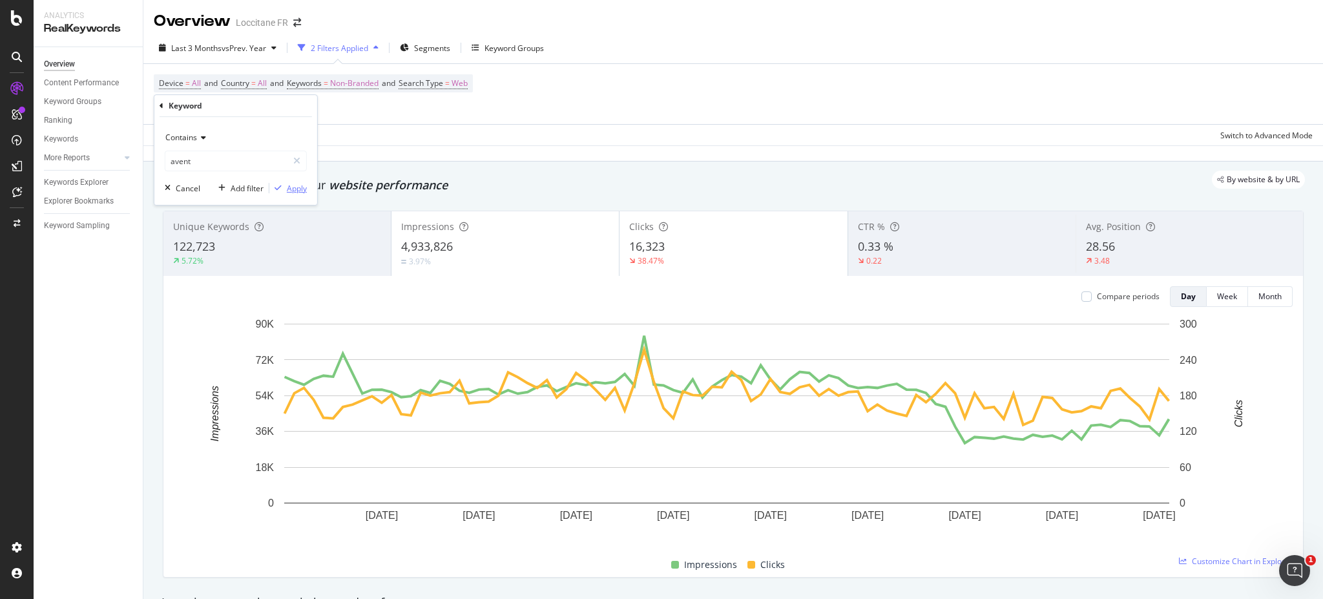
click at [298, 187] on div "Apply" at bounding box center [297, 188] width 20 height 11
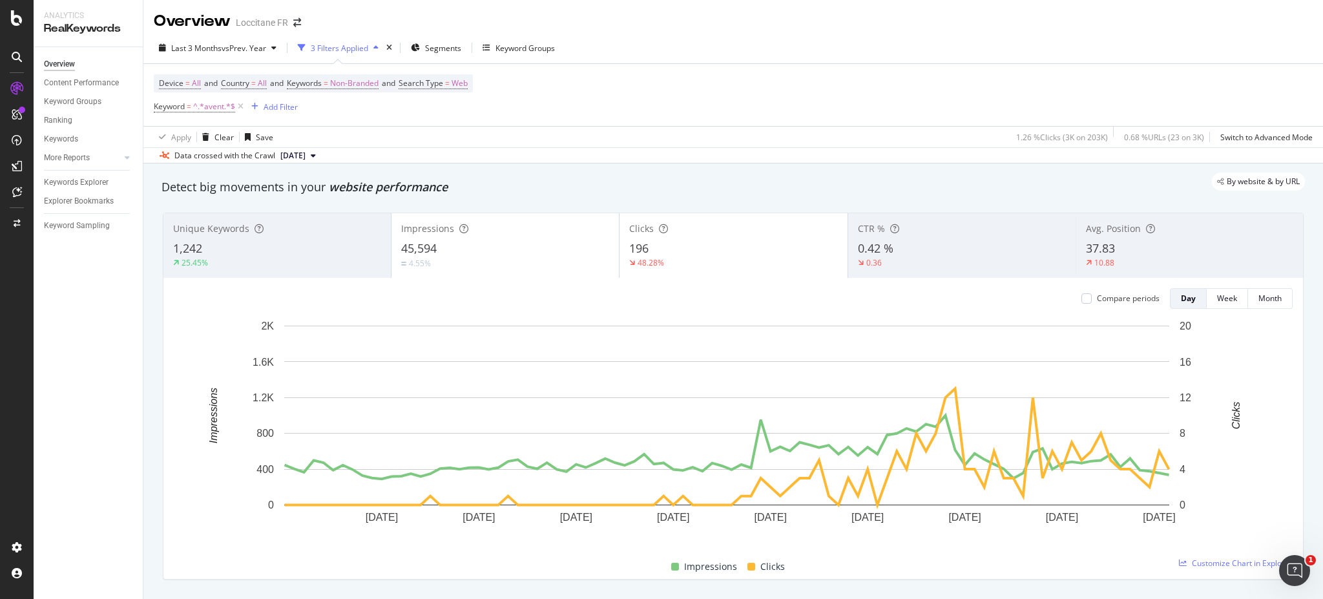
click at [538, 260] on div "4.55%" at bounding box center [505, 263] width 208 height 12
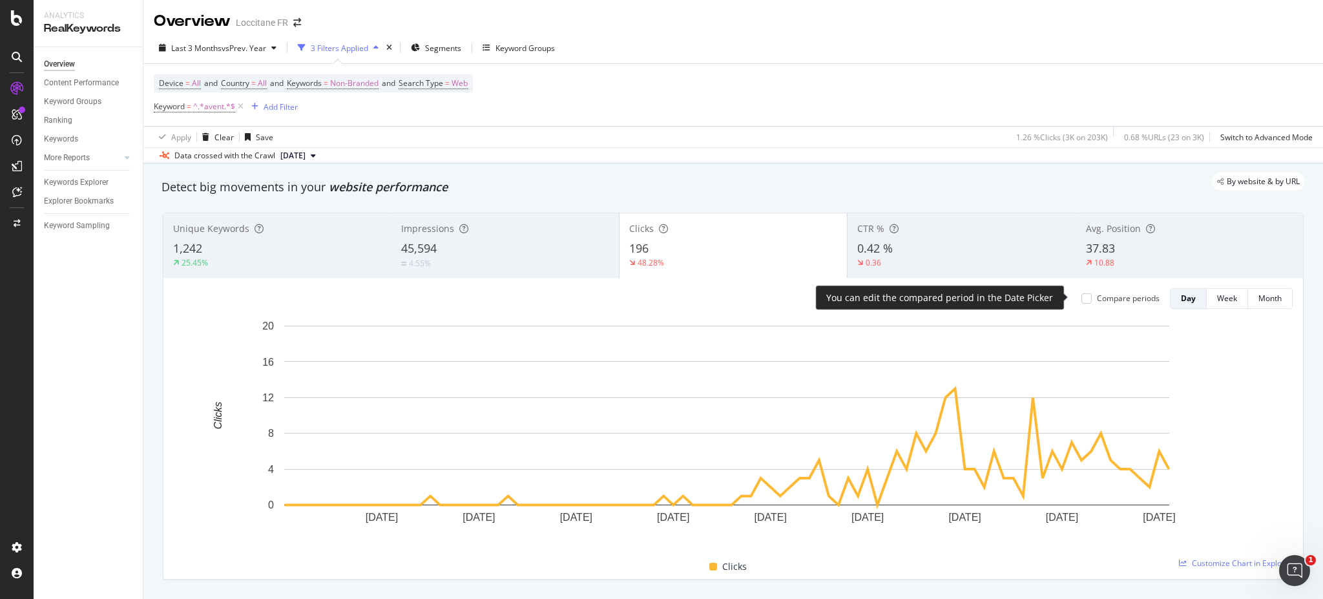
click at [1081, 298] on div "Compare periods" at bounding box center [1120, 298] width 78 height 11
click at [1081, 298] on div at bounding box center [1086, 298] width 10 height 10
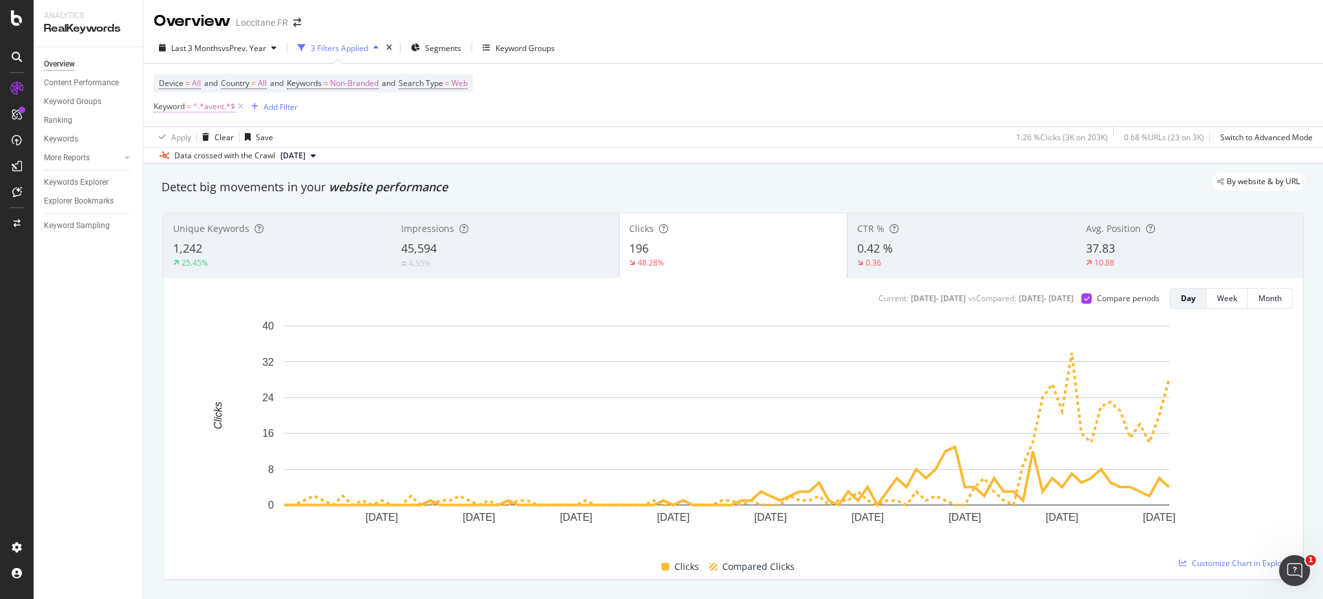
click at [221, 107] on span "^.*avent.*$" at bounding box center [214, 107] width 42 height 18
click at [183, 153] on input "avent" at bounding box center [226, 159] width 122 height 21
click at [183, 164] on input "avent" at bounding box center [226, 159] width 122 height 21
type input "avant"
click at [289, 184] on div "Apply" at bounding box center [297, 187] width 20 height 11
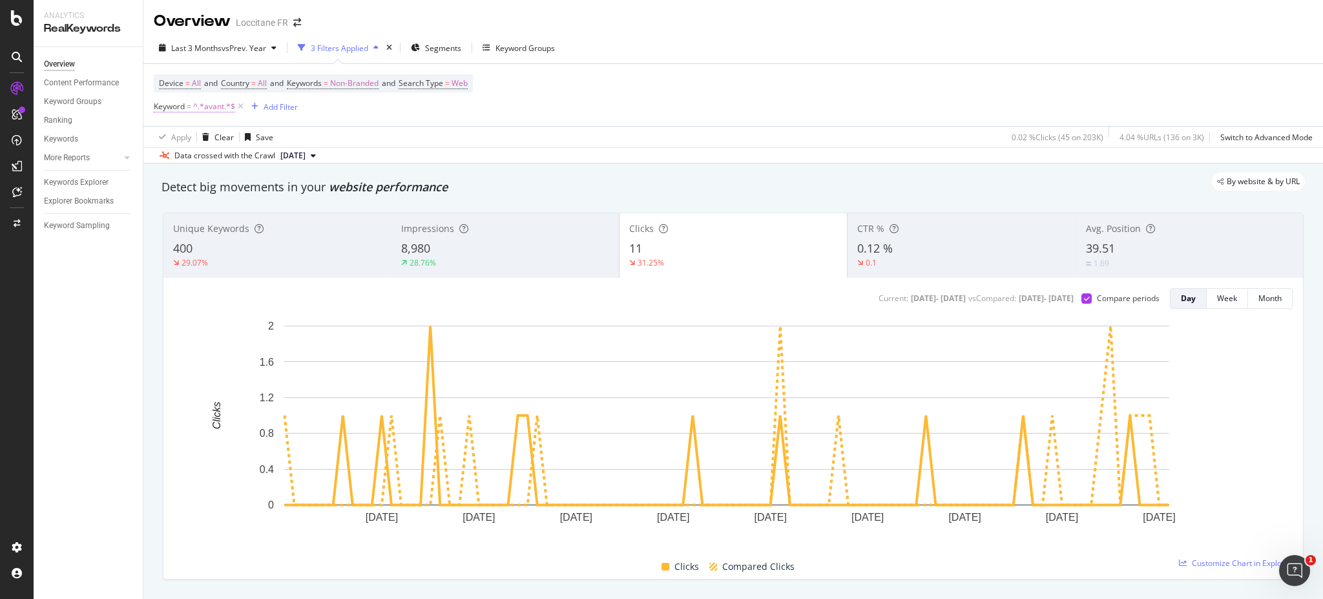
click at [187, 109] on span "=" at bounding box center [189, 106] width 5 height 11
click at [184, 153] on input "avant" at bounding box center [226, 159] width 122 height 21
click at [178, 161] on input "avant" at bounding box center [226, 159] width 122 height 21
type input "avent"
click at [296, 187] on div "Apply" at bounding box center [297, 187] width 20 height 11
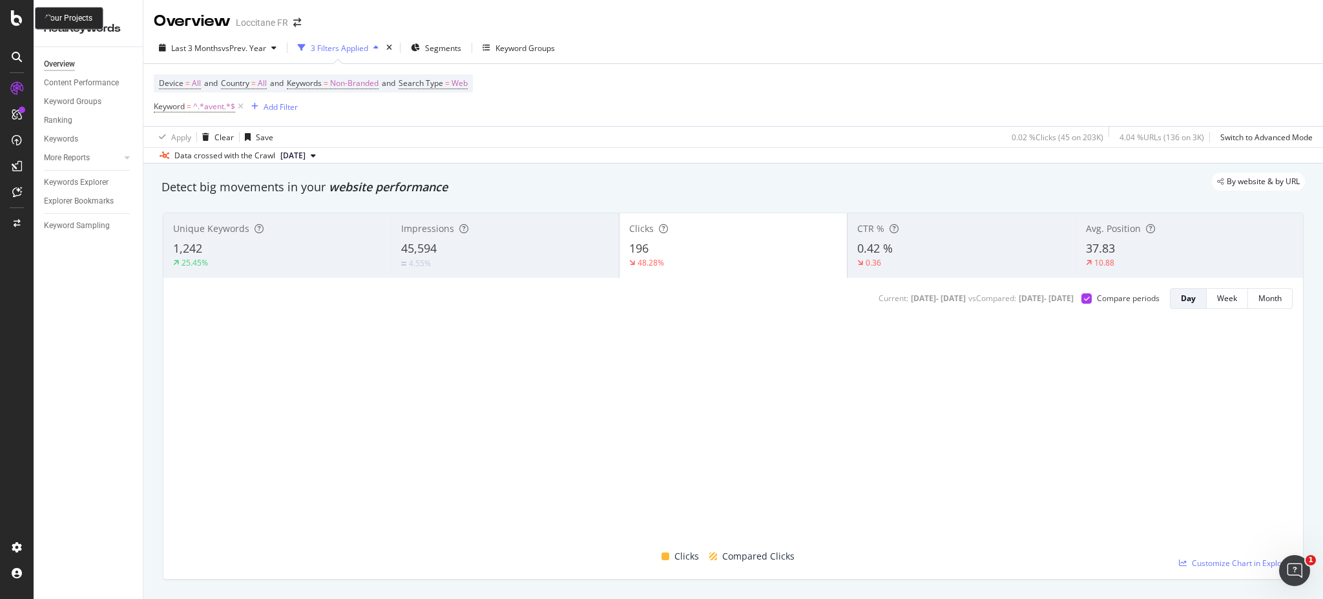
drag, startPoint x: 17, startPoint y: 17, endPoint x: 52, endPoint y: 39, distance: 40.7
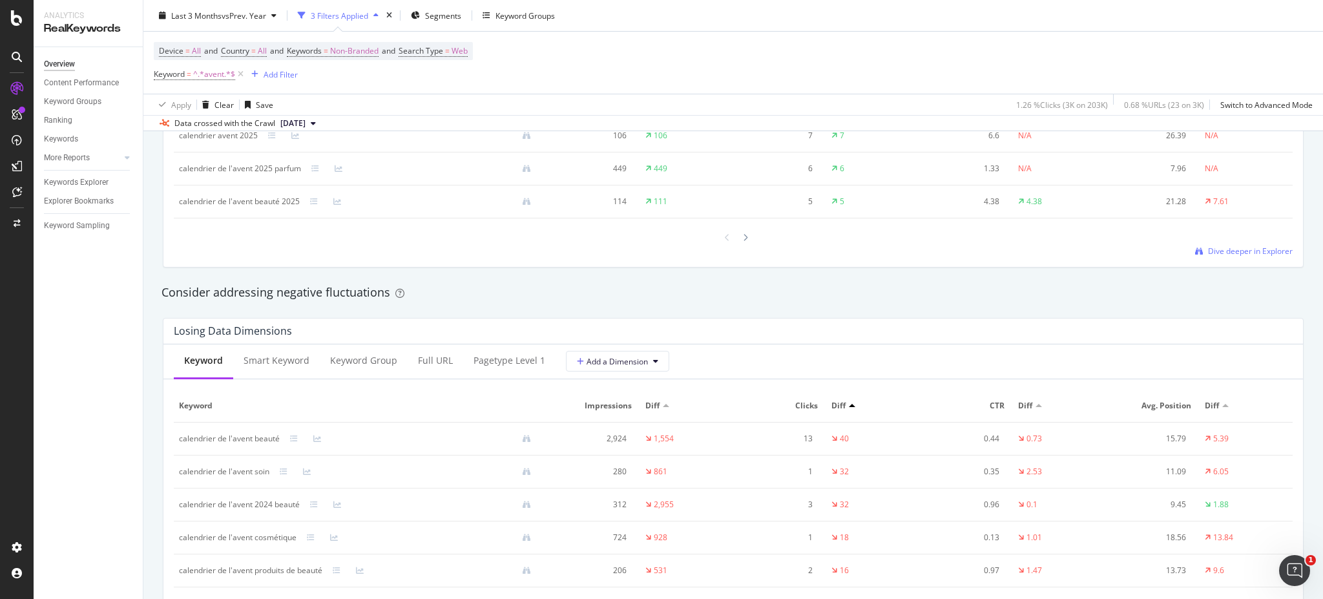
scroll to position [1492, 0]
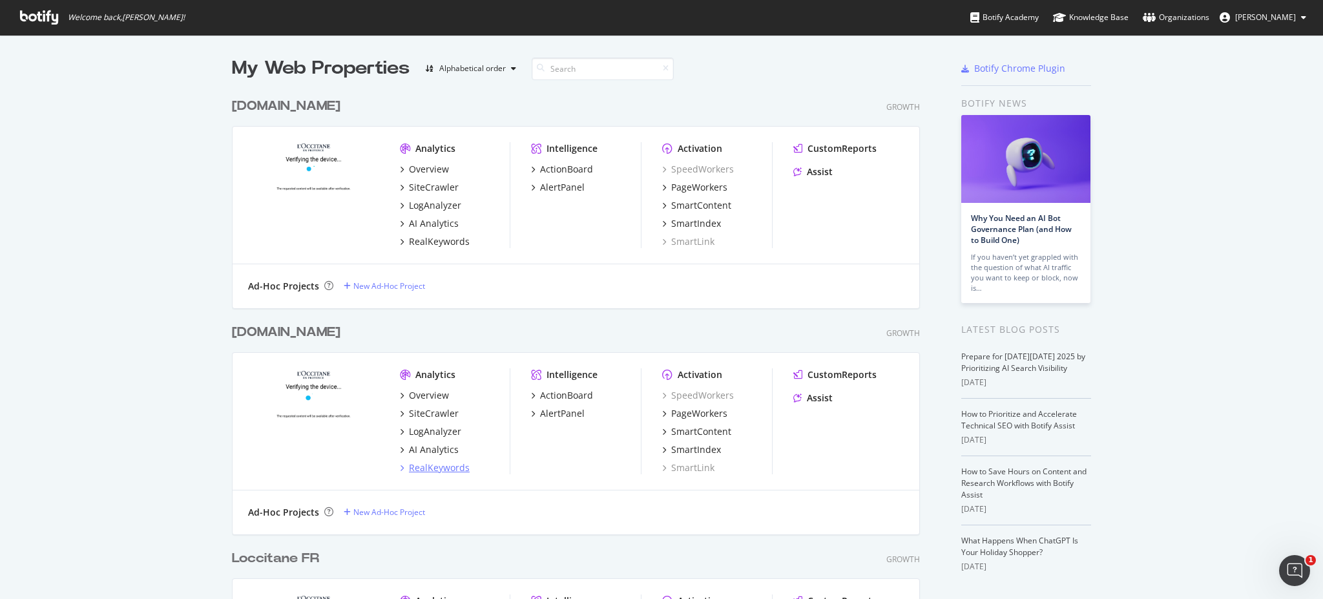
click at [436, 463] on div "RealKeywords" at bounding box center [439, 467] width 61 height 13
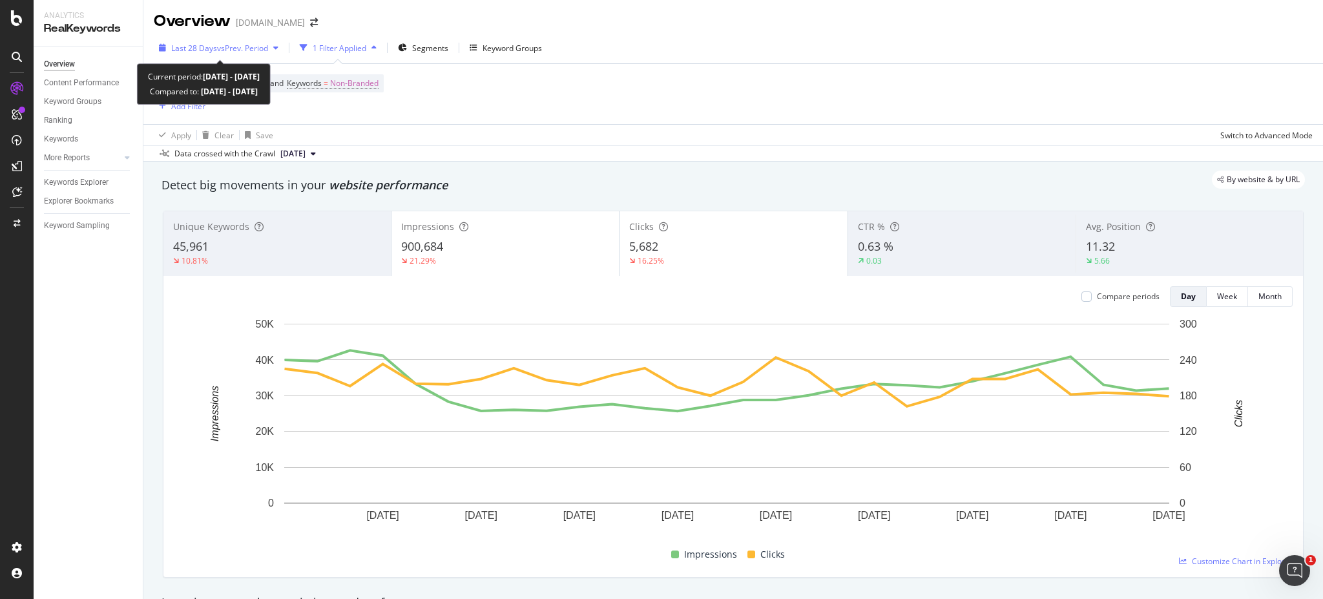
click at [268, 48] on span "vs Prev. Period" at bounding box center [242, 48] width 51 height 11
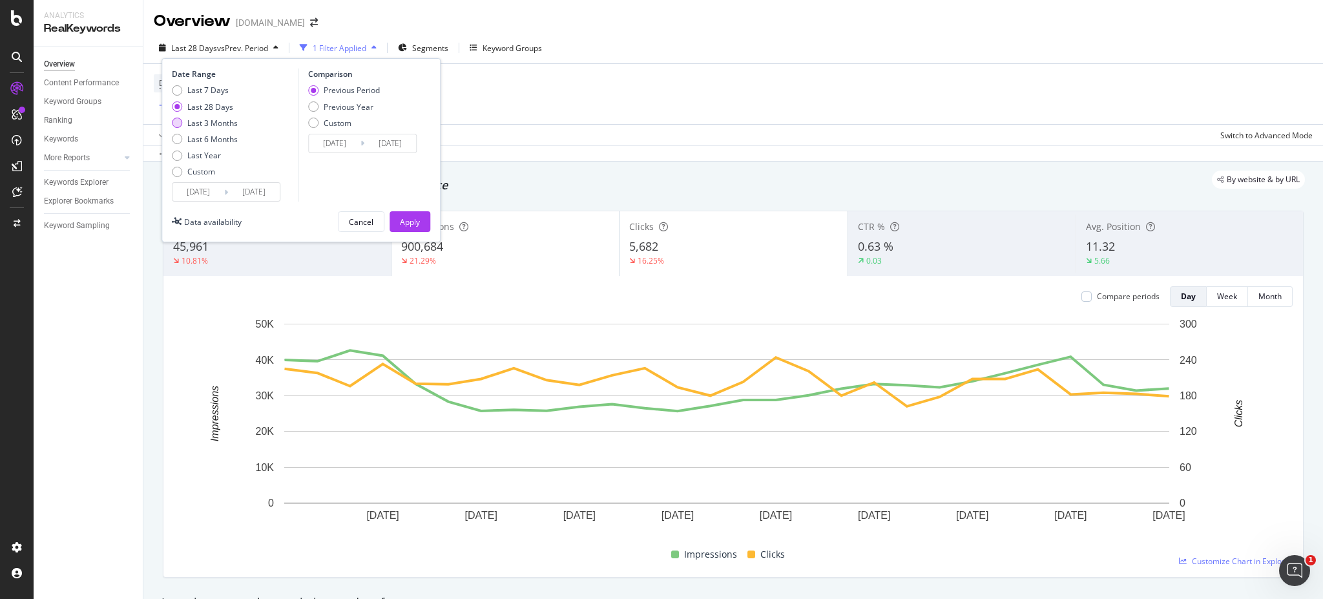
click at [220, 122] on div "Last 3 Months" at bounding box center [212, 123] width 50 height 11
type input "[DATE]"
click at [324, 109] on div "Previous Year" at bounding box center [349, 106] width 50 height 11
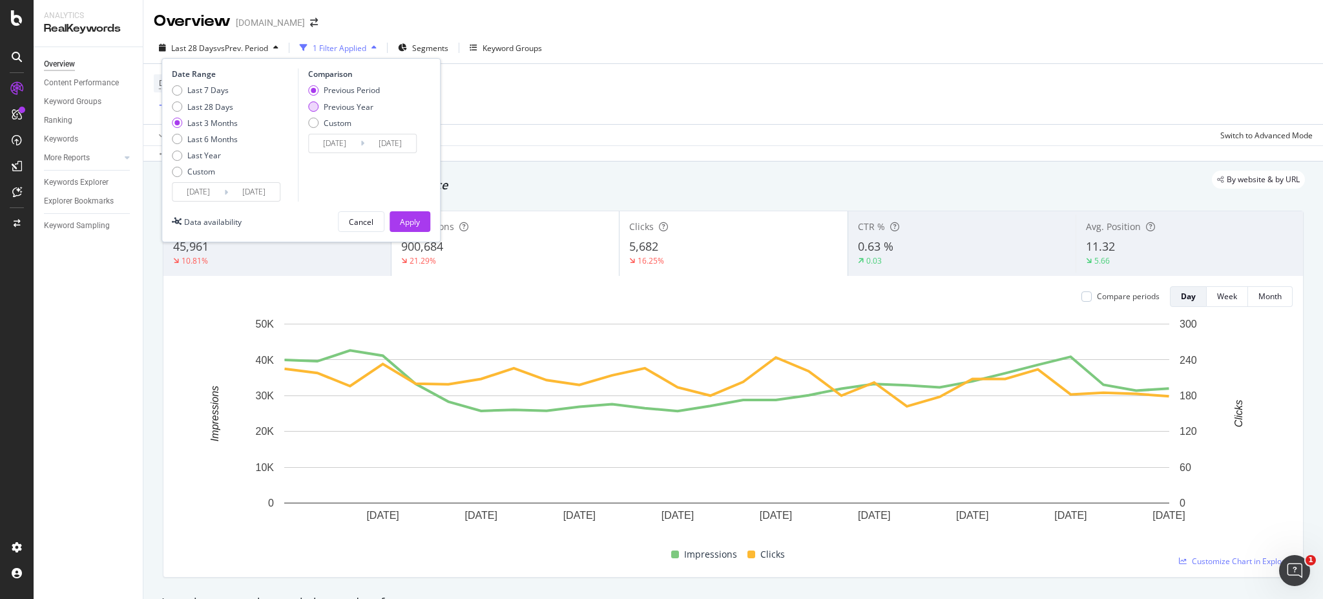
type input "[DATE]"
click at [402, 218] on div "Apply" at bounding box center [410, 221] width 20 height 11
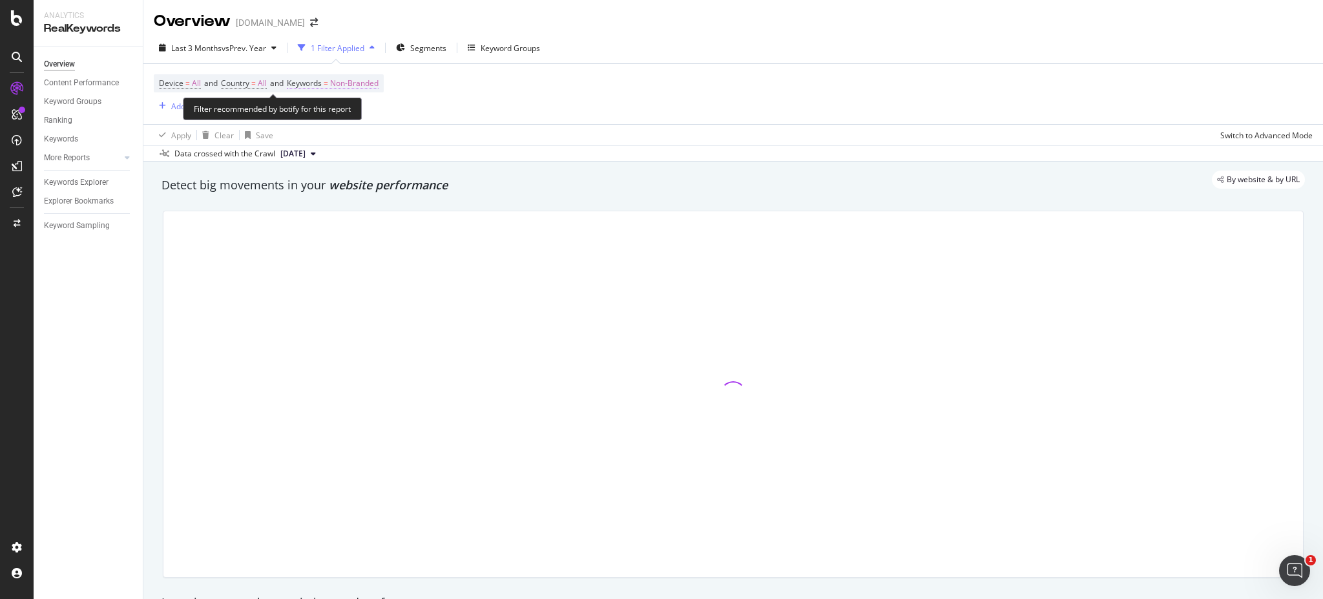
click at [318, 83] on span "Keywords" at bounding box center [304, 83] width 35 height 11
click at [339, 110] on span "Non-Branded" at bounding box center [333, 112] width 54 height 11
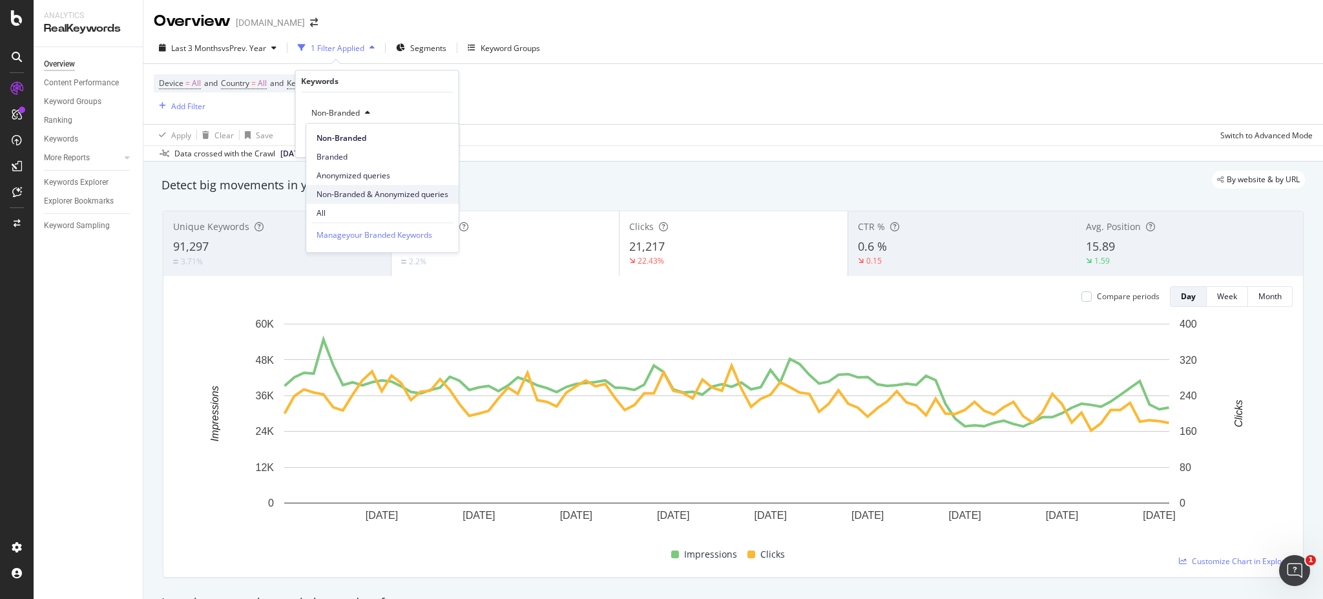
click at [378, 192] on span "Non-Branded & Anonymized queries" at bounding box center [383, 195] width 132 height 12
click at [444, 136] on div "Apply" at bounding box center [449, 140] width 20 height 11
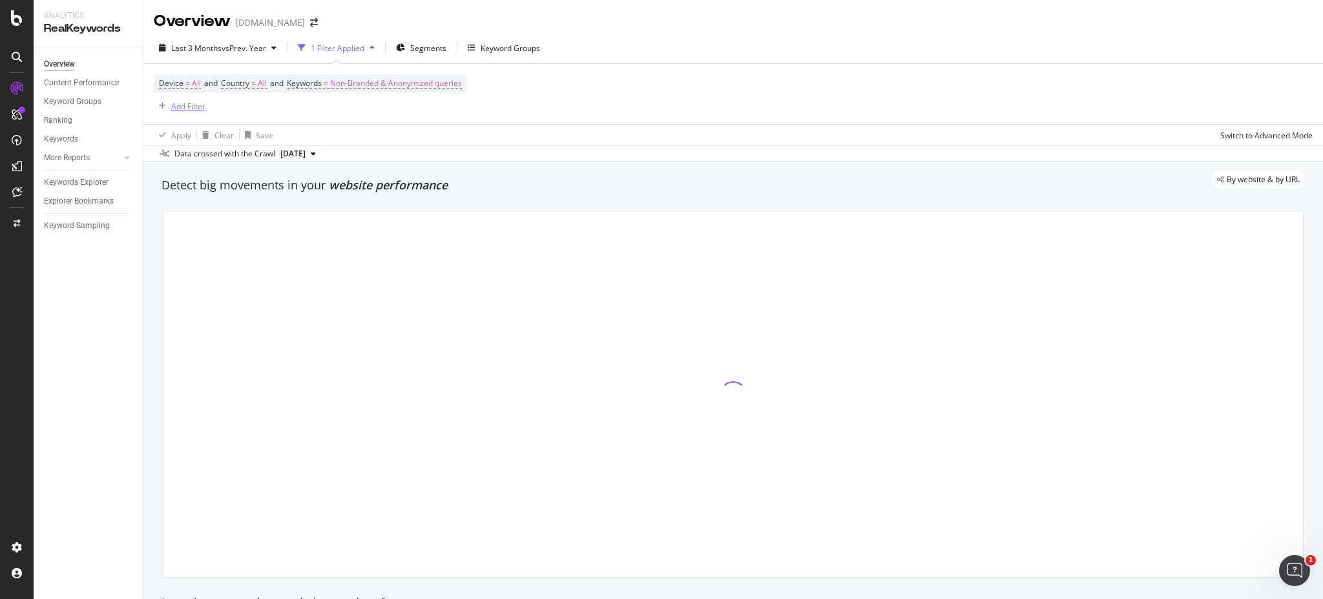
click at [193, 105] on div "Add Filter" at bounding box center [188, 106] width 34 height 11
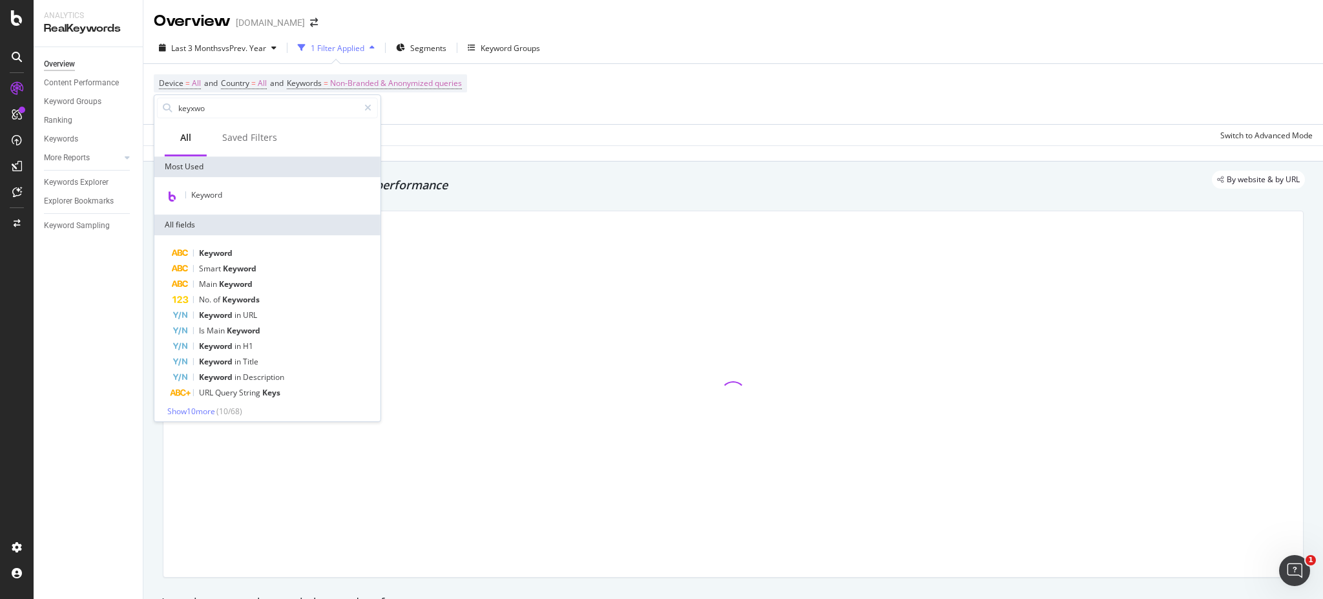
type input "keyxwo"
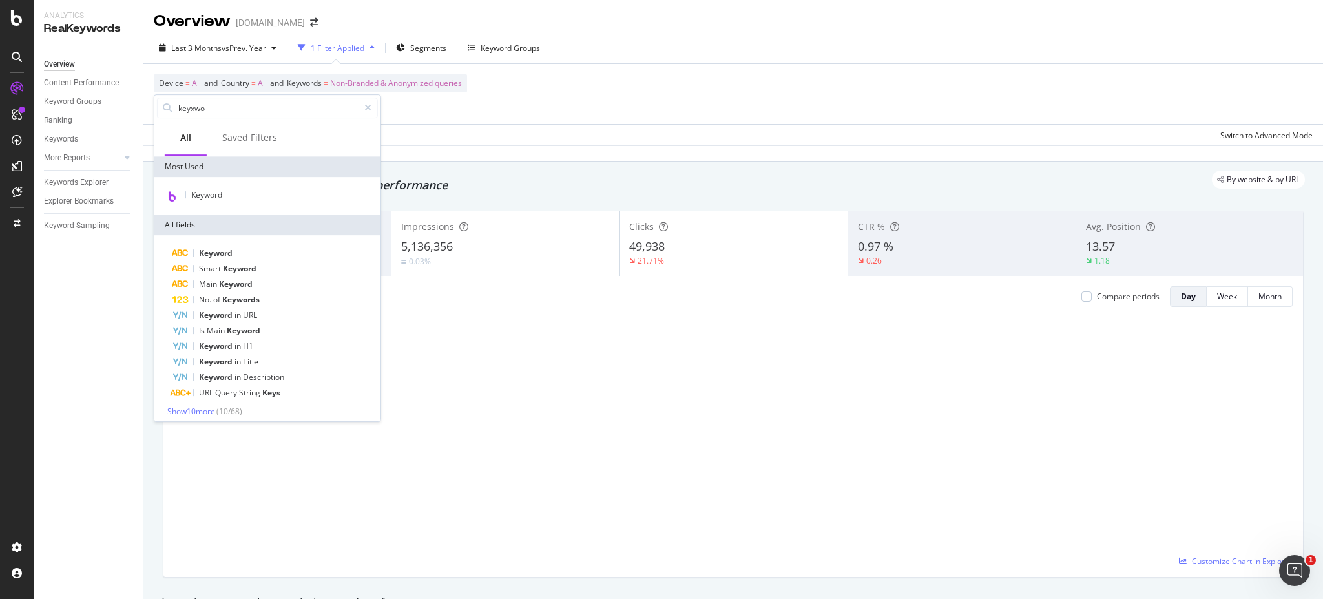
click at [238, 249] on div "Keyword" at bounding box center [274, 253] width 205 height 16
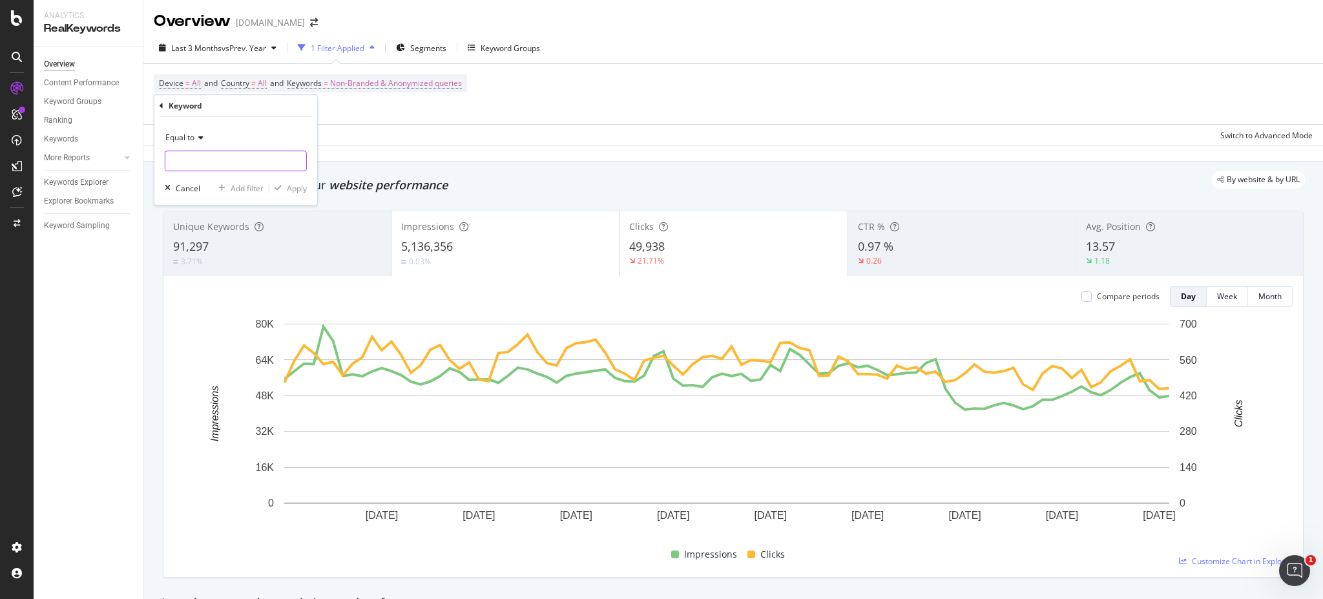
click at [207, 152] on input "text" at bounding box center [235, 161] width 141 height 21
type input "adviento"
click at [285, 184] on div "button" at bounding box center [277, 188] width 17 height 8
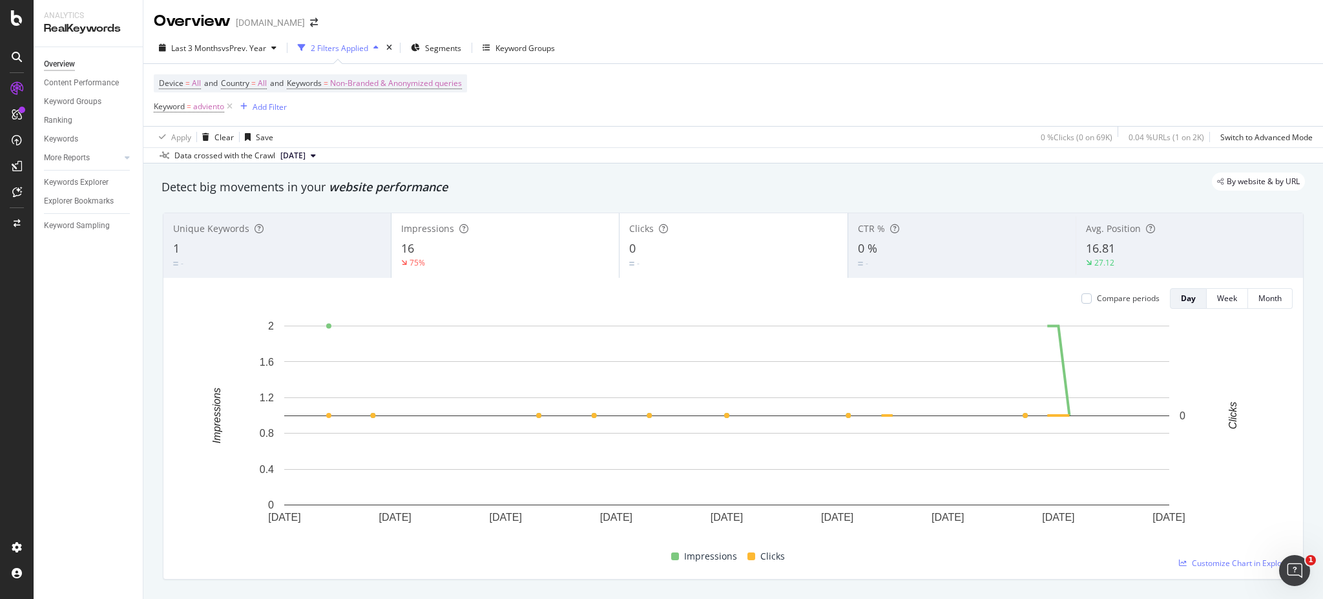
click at [496, 254] on div "16" at bounding box center [505, 248] width 208 height 17
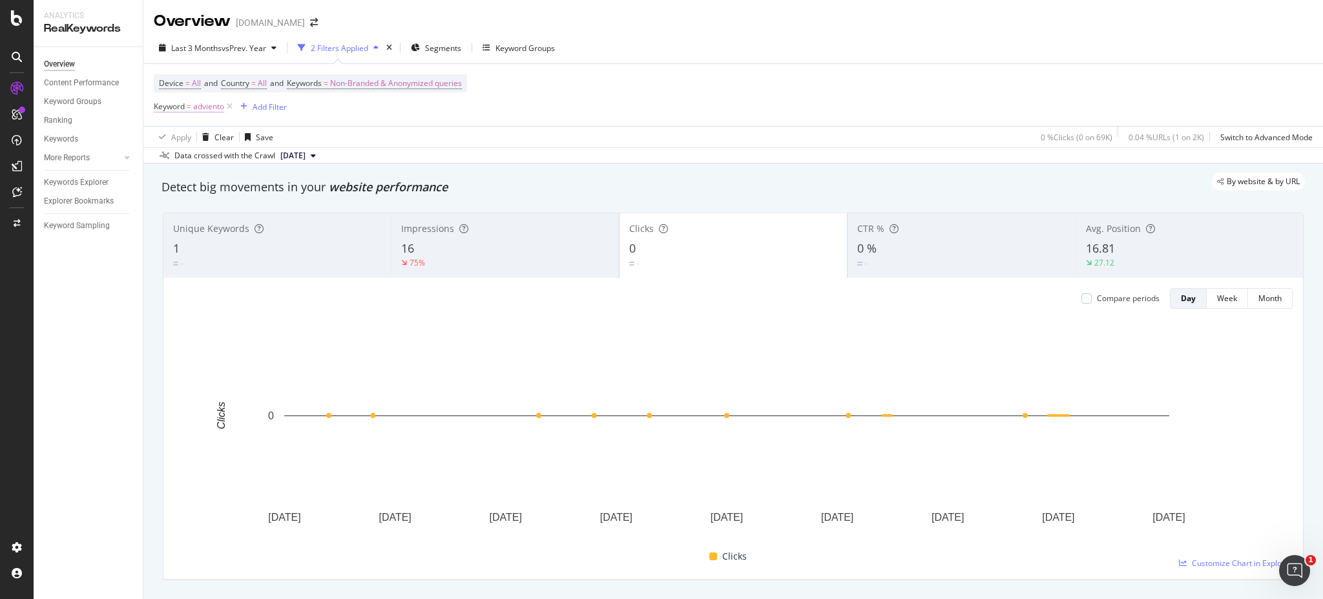
click at [206, 110] on span "adviento" at bounding box center [208, 107] width 31 height 18
click at [197, 137] on icon at bounding box center [198, 136] width 9 height 8
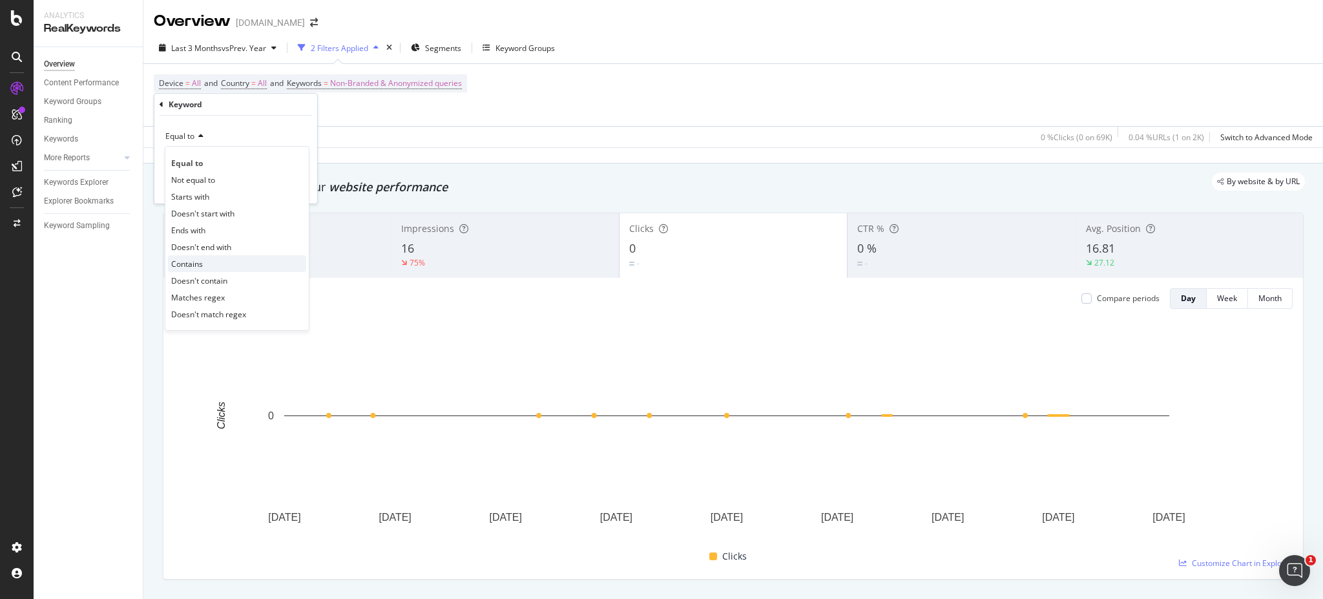
click at [216, 256] on div "Contains" at bounding box center [237, 263] width 138 height 17
click at [202, 145] on div "Contains" at bounding box center [236, 136] width 142 height 21
click at [255, 135] on div "Contains" at bounding box center [236, 136] width 142 height 21
click at [229, 154] on input "text" at bounding box center [235, 159] width 141 height 21
type input "adviento"
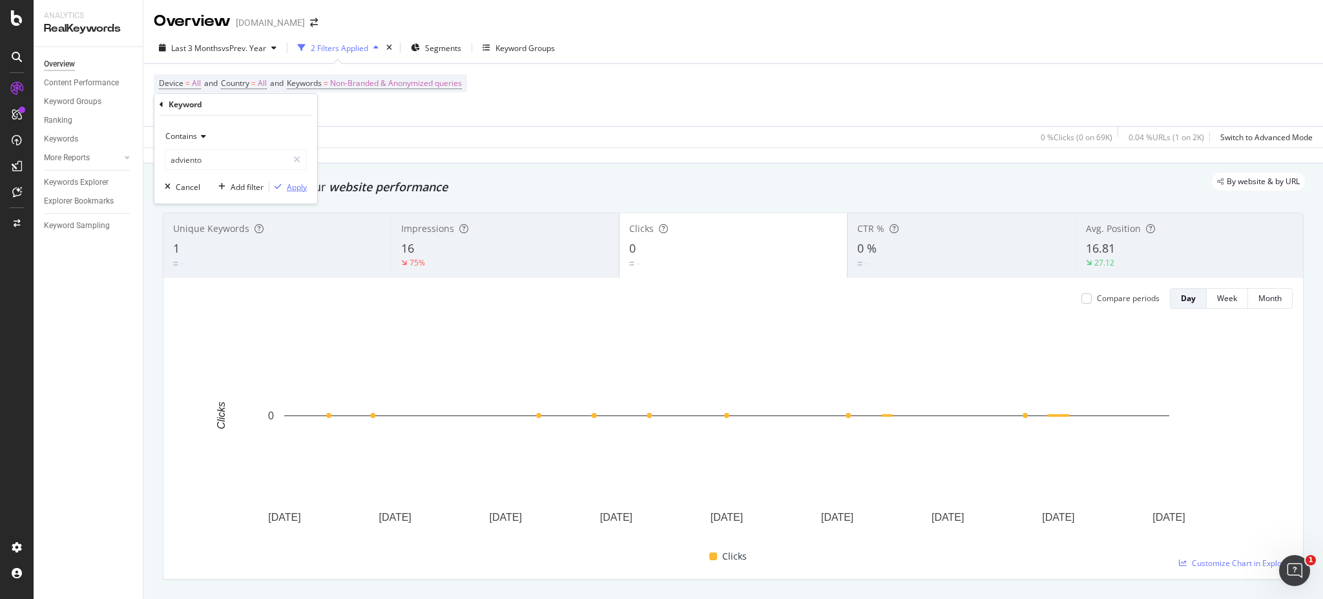
click at [304, 191] on div "Apply" at bounding box center [287, 187] width 37 height 12
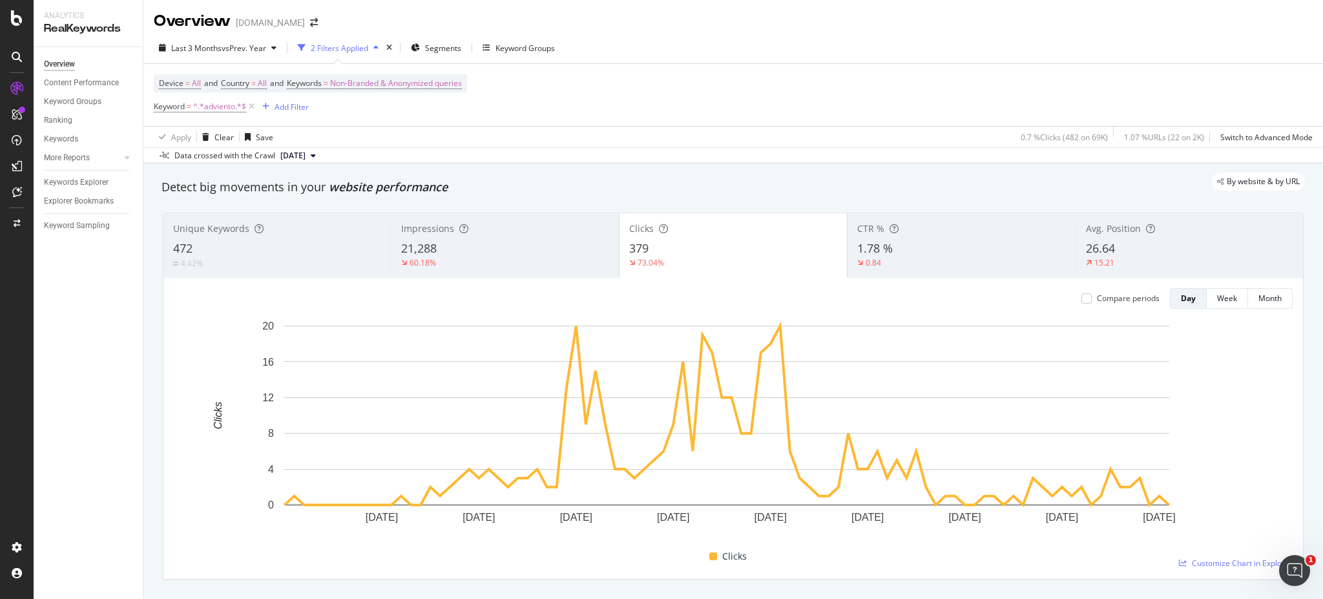
click at [1114, 258] on div "15.21" at bounding box center [1189, 263] width 207 height 12
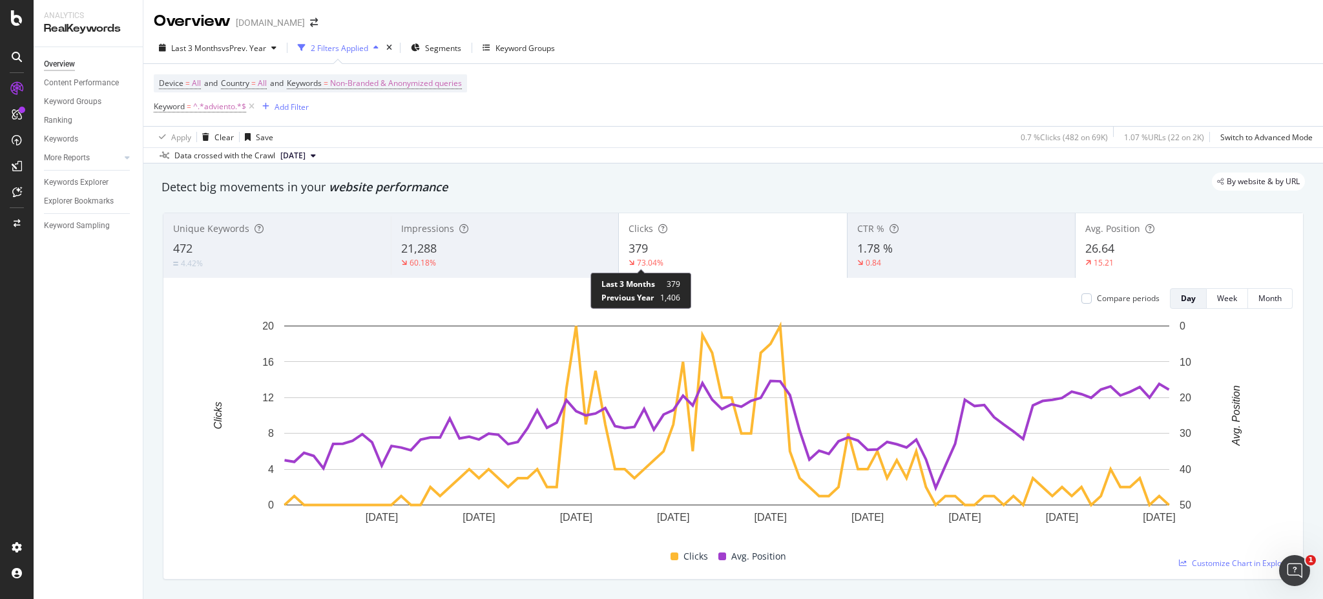
click at [643, 258] on div "73.04%" at bounding box center [650, 262] width 26 height 11
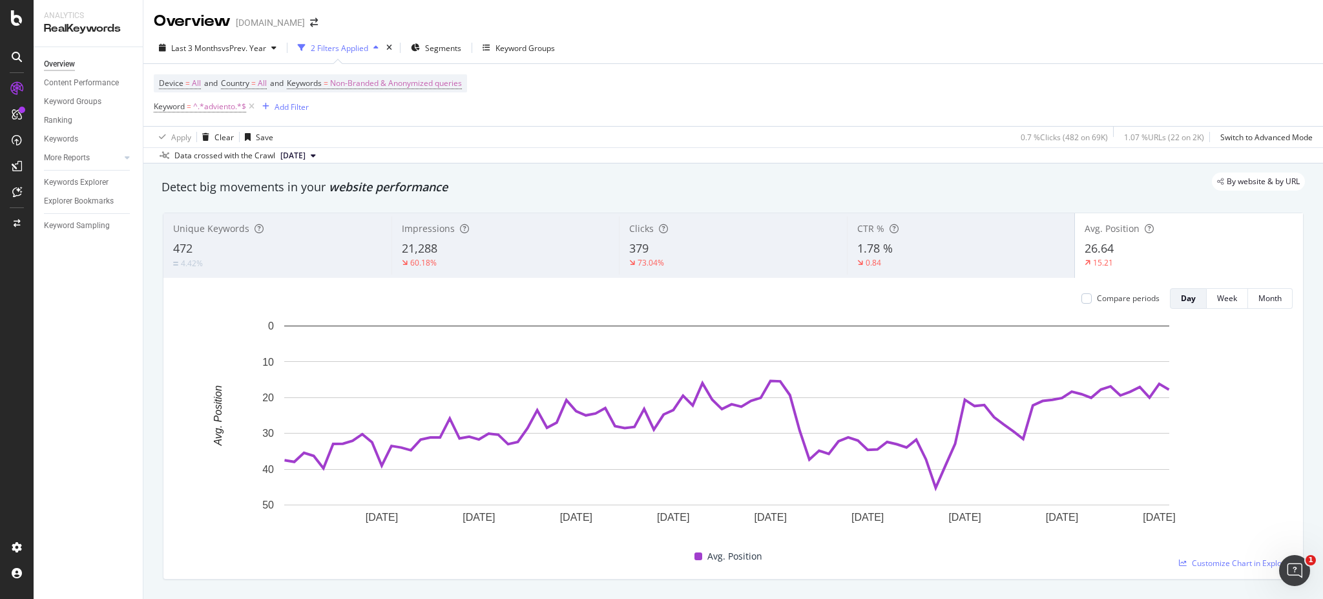
click at [698, 237] on div "Clicks 379 73.04%" at bounding box center [733, 245] width 228 height 58
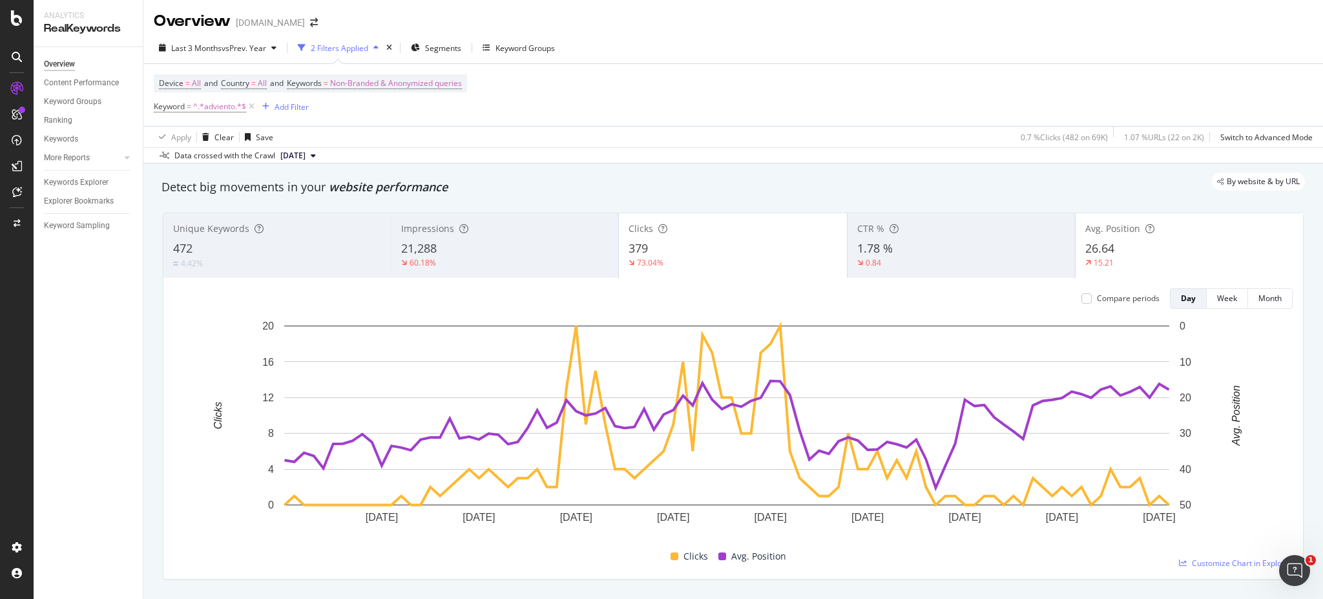
click at [1114, 262] on div "15.21" at bounding box center [1189, 263] width 208 height 12
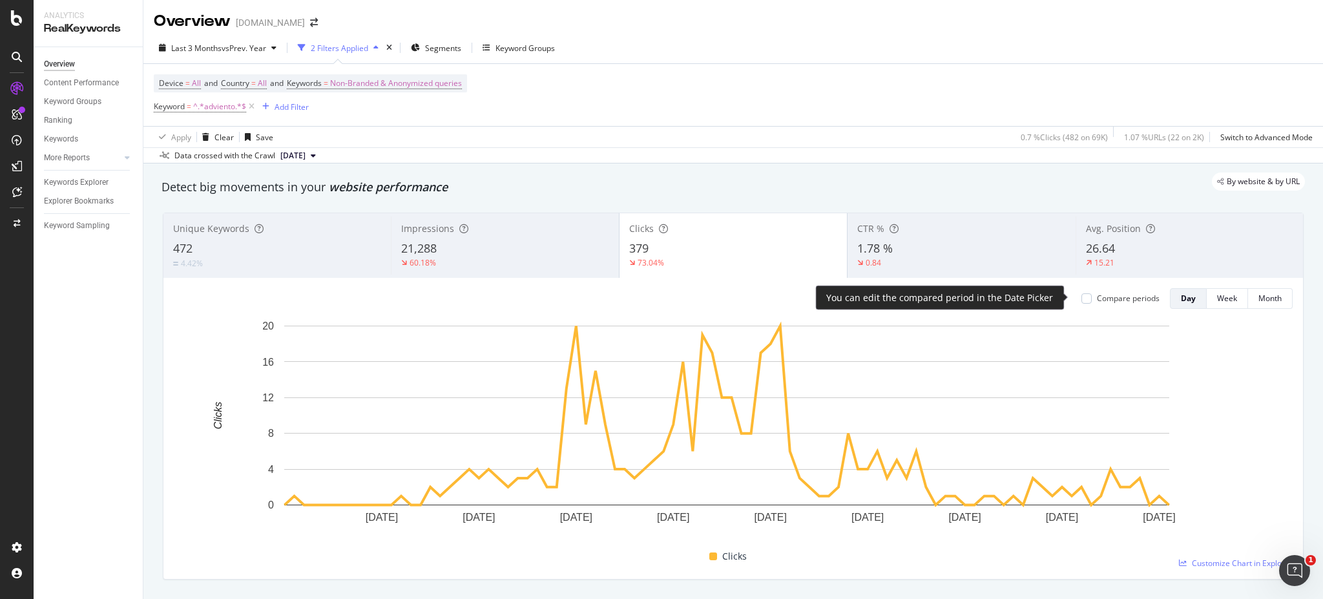
click at [1097, 298] on div "Compare periods" at bounding box center [1128, 298] width 63 height 11
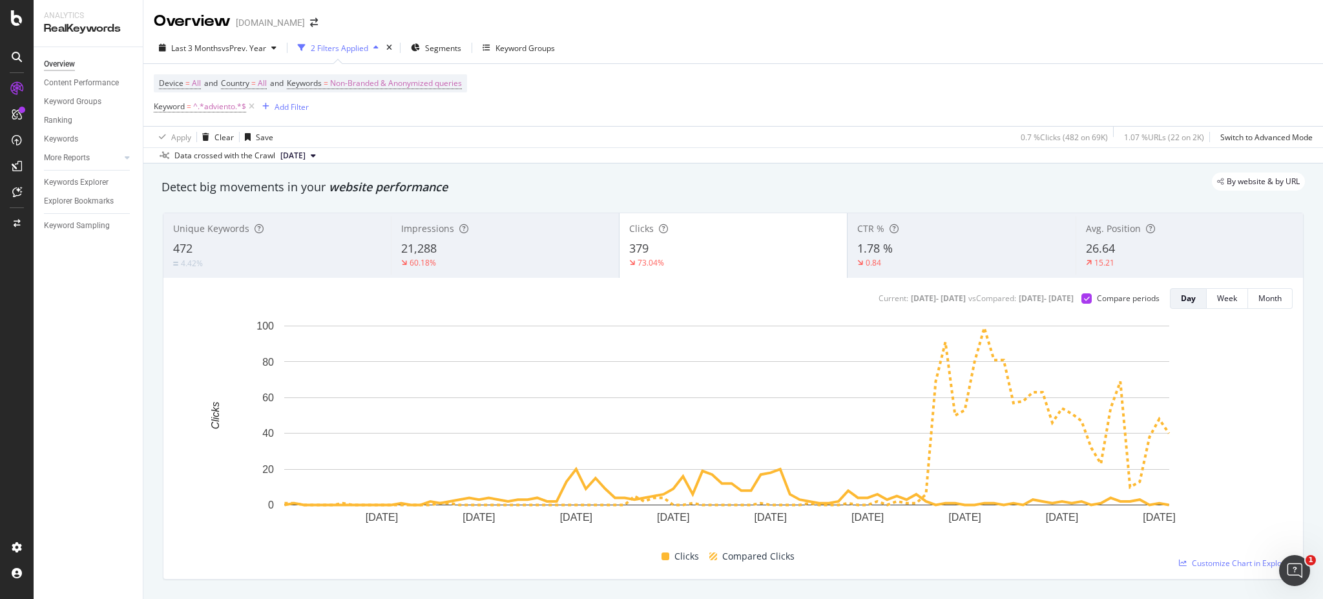
click at [1109, 249] on div "26.64" at bounding box center [1189, 248] width 207 height 17
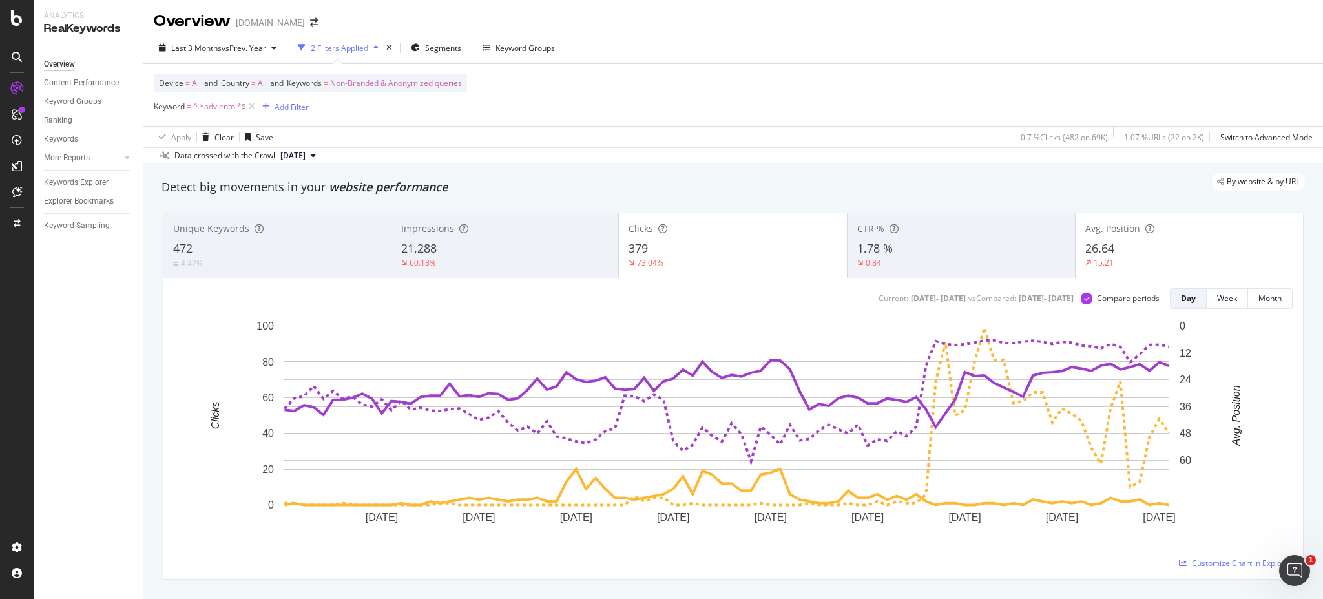
click at [719, 253] on div "379" at bounding box center [733, 248] width 208 height 17
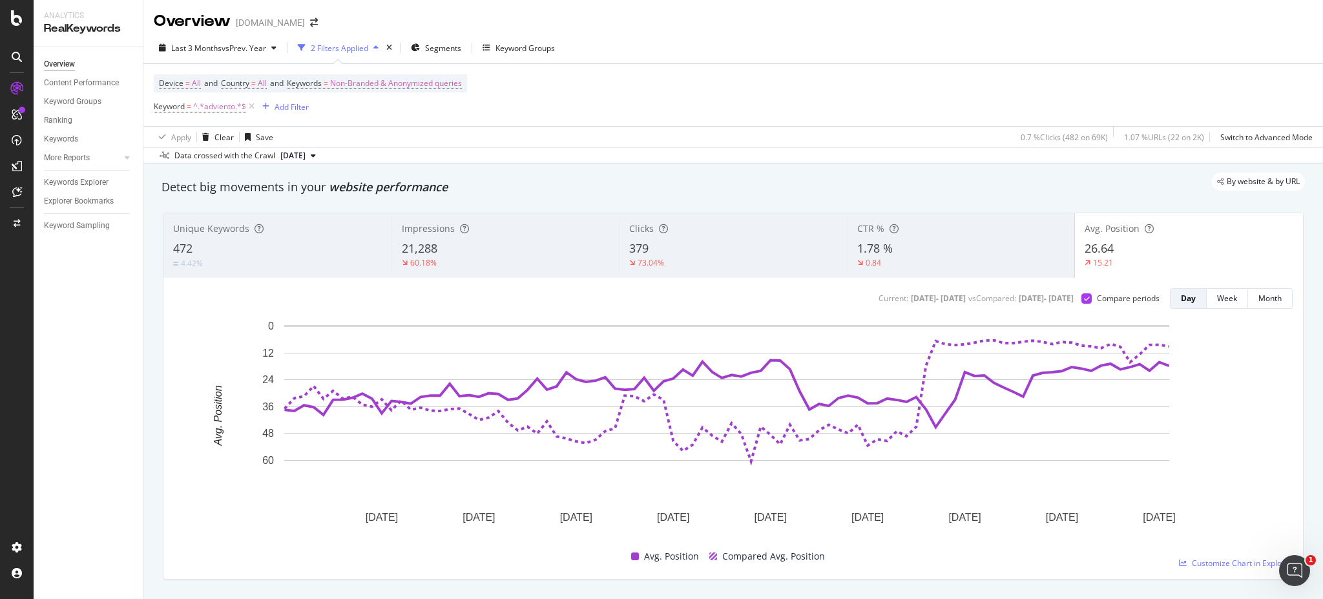
click at [490, 252] on div "21,288" at bounding box center [506, 248] width 208 height 17
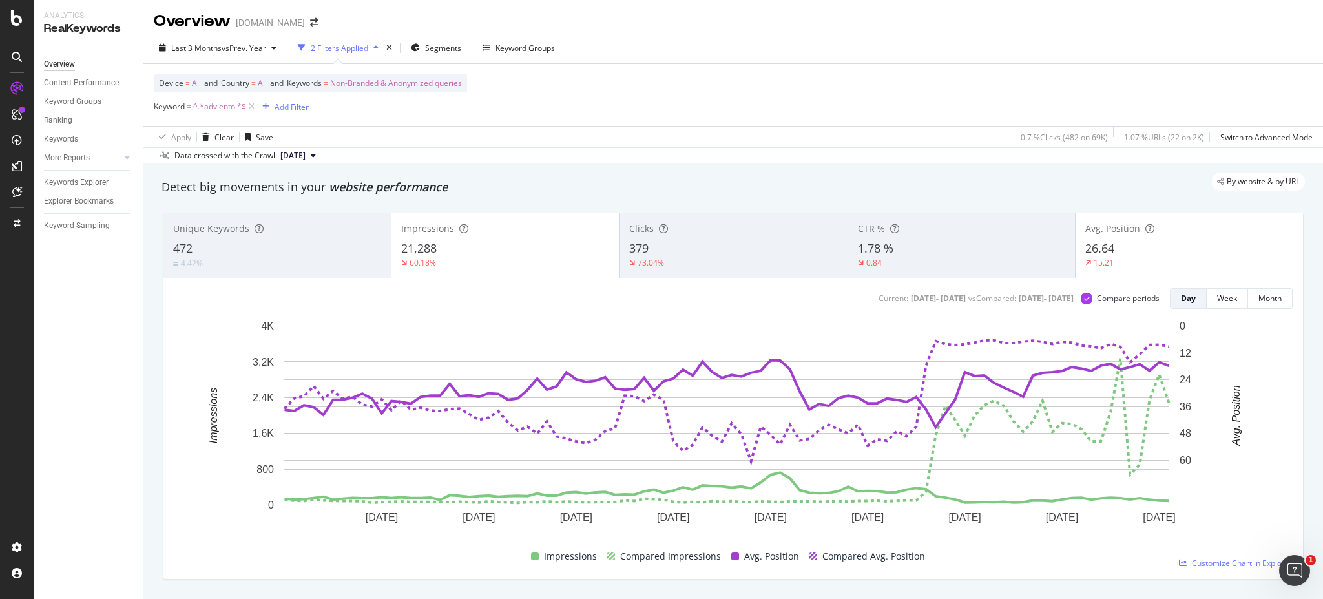
click at [686, 243] on div "379" at bounding box center [733, 248] width 208 height 17
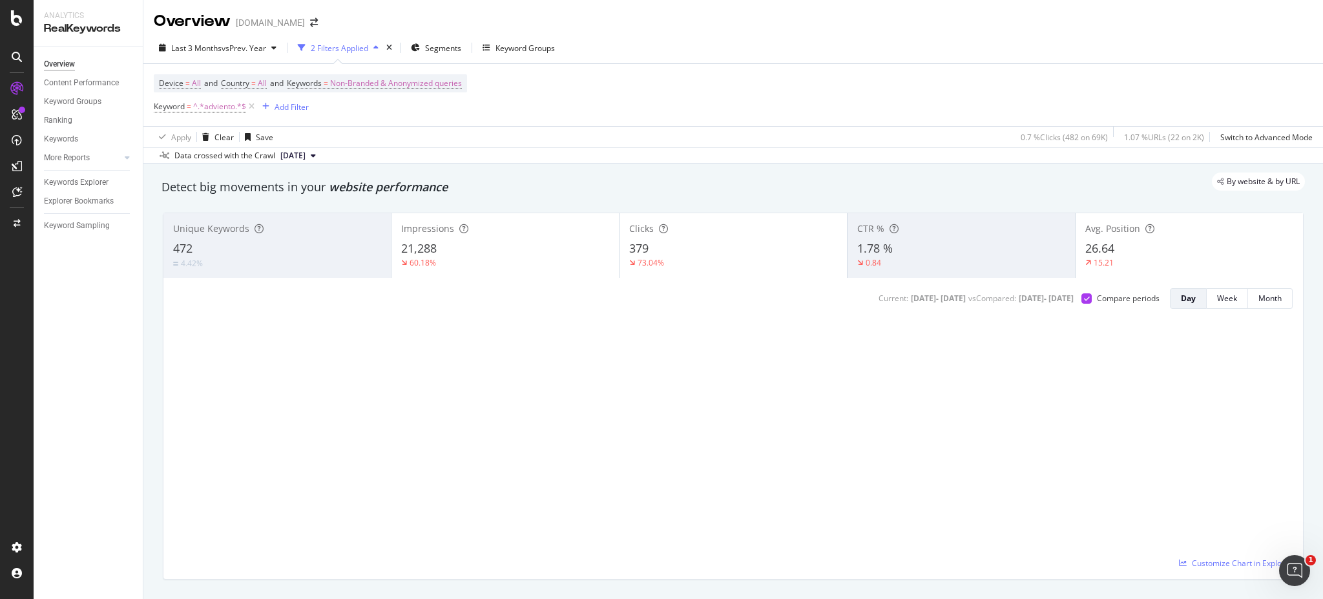
click at [530, 242] on div "21,288" at bounding box center [505, 248] width 208 height 17
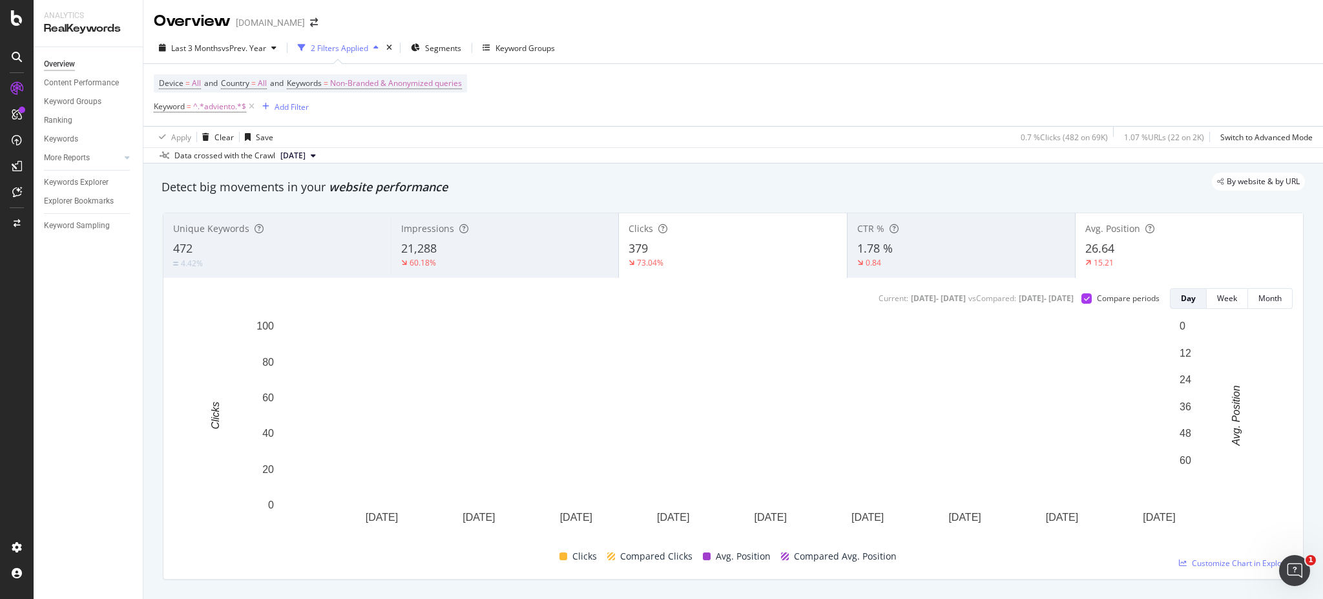
click at [1127, 257] on div "15.21" at bounding box center [1189, 263] width 208 height 12
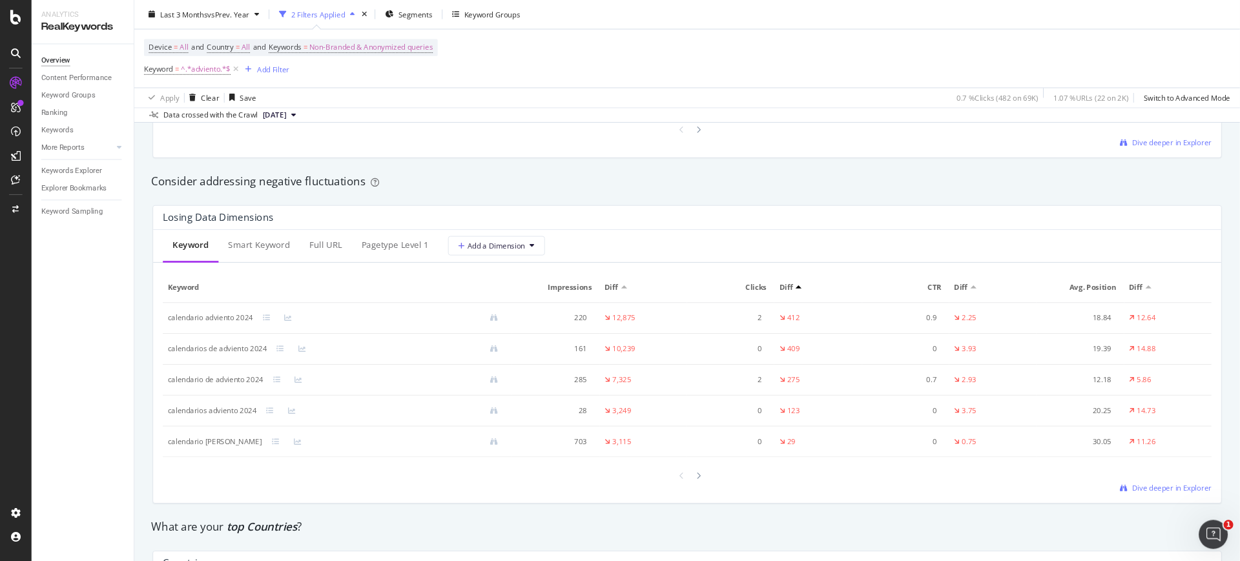
scroll to position [1492, 0]
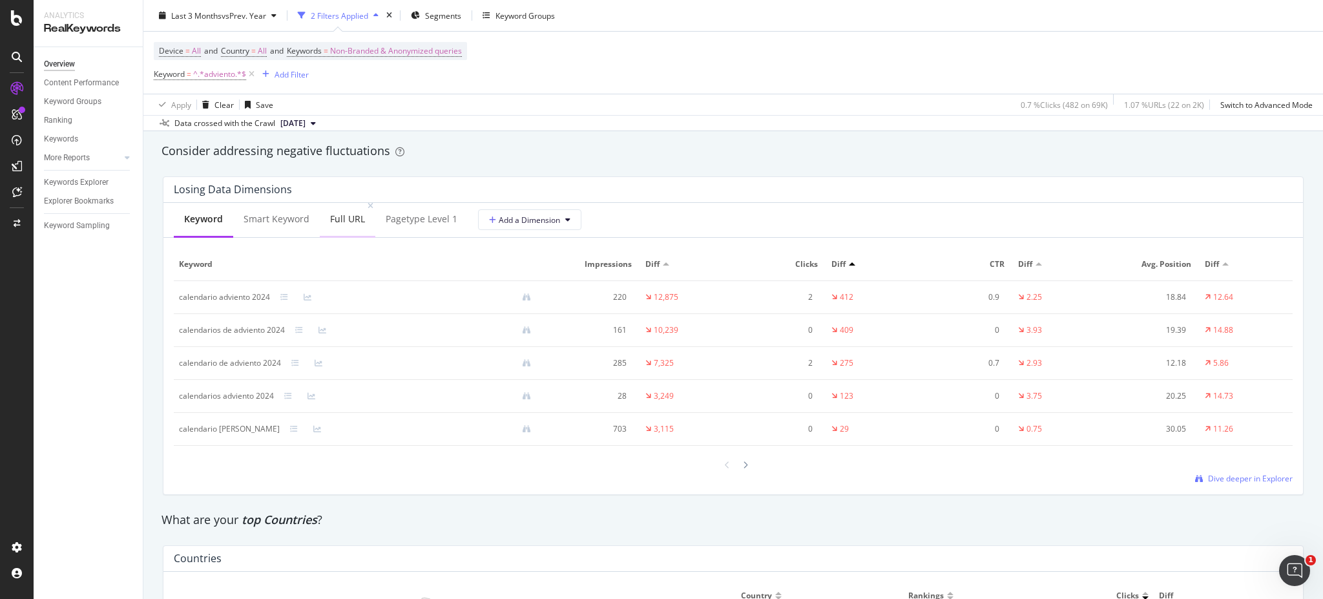
click at [331, 220] on div "Full URL" at bounding box center [347, 219] width 35 height 13
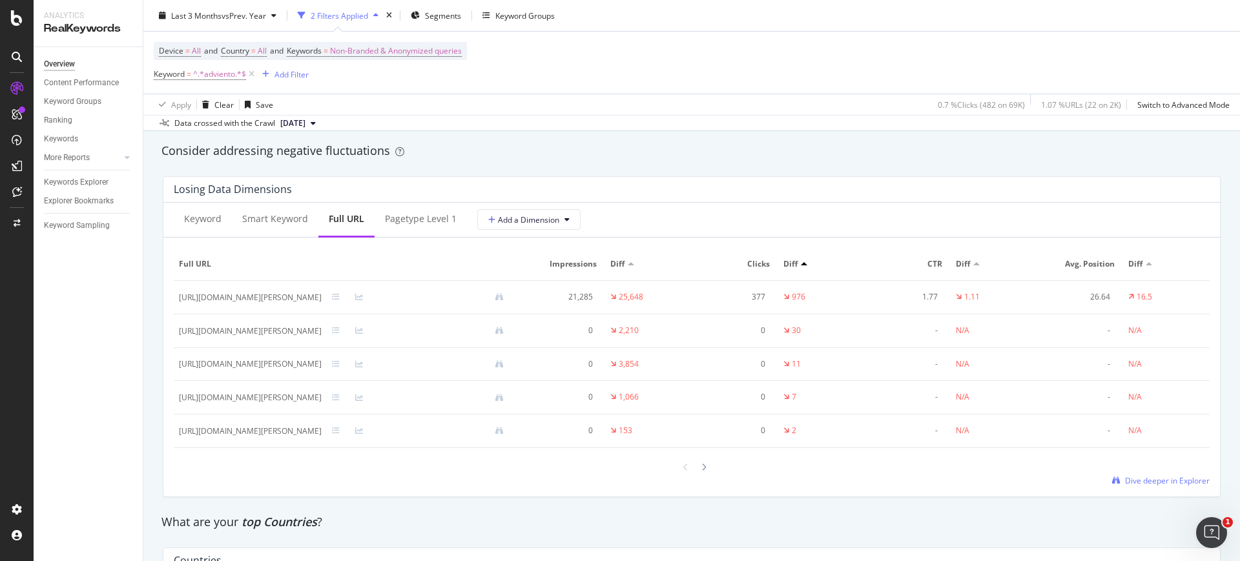
scroll to position [1493, 0]
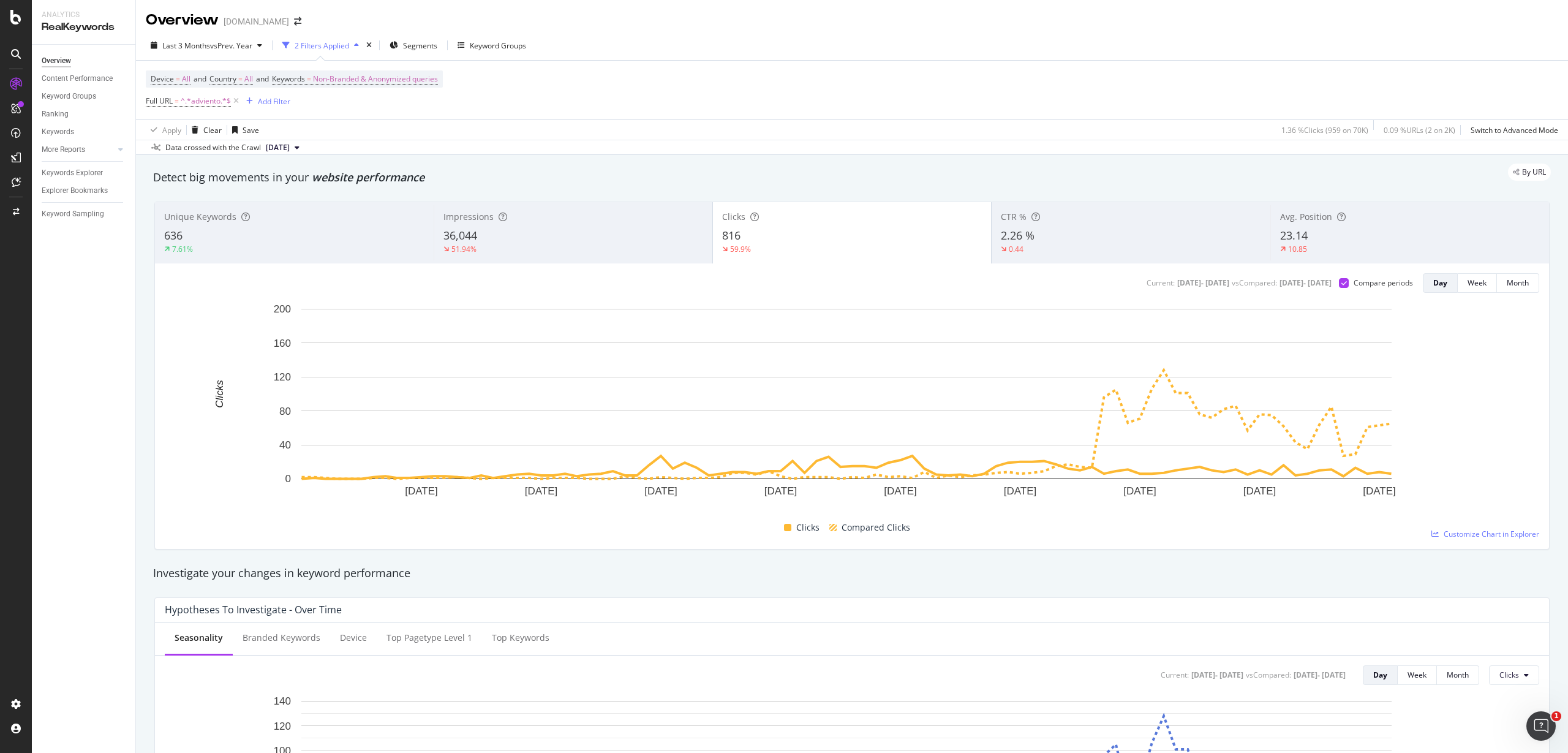
scroll to position [163, 0]
